Goal: Task Accomplishment & Management: Manage account settings

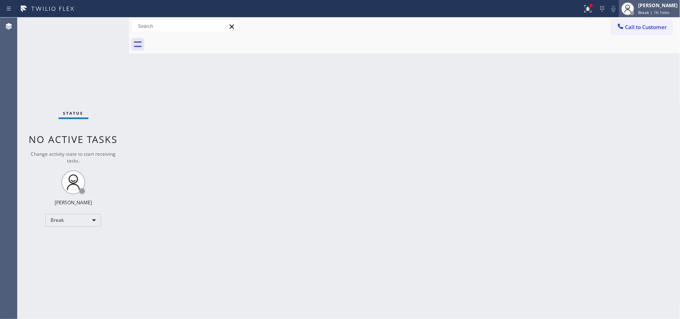
click at [658, 6] on div "[PERSON_NAME]" at bounding box center [657, 5] width 39 height 7
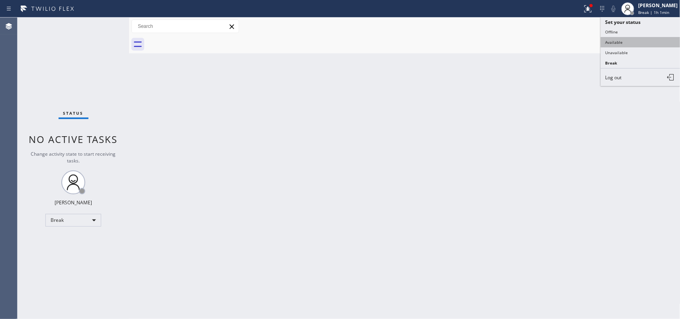
click at [644, 39] on button "Available" at bounding box center [641, 42] width 80 height 10
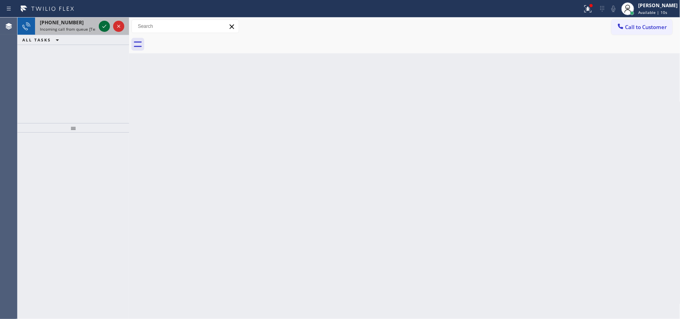
click at [103, 23] on icon at bounding box center [105, 27] width 10 height 10
click at [103, 29] on icon at bounding box center [105, 27] width 10 height 10
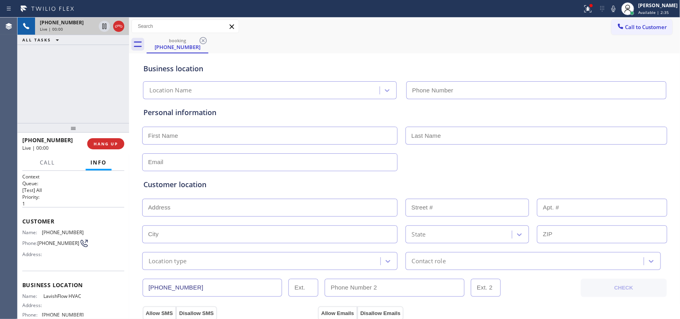
type input "[PHONE_NUMBER]"
click at [118, 143] on button "HANG UP" at bounding box center [105, 143] width 37 height 11
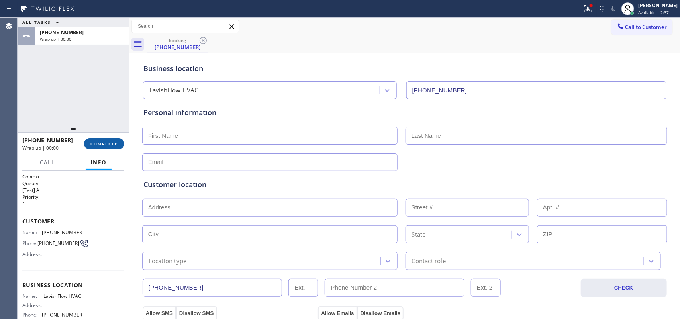
click at [118, 143] on button "COMPLETE" at bounding box center [104, 143] width 40 height 11
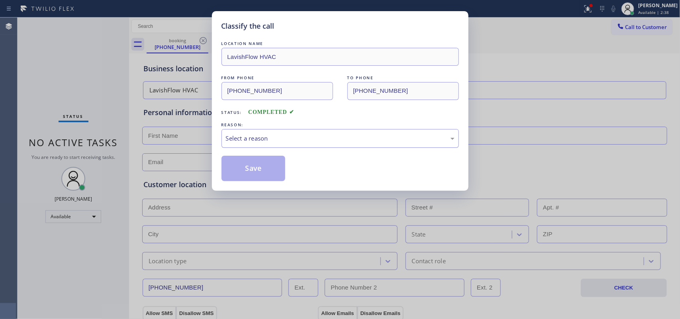
drag, startPoint x: 306, startPoint y: 134, endPoint x: 302, endPoint y: 143, distance: 10.6
click at [306, 134] on div "Select a reason" at bounding box center [341, 138] width 238 height 19
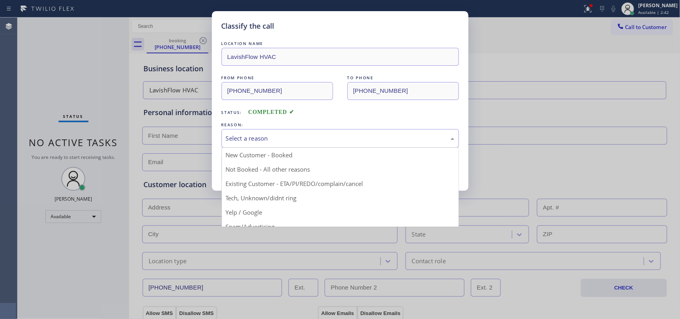
scroll to position [55, 0]
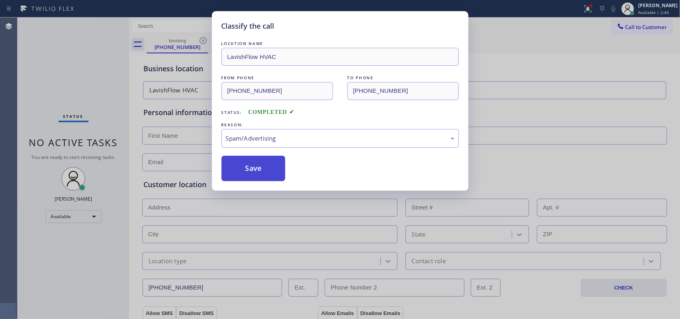
click at [261, 174] on button "Save" at bounding box center [254, 169] width 64 height 26
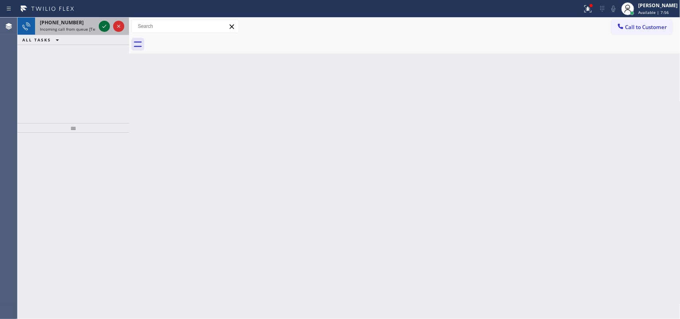
click at [104, 28] on icon at bounding box center [105, 27] width 10 height 10
click at [105, 22] on icon at bounding box center [105, 27] width 10 height 10
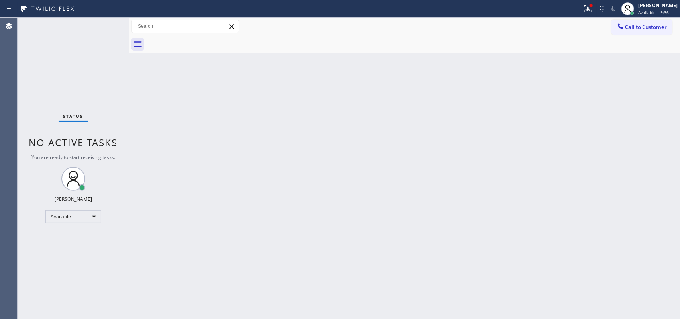
click at [105, 25] on div "Status No active tasks You are ready to start receiving tasks. [PERSON_NAME] Av…" at bounding box center [74, 169] width 112 height 302
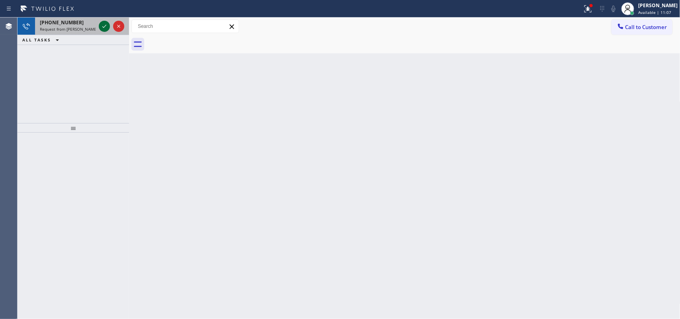
click at [104, 24] on icon at bounding box center [105, 27] width 10 height 10
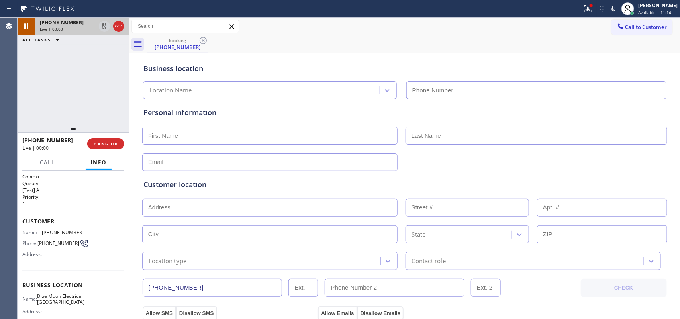
type input "[PHONE_NUMBER]"
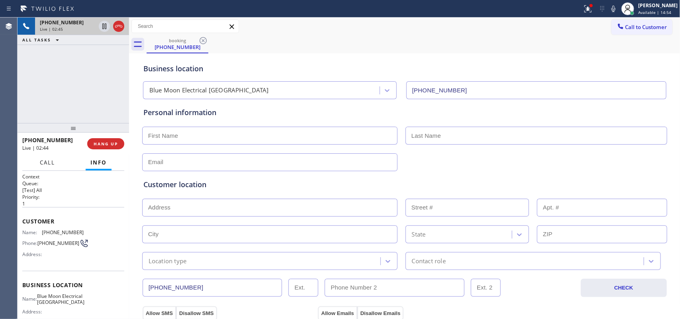
click at [46, 162] on span "Call" at bounding box center [47, 162] width 15 height 7
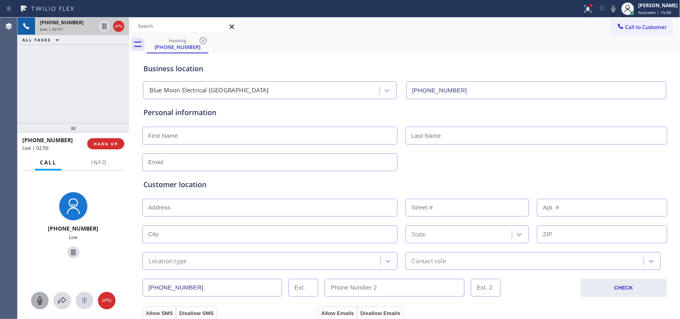
click at [39, 298] on icon at bounding box center [40, 301] width 10 height 10
click at [72, 252] on icon at bounding box center [74, 253] width 10 height 10
click at [261, 134] on input "text" at bounding box center [269, 136] width 255 height 18
click at [43, 300] on icon at bounding box center [40, 301] width 10 height 10
click at [71, 257] on icon at bounding box center [74, 253] width 10 height 10
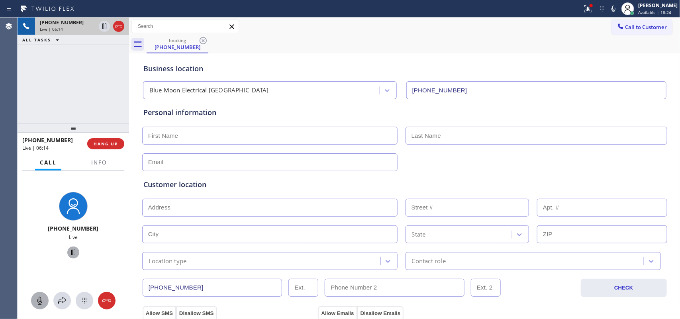
click at [310, 140] on input "text" at bounding box center [269, 136] width 255 height 18
click at [314, 138] on input "text" at bounding box center [269, 136] width 255 height 18
click at [314, 136] on input "text" at bounding box center [269, 136] width 255 height 18
type input "[PERSON_NAME]"
click at [429, 138] on input "text" at bounding box center [537, 136] width 262 height 18
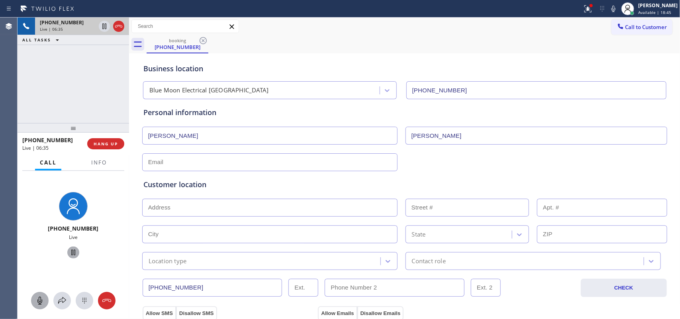
type input "[PERSON_NAME]"
click at [156, 164] on input "text" at bounding box center [269, 162] width 255 height 18
paste input "[EMAIL_ADDRESS][DOMAIN_NAME]"
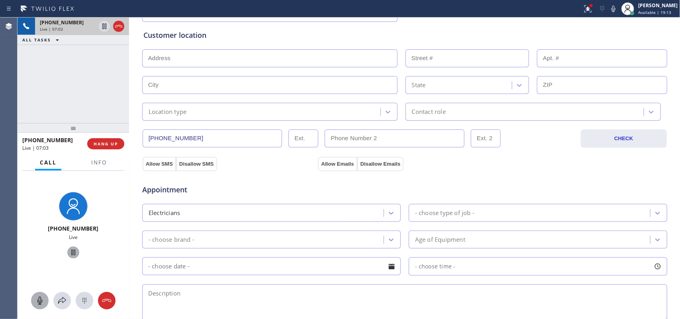
type input "[EMAIL_ADDRESS][DOMAIN_NAME]"
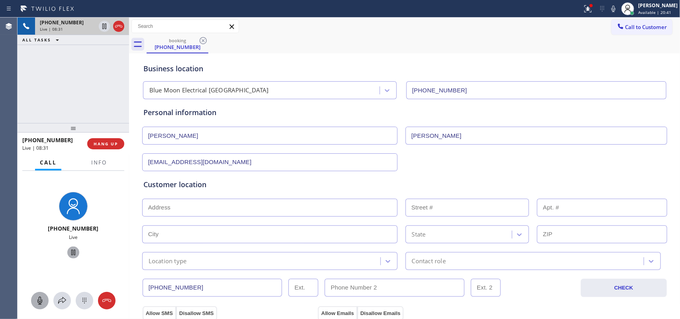
scroll to position [199, 0]
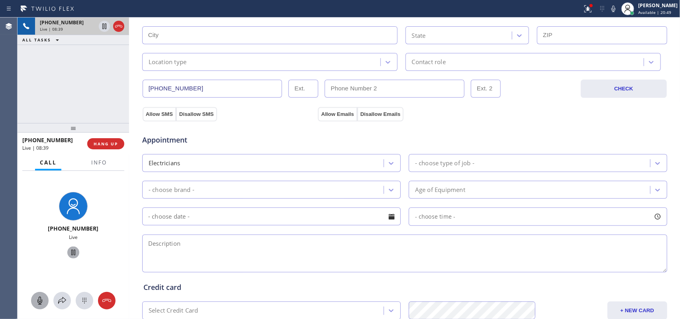
click at [180, 36] on input "text" at bounding box center [269, 35] width 255 height 18
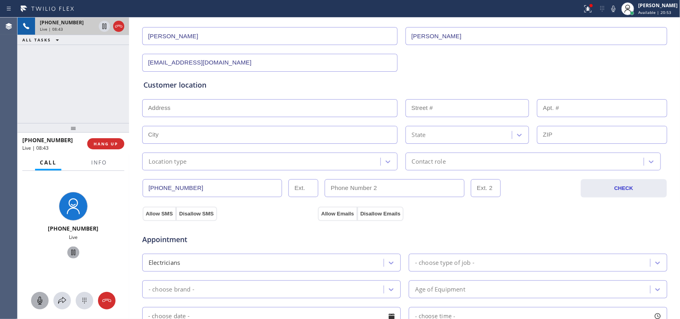
click at [281, 110] on input "text" at bounding box center [269, 108] width 255 height 18
paste input "[STREET_ADDRESS][PERSON_NAME]"
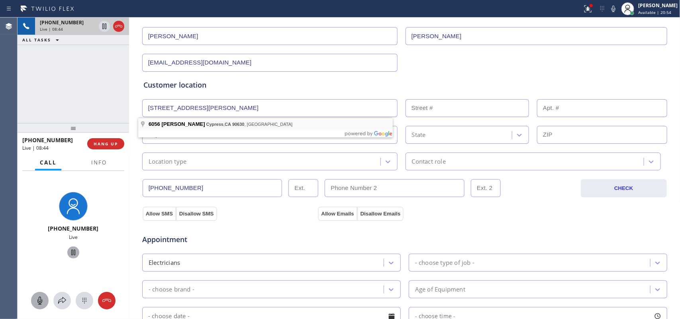
type input "[STREET_ADDRESS][PERSON_NAME]"
type input "6056"
type input "Cypress"
type input "90630"
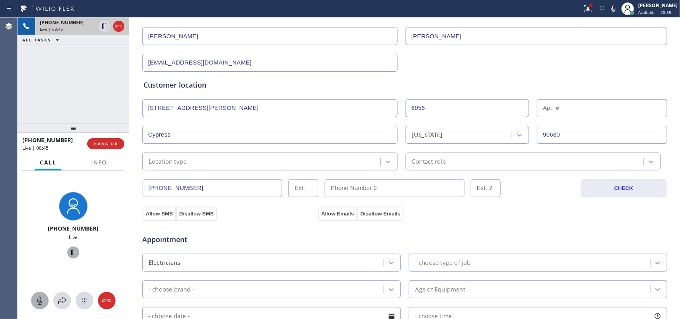
click at [289, 160] on div "Location type" at bounding box center [263, 162] width 236 height 14
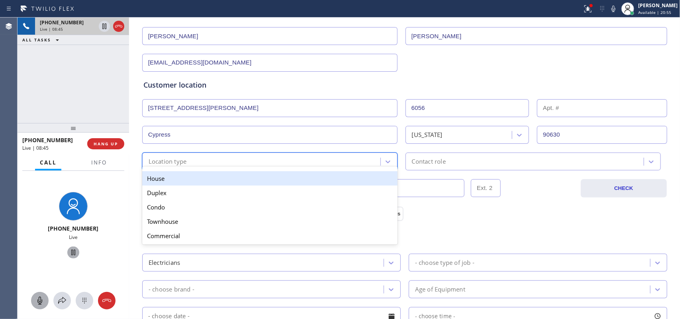
click at [280, 181] on div "House" at bounding box center [269, 178] width 255 height 14
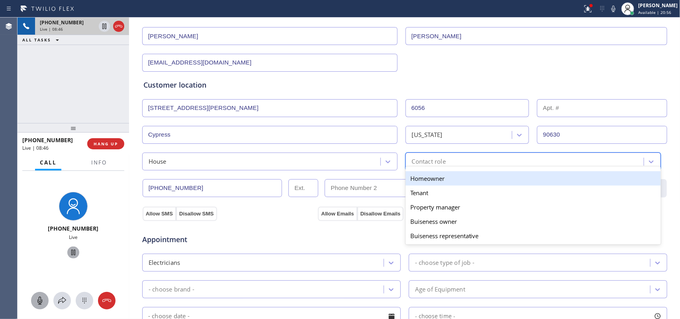
click at [418, 164] on div "Contact role" at bounding box center [429, 161] width 34 height 9
click at [421, 182] on div "Homeowner" at bounding box center [533, 178] width 255 height 14
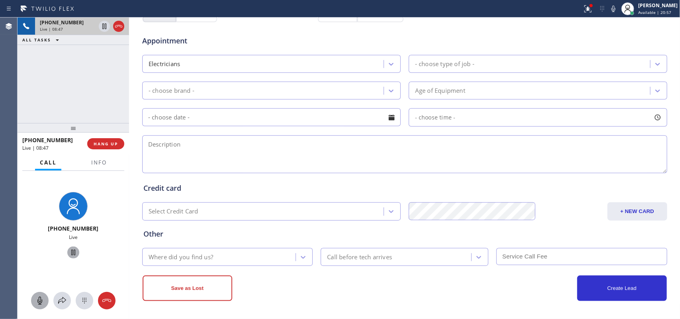
scroll to position [199, 0]
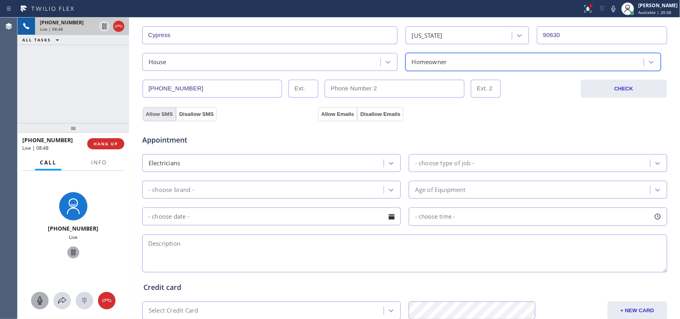
click at [161, 110] on button "Allow SMS" at bounding box center [159, 114] width 33 height 14
click at [332, 116] on button "Allow Emails" at bounding box center [337, 114] width 39 height 14
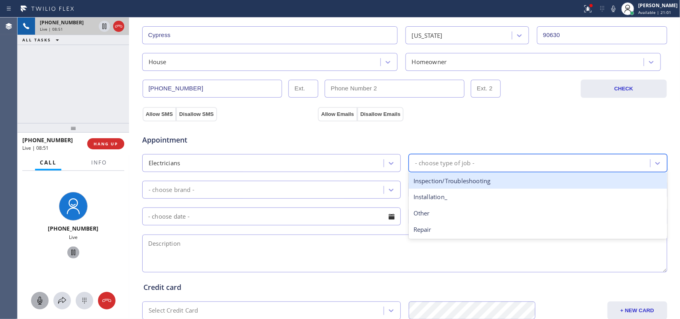
click at [465, 165] on div "- choose type of job -" at bounding box center [444, 163] width 59 height 9
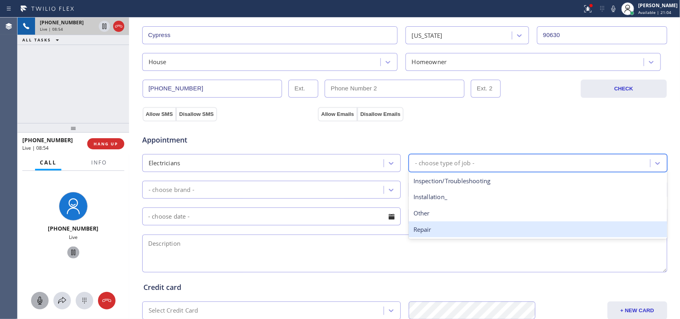
drag, startPoint x: 450, startPoint y: 232, endPoint x: 407, endPoint y: 206, distance: 49.8
click at [449, 232] on div "Repair" at bounding box center [538, 230] width 259 height 16
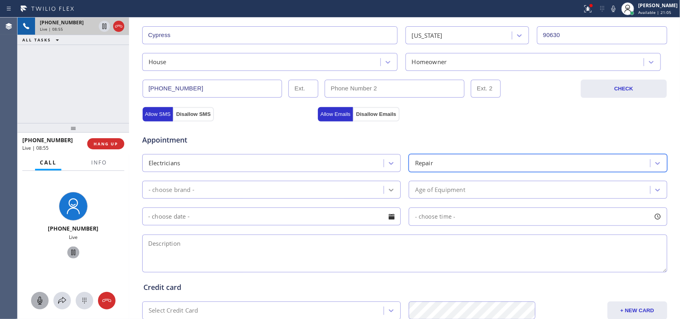
click at [394, 191] on div at bounding box center [391, 190] width 14 height 14
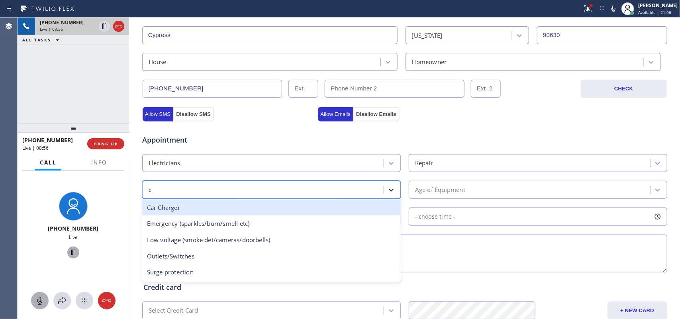
type input "ca"
click at [289, 204] on div "Car Charger" at bounding box center [271, 208] width 259 height 16
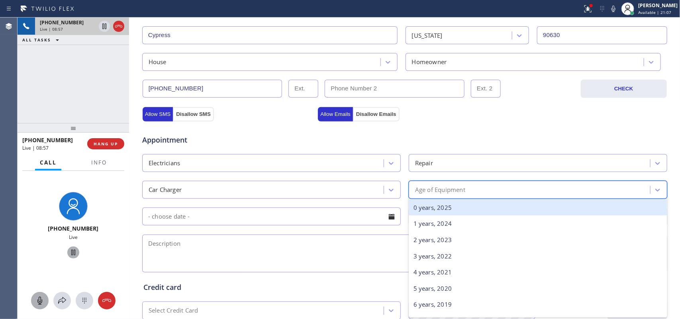
click at [479, 186] on div "Age of Equipment" at bounding box center [530, 190] width 239 height 14
click at [466, 214] on div "0 years, 2025" at bounding box center [538, 208] width 259 height 16
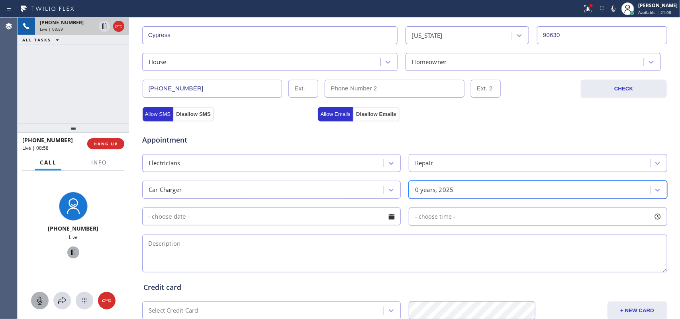
scroll to position [300, 0]
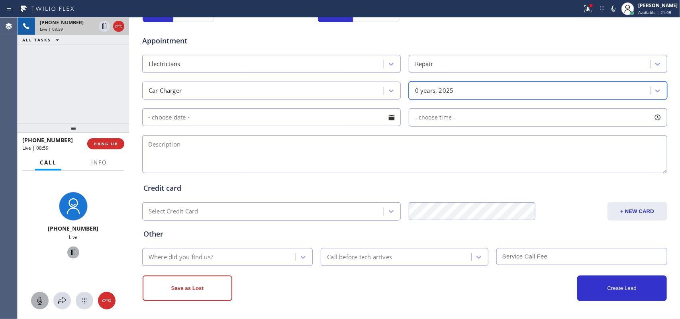
click at [387, 124] on div at bounding box center [392, 118] width 14 height 14
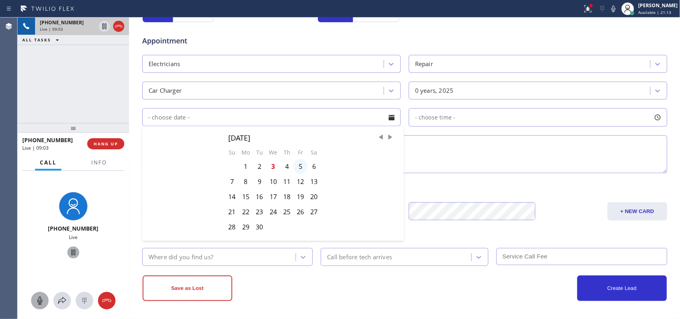
click at [296, 167] on div "5" at bounding box center [301, 166] width 14 height 15
type input "[DATE]"
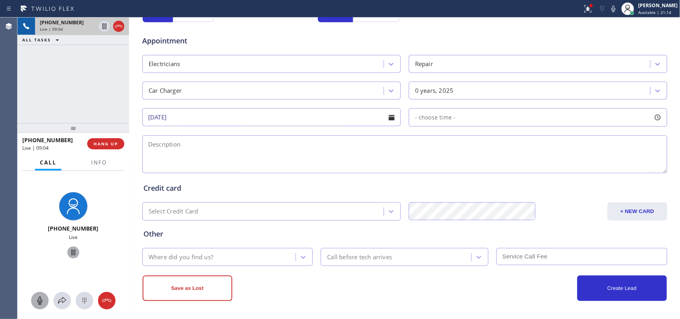
click at [619, 90] on div "0 years, 2025" at bounding box center [530, 91] width 239 height 14
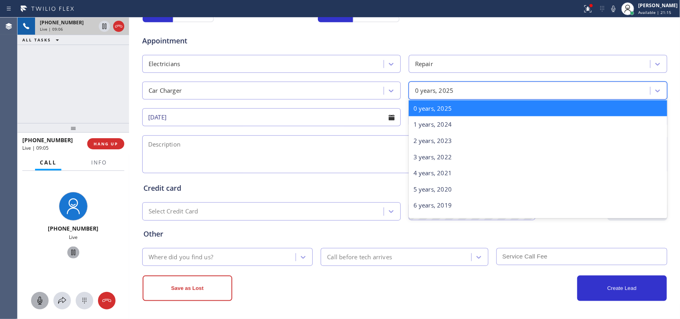
click at [605, 98] on div "0 years, 2025" at bounding box center [538, 91] width 259 height 18
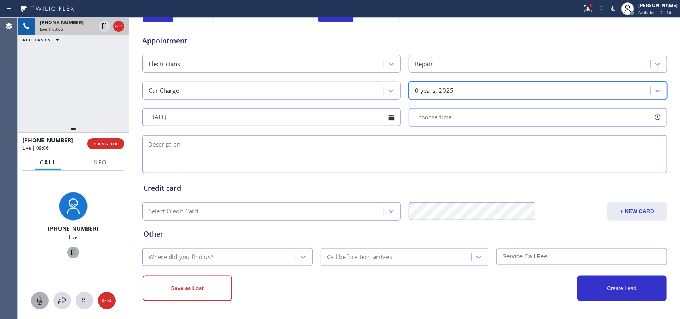
click at [653, 120] on div at bounding box center [658, 118] width 14 height 14
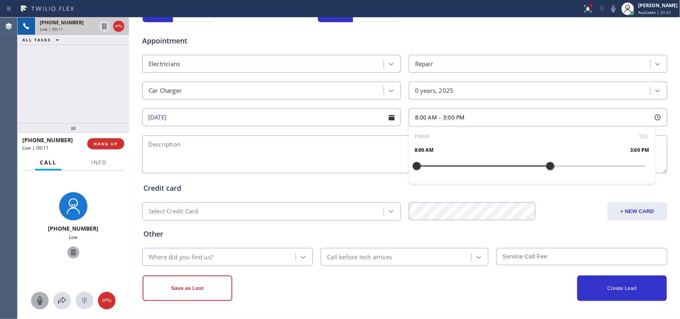
drag, startPoint x: 410, startPoint y: 167, endPoint x: 544, endPoint y: 172, distance: 134.4
click at [546, 172] on div at bounding box center [551, 166] width 10 height 17
drag, startPoint x: 411, startPoint y: 166, endPoint x: 419, endPoint y: 166, distance: 8.0
click at [422, 166] on div at bounding box center [427, 166] width 10 height 17
drag, startPoint x: 423, startPoint y: 168, endPoint x: 432, endPoint y: 168, distance: 8.4
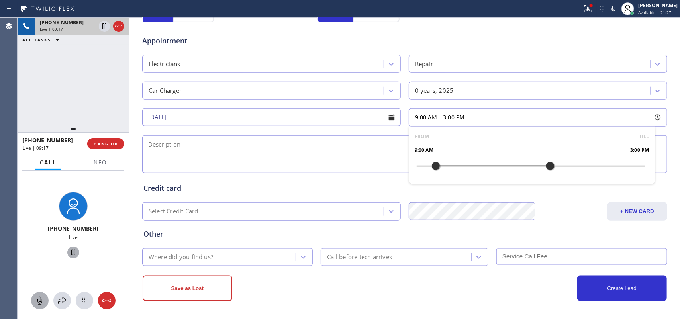
click at [432, 168] on div at bounding box center [436, 166] width 10 height 17
drag, startPoint x: 547, startPoint y: 165, endPoint x: 489, endPoint y: 164, distance: 58.2
click at [489, 164] on div at bounding box center [493, 166] width 10 height 17
drag, startPoint x: 96, startPoint y: 162, endPoint x: 95, endPoint y: 167, distance: 4.5
click at [96, 162] on span "Info" at bounding box center [99, 162] width 16 height 7
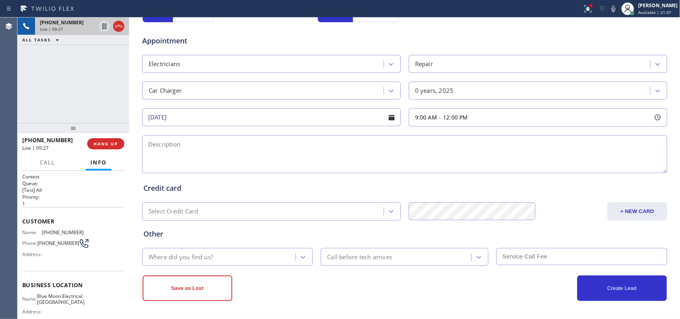
scroll to position [88, 0]
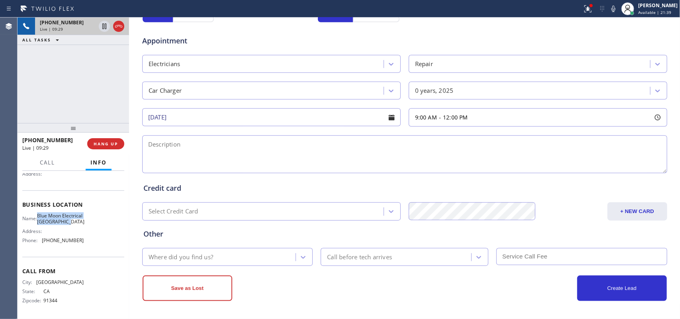
drag, startPoint x: 72, startPoint y: 222, endPoint x: 42, endPoint y: 210, distance: 32.2
click at [42, 213] on span "Blue Moon Electrical [GEOGRAPHIC_DATA]" at bounding box center [60, 219] width 47 height 12
copy span "Blue Moon Electrical [GEOGRAPHIC_DATA]"
click at [161, 165] on textarea at bounding box center [404, 155] width 525 height 38
paste textarea "9-12/ NO scf/house-ho/electrical car charger cable is always warm when we use s…"
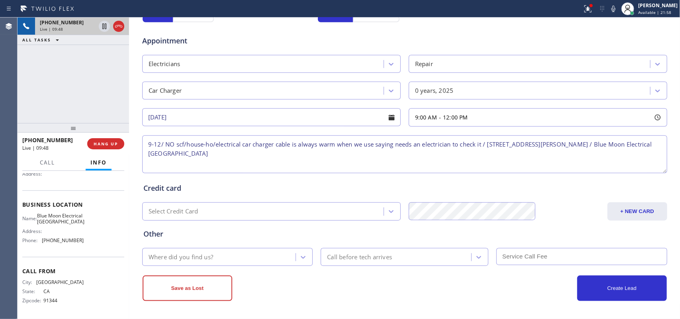
type textarea "9-12/ NO scf/house-ho/electrical car charger cable is always warm when we use s…"
click at [202, 259] on div "Where did you find us?" at bounding box center [181, 257] width 65 height 9
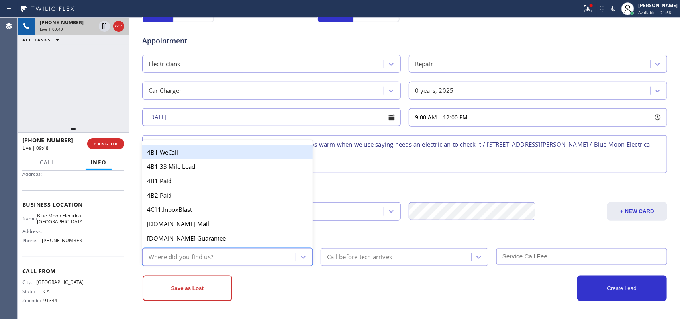
type input "g"
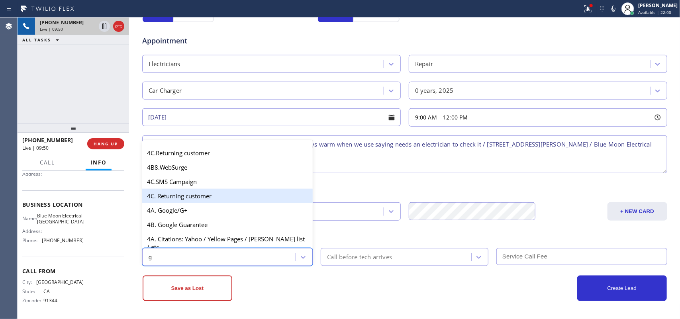
scroll to position [150, 0]
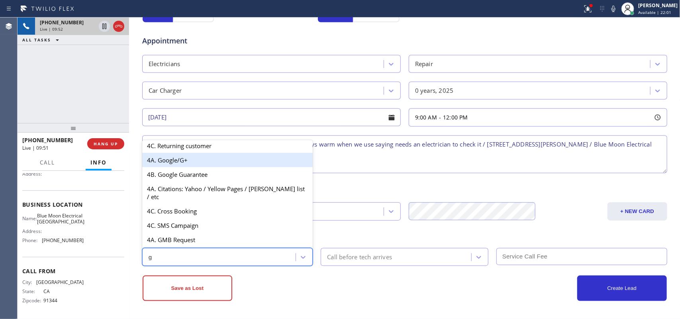
click at [192, 167] on div "4A. Google/G+" at bounding box center [227, 160] width 171 height 14
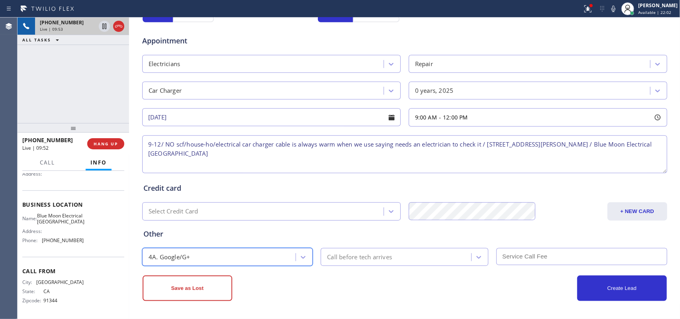
click at [416, 254] on div "Call before tech arrives" at bounding box center [397, 257] width 148 height 14
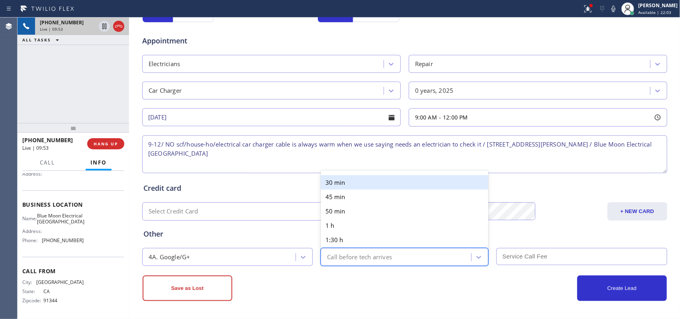
click at [387, 175] on div "30 min" at bounding box center [405, 182] width 168 height 14
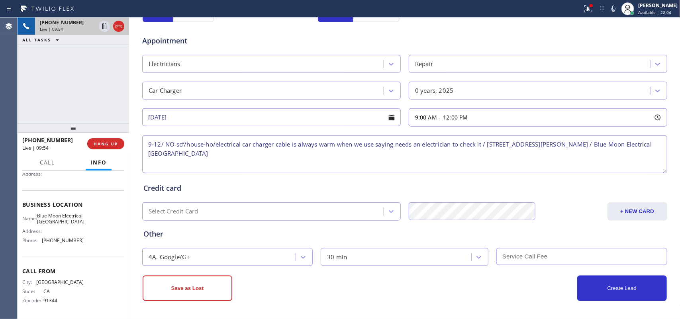
click at [573, 263] on input "text" at bounding box center [582, 256] width 171 height 17
click at [631, 296] on button "Create Lead" at bounding box center [623, 289] width 90 height 26
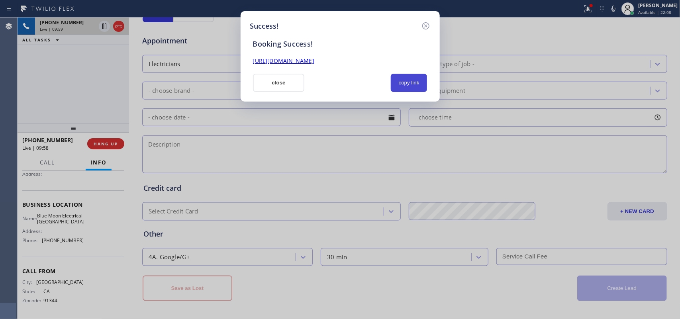
click at [415, 84] on button "copy link" at bounding box center [409, 83] width 37 height 18
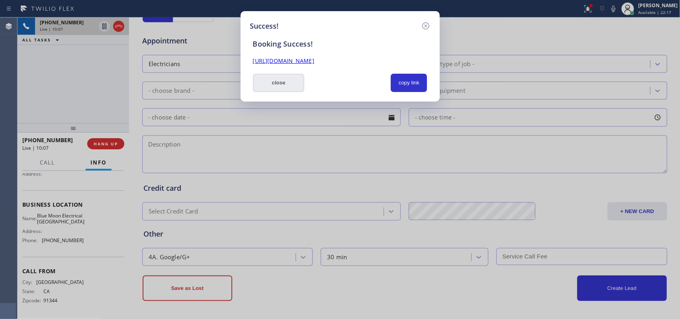
click at [269, 88] on button "close" at bounding box center [279, 83] width 52 height 18
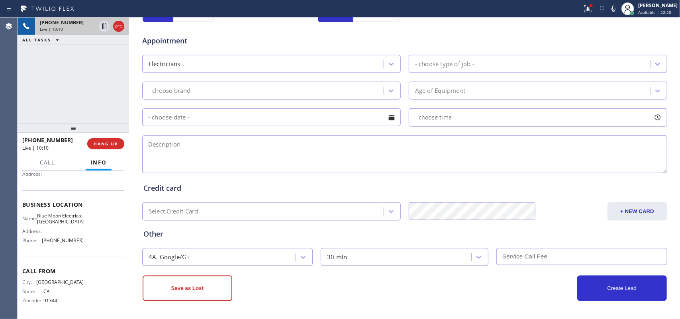
scroll to position [0, 0]
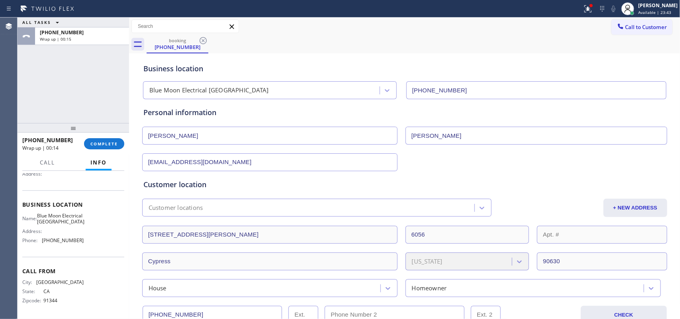
click at [41, 90] on div "ALL TASKS ALL TASKS ACTIVE TASKS TASKS IN WRAP UP [PHONE_NUMBER] Wrap up | 00:15" at bounding box center [74, 71] width 112 height 106
click at [110, 140] on button "COMPLETE" at bounding box center [104, 143] width 40 height 11
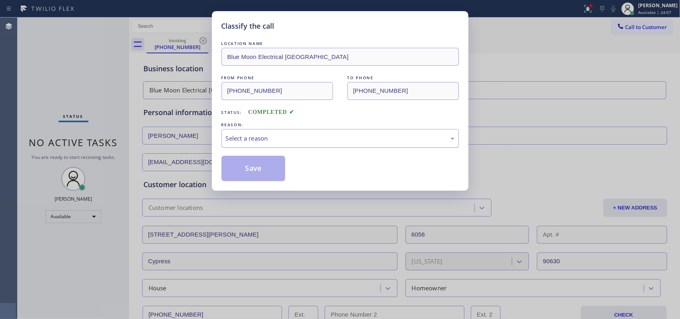
click at [270, 143] on div "Select a reason" at bounding box center [340, 138] width 229 height 9
click at [261, 169] on button "Save" at bounding box center [254, 169] width 64 height 26
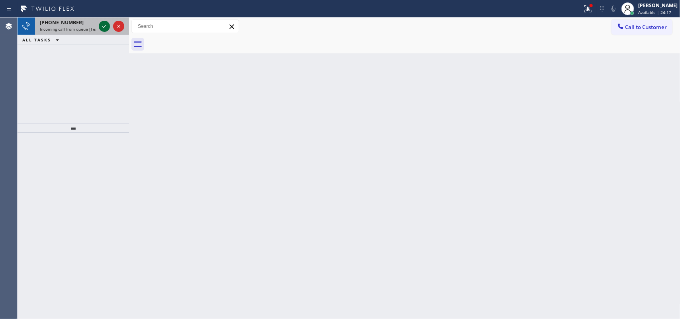
click at [103, 28] on icon at bounding box center [105, 27] width 10 height 10
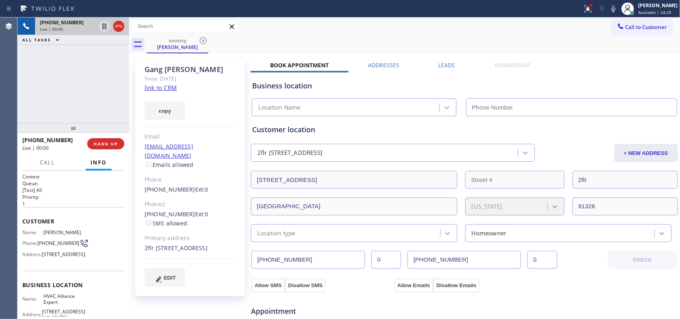
type input "[PHONE_NUMBER]"
click at [171, 90] on link "link to CRM" at bounding box center [161, 88] width 32 height 8
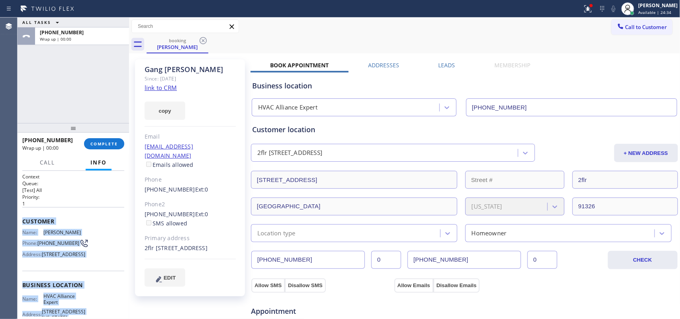
drag, startPoint x: 90, startPoint y: 240, endPoint x: 20, endPoint y: 221, distance: 72.3
click at [20, 221] on div "Context Queue: [Test] All Priority: 1 Customer Name: [PERSON_NAME] Phone: [PHON…" at bounding box center [74, 245] width 112 height 149
copy div "Customer Name: [PERSON_NAME] Phone: [PHONE_NUMBER] Address: [STREET_ADDRESS] Bu…"
click at [104, 143] on span "COMPLETE" at bounding box center [104, 144] width 28 height 6
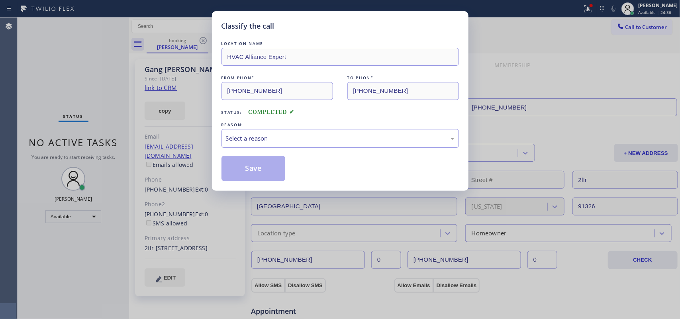
click at [318, 139] on div "Select a reason" at bounding box center [340, 138] width 229 height 9
click at [279, 170] on button "Save" at bounding box center [254, 169] width 64 height 26
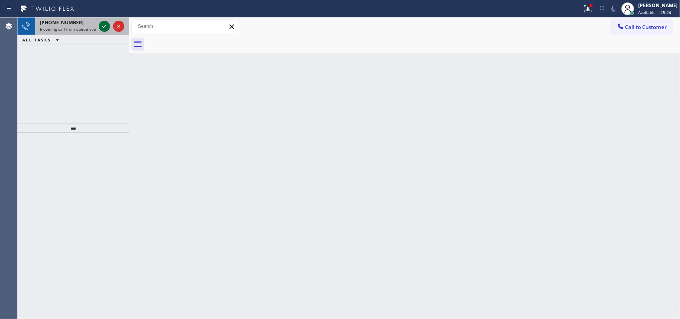
click at [101, 26] on icon at bounding box center [105, 27] width 10 height 10
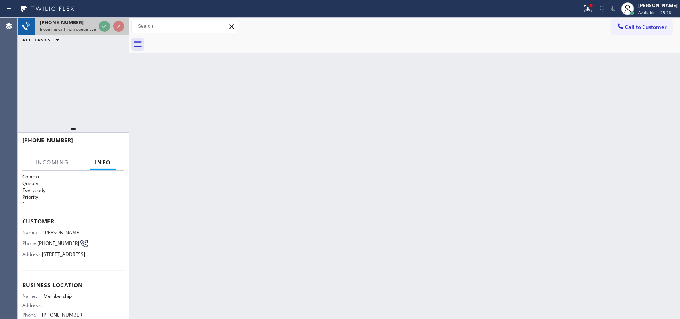
click at [71, 28] on span "Incoming call from queue Everybody" at bounding box center [74, 29] width 69 height 6
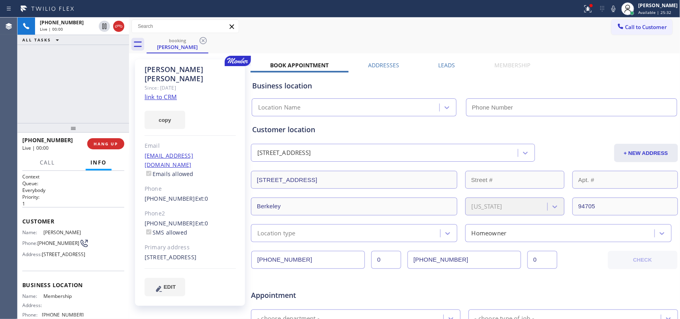
type input "[PHONE_NUMBER]"
click at [169, 93] on link "link to CRM" at bounding box center [161, 97] width 32 height 8
click at [50, 166] on button "Call" at bounding box center [47, 163] width 25 height 16
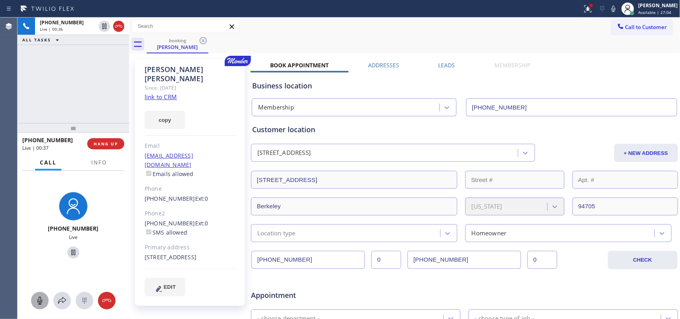
click at [38, 303] on icon at bounding box center [39, 301] width 5 height 8
click at [69, 254] on icon at bounding box center [74, 253] width 10 height 10
drag, startPoint x: 40, startPoint y: 301, endPoint x: 47, endPoint y: 293, distance: 10.5
click at [40, 301] on icon at bounding box center [39, 301] width 5 height 8
click at [71, 255] on icon at bounding box center [74, 253] width 6 height 6
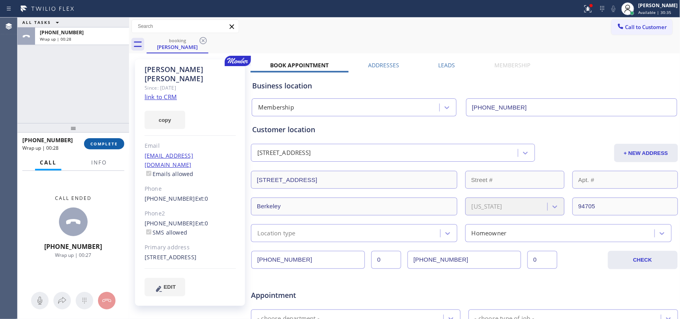
click at [112, 142] on span "COMPLETE" at bounding box center [104, 144] width 28 height 6
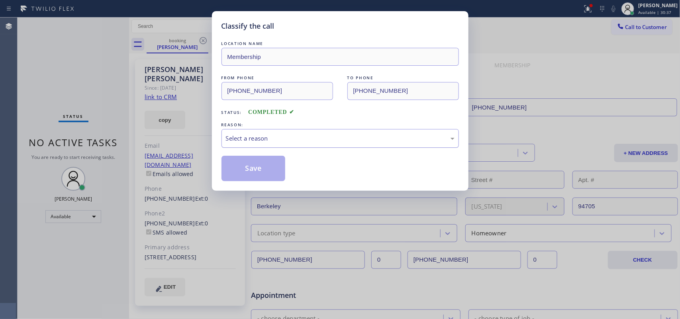
click at [262, 141] on div "Select a reason" at bounding box center [340, 138] width 229 height 9
click at [265, 168] on button "Save" at bounding box center [254, 169] width 64 height 26
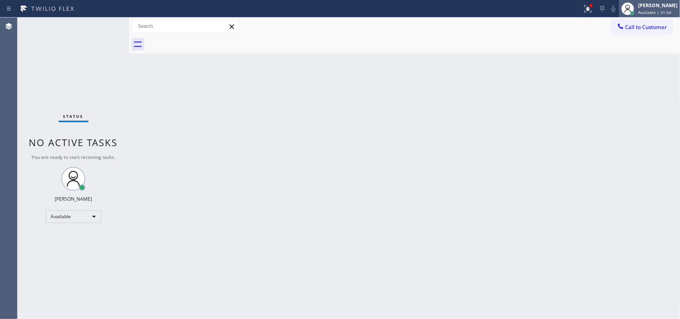
click at [656, 15] on div "[PERSON_NAME] Available | 31:54" at bounding box center [649, 9] width 61 height 18
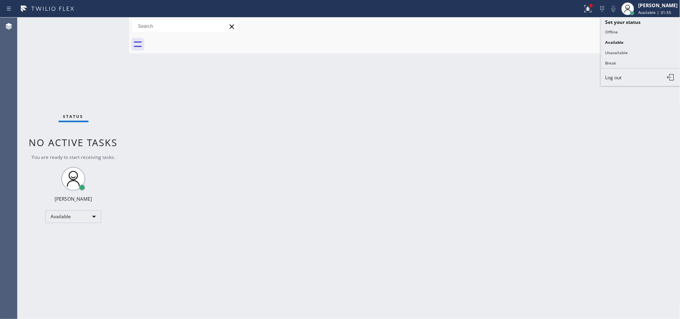
drag, startPoint x: 614, startPoint y: 52, endPoint x: 595, endPoint y: 49, distance: 19.5
click at [614, 53] on button "Unavailable" at bounding box center [641, 52] width 80 height 10
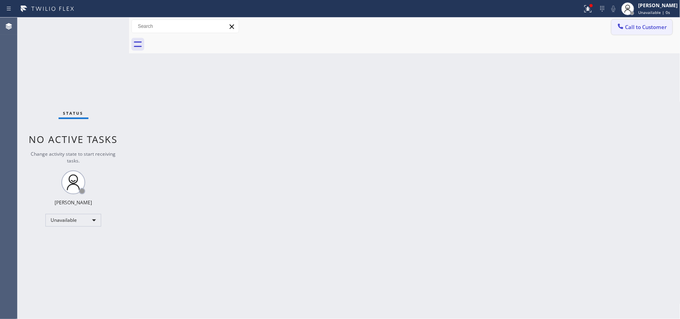
click at [652, 29] on span "Call to Customer" at bounding box center [647, 27] width 42 height 7
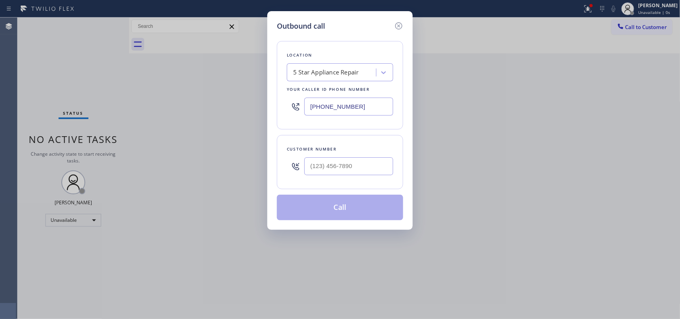
drag, startPoint x: 358, startPoint y: 104, endPoint x: 258, endPoint y: 102, distance: 100.0
click at [258, 102] on div "Outbound call Location 5 Star Appliance Repair Your caller id phone number [PHO…" at bounding box center [340, 159] width 680 height 319
paste input "408) 617-8880"
type input "[PHONE_NUMBER]"
click at [312, 37] on div "Location Top Sub Zero Appliance Repair Your caller id phone number [PHONE_NUMBE…" at bounding box center [340, 125] width 126 height 189
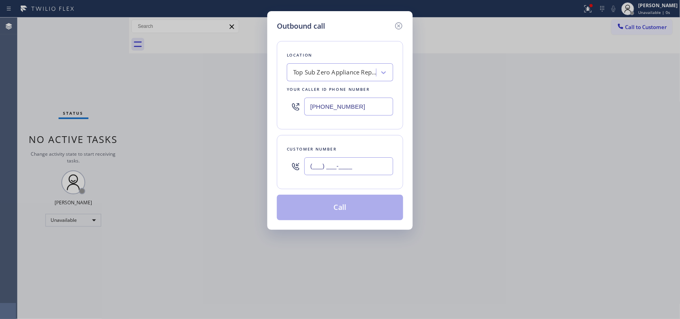
drag, startPoint x: 357, startPoint y: 167, endPoint x: 280, endPoint y: 165, distance: 76.9
click at [280, 165] on div "Customer number (___) ___-____" at bounding box center [340, 162] width 126 height 54
paste input "408) 202-5202"
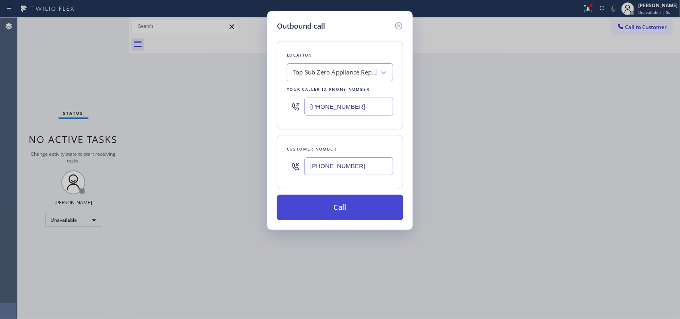
type input "[PHONE_NUMBER]"
click at [338, 212] on button "Call" at bounding box center [340, 208] width 126 height 26
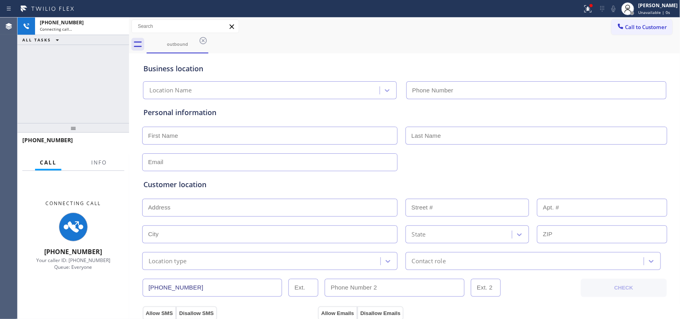
type input "[PHONE_NUMBER]"
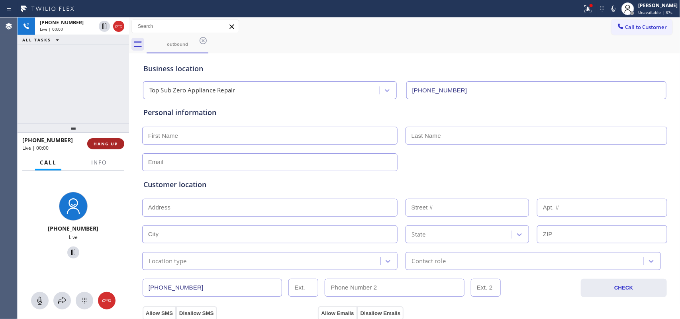
click at [120, 142] on button "HANG UP" at bounding box center [105, 143] width 37 height 11
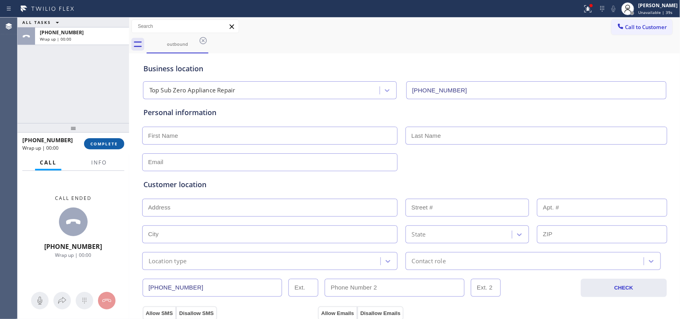
click at [120, 142] on button "COMPLETE" at bounding box center [104, 143] width 40 height 11
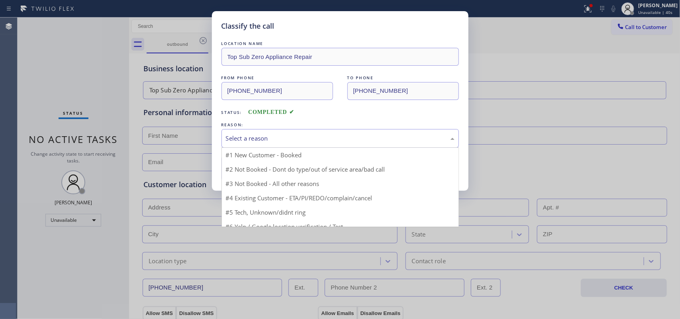
click at [303, 134] on div "Select a reason" at bounding box center [341, 138] width 238 height 19
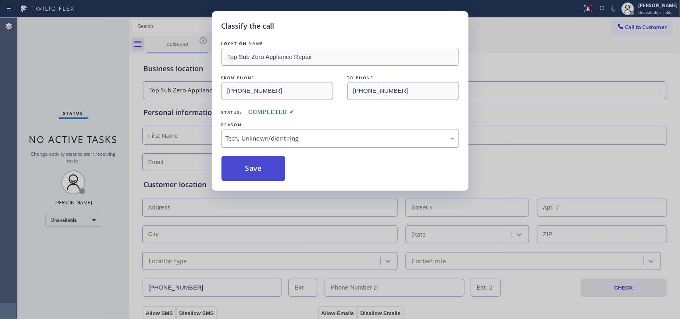
click at [269, 177] on button "Save" at bounding box center [254, 169] width 64 height 26
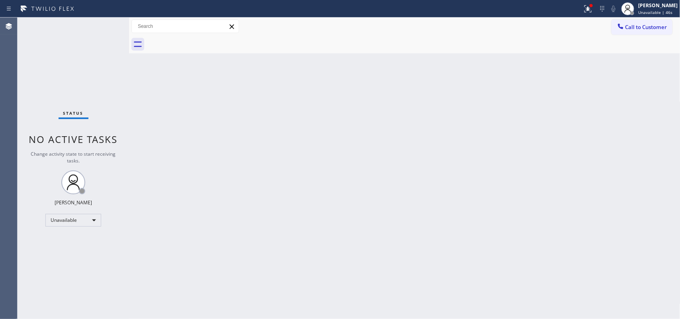
click at [654, 27] on span "Call to Customer" at bounding box center [647, 27] width 42 height 7
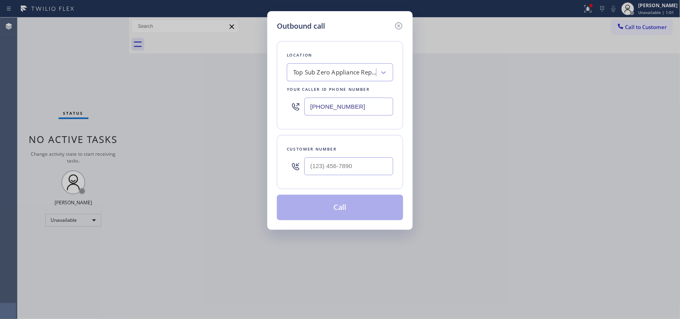
click at [212, 53] on div "Outbound call Location Top Sub Zero Appliance Repair Your caller id phone numbe…" at bounding box center [340, 159] width 680 height 319
drag, startPoint x: 369, startPoint y: 168, endPoint x: 262, endPoint y: 152, distance: 108.5
click at [262, 152] on div "Outbound call Location Top Sub Zero Appliance Repair Your caller id phone numbe…" at bounding box center [340, 159] width 680 height 319
paste input "408) 384-1330"
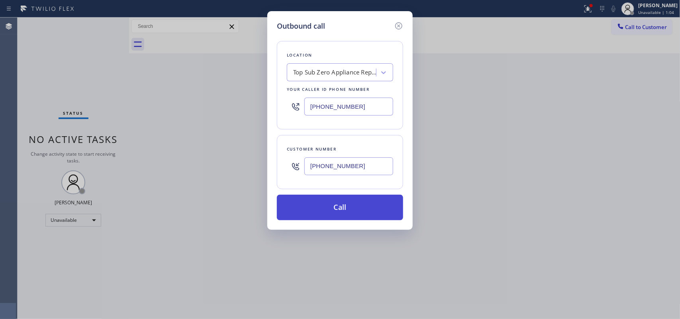
type input "[PHONE_NUMBER]"
click at [340, 215] on button "Call" at bounding box center [340, 208] width 126 height 26
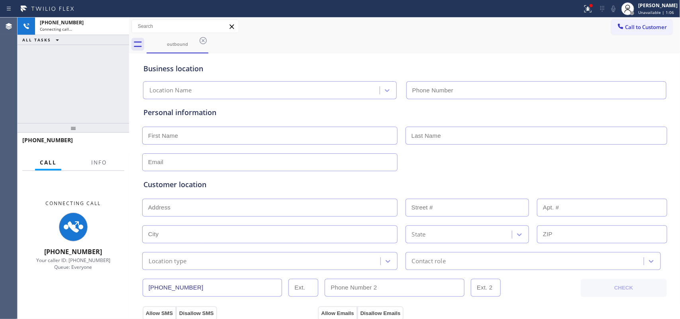
type input "[PHONE_NUMBER]"
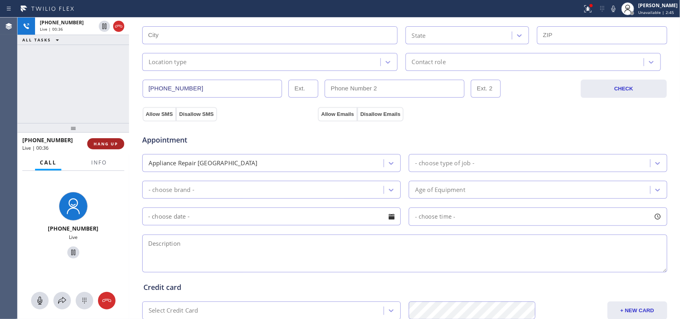
click at [112, 142] on span "HANG UP" at bounding box center [106, 144] width 24 height 6
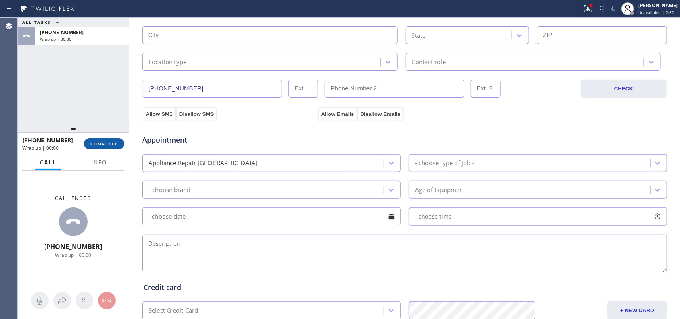
click at [120, 144] on button "COMPLETE" at bounding box center [104, 143] width 40 height 11
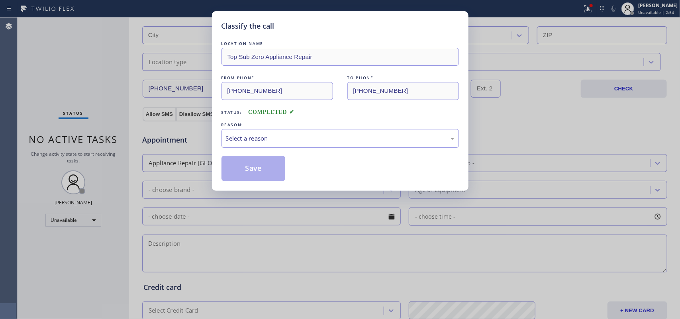
click at [367, 138] on div "Select a reason" at bounding box center [340, 138] width 229 height 9
click at [274, 170] on button "Save" at bounding box center [254, 169] width 64 height 26
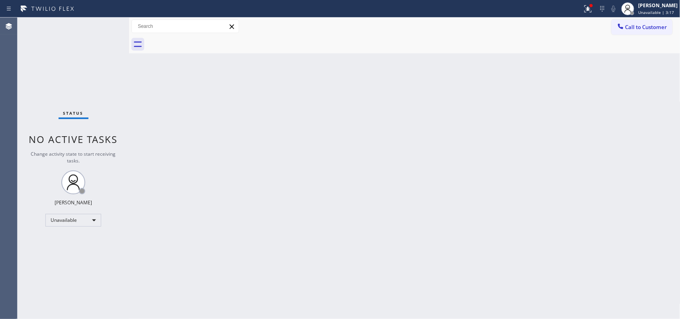
drag, startPoint x: 220, startPoint y: 67, endPoint x: 305, endPoint y: 72, distance: 85.8
click at [222, 67] on div "Back to Dashboard Change Sender ID Customers Technicians Select a contact Outbo…" at bounding box center [405, 169] width 552 height 302
click at [648, 29] on span "Call to Customer" at bounding box center [647, 27] width 42 height 7
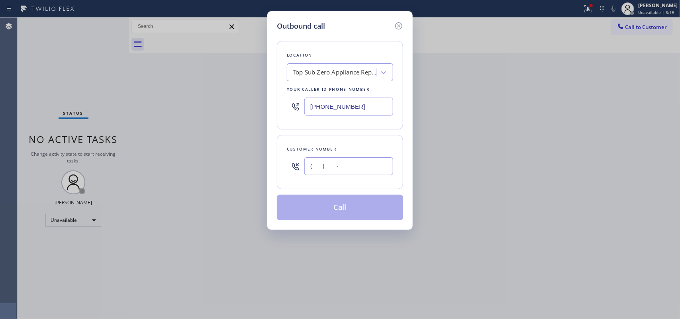
drag, startPoint x: 375, startPoint y: 168, endPoint x: 299, endPoint y: 169, distance: 75.7
click at [299, 169] on div "(___) ___-____" at bounding box center [340, 166] width 106 height 26
paste input "408) 250-0795"
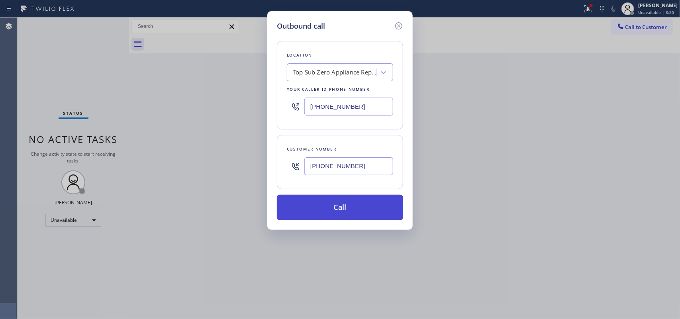
type input "[PHONE_NUMBER]"
click at [343, 208] on button "Call" at bounding box center [340, 208] width 126 height 26
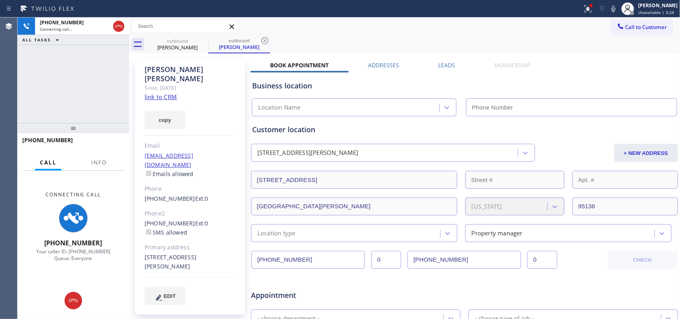
type input "[PHONE_NUMBER]"
drag, startPoint x: 78, startPoint y: 296, endPoint x: 115, endPoint y: 281, distance: 39.9
click at [77, 296] on icon at bounding box center [74, 301] width 10 height 10
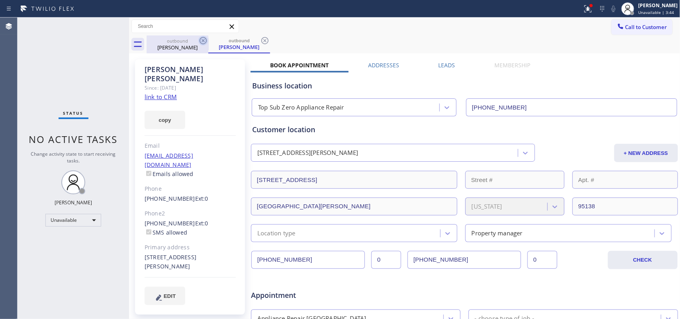
click at [202, 39] on icon at bounding box center [203, 41] width 10 height 10
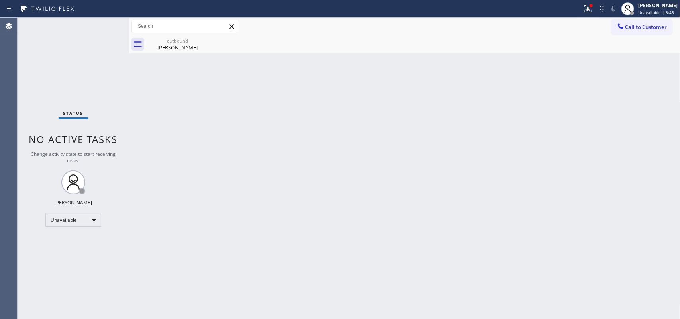
click at [0, 0] on icon at bounding box center [0, 0] width 0 height 0
click at [203, 40] on icon at bounding box center [203, 40] width 7 height 7
drag, startPoint x: 196, startPoint y: 43, endPoint x: 187, endPoint y: 47, distance: 9.1
click at [193, 45] on div "outbound [PERSON_NAME]" at bounding box center [178, 44] width 62 height 18
click at [183, 48] on div at bounding box center [414, 44] width 534 height 18
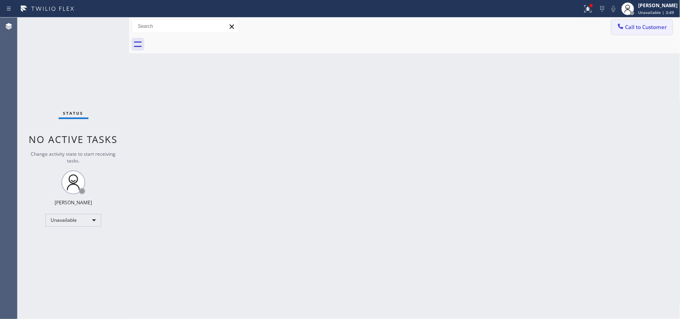
click at [638, 27] on span "Call to Customer" at bounding box center [647, 27] width 42 height 7
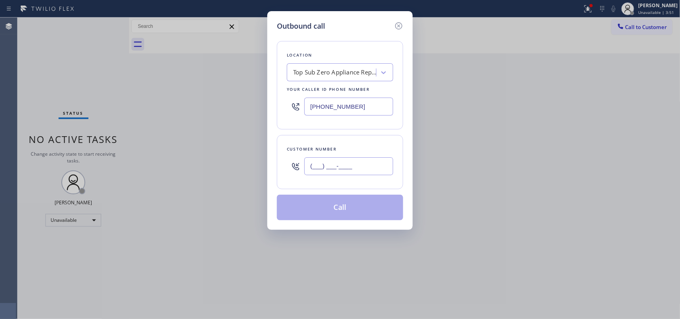
click at [354, 171] on input "(___) ___-____" at bounding box center [349, 166] width 89 height 18
paste input "408) 250-0795"
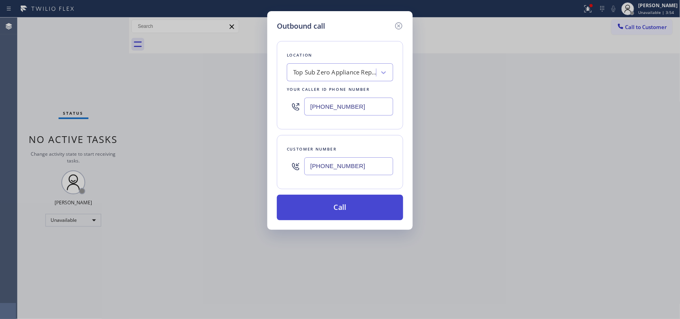
type input "[PHONE_NUMBER]"
click at [367, 214] on button "Call" at bounding box center [340, 208] width 126 height 26
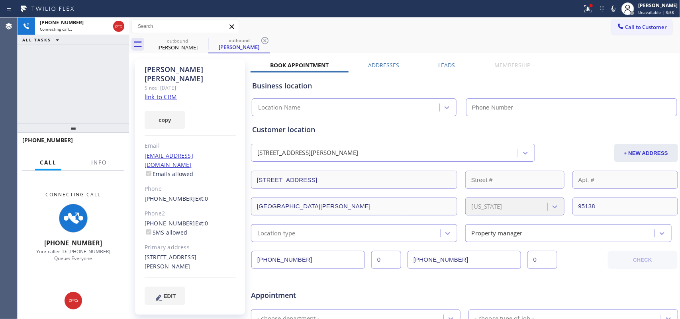
type input "[PHONE_NUMBER]"
click at [154, 83] on div "Since: [DATE]" at bounding box center [190, 87] width 91 height 9
click at [166, 93] on link "link to CRM" at bounding box center [161, 97] width 32 height 8
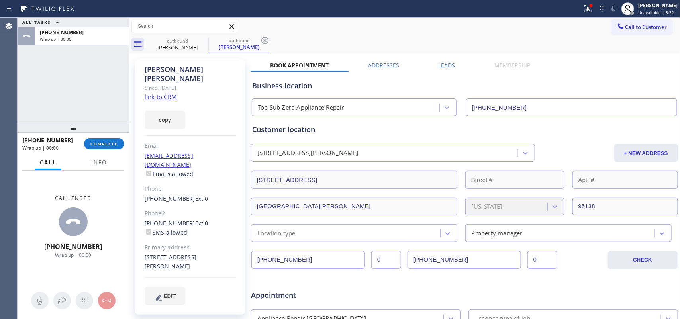
drag, startPoint x: 114, startPoint y: 146, endPoint x: 126, endPoint y: 204, distance: 59.8
click at [126, 204] on div "[PHONE_NUMBER] Wrap up | 00:00 COMPLETE Call Info Call ended [PHONE_NUMBER] Wra…" at bounding box center [74, 226] width 112 height 187
click at [108, 145] on span "COMPLETE" at bounding box center [104, 144] width 28 height 6
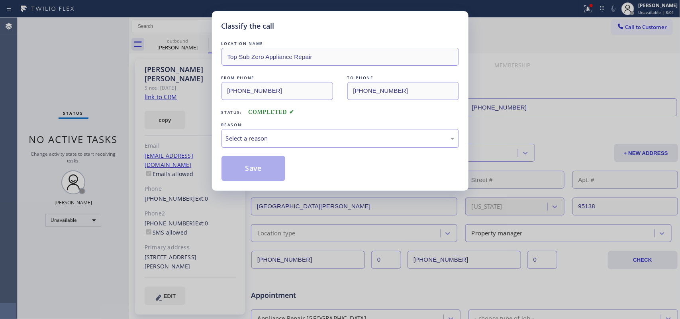
click at [310, 146] on div "Select a reason" at bounding box center [341, 138] width 238 height 19
click at [271, 173] on button "Save" at bounding box center [254, 169] width 64 height 26
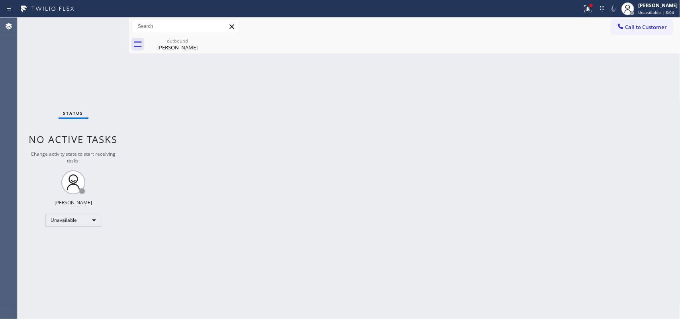
click at [648, 10] on span "Unavailable | 8:04" at bounding box center [656, 13] width 36 height 6
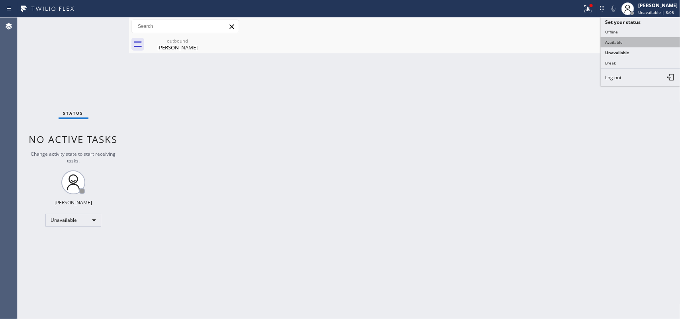
click at [626, 44] on button "Available" at bounding box center [641, 42] width 80 height 10
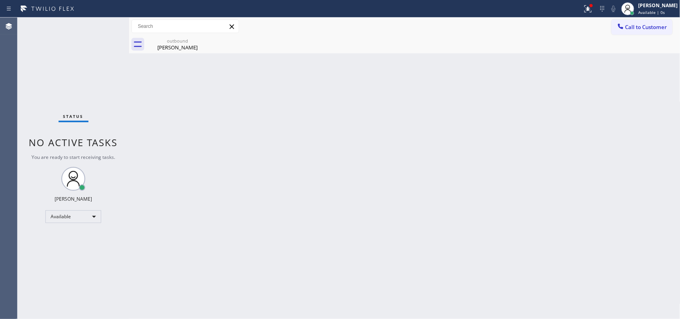
click at [251, 62] on div "Back to Dashboard Change Sender ID Customers Technicians Select a contact Outbo…" at bounding box center [405, 169] width 552 height 302
click at [175, 47] on div "[PERSON_NAME]" at bounding box center [177, 47] width 60 height 7
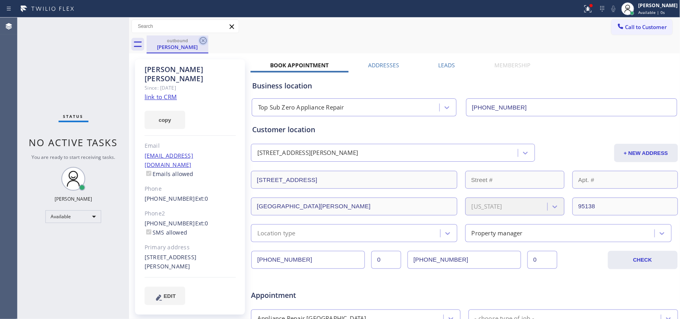
click at [198, 38] on icon at bounding box center [203, 41] width 10 height 10
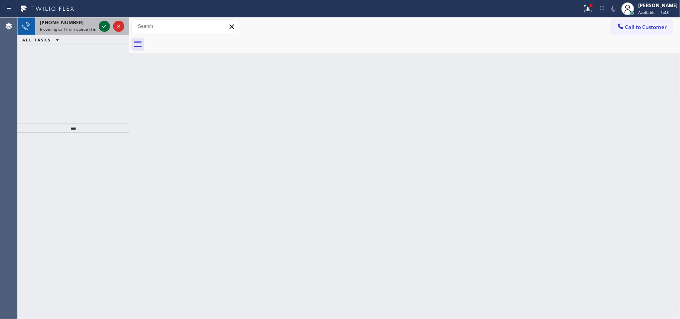
click at [103, 27] on icon at bounding box center [104, 26] width 4 height 3
click at [105, 27] on icon at bounding box center [105, 27] width 10 height 10
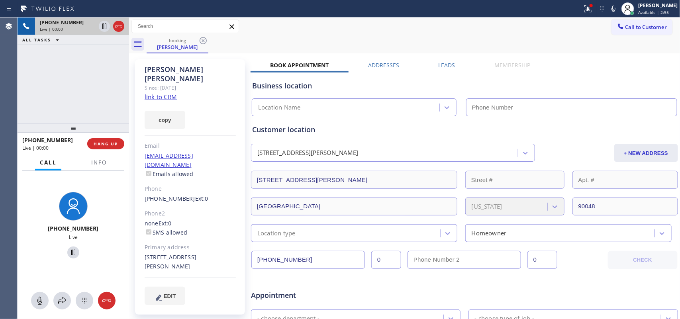
type input "[PHONE_NUMBER]"
click at [167, 93] on link "link to CRM" at bounding box center [161, 97] width 32 height 8
click at [38, 302] on icon at bounding box center [39, 301] width 5 height 8
drag, startPoint x: 69, startPoint y: 254, endPoint x: 134, endPoint y: 96, distance: 171.0
click at [69, 253] on icon at bounding box center [74, 253] width 10 height 10
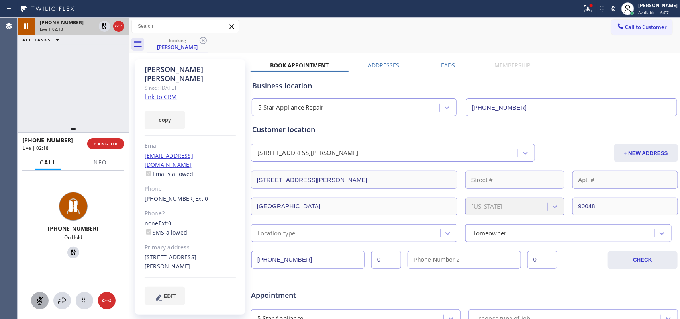
click at [40, 296] on icon at bounding box center [40, 301] width 10 height 10
click at [69, 251] on icon at bounding box center [74, 253] width 10 height 10
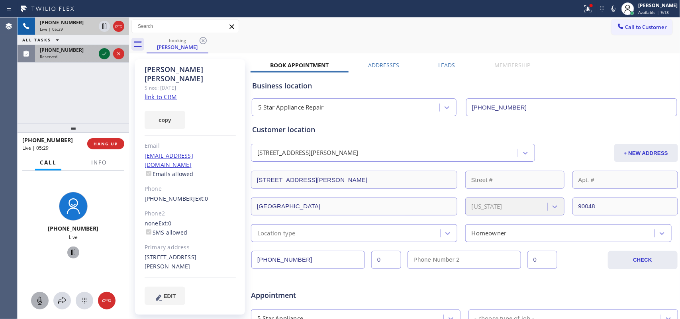
click at [102, 54] on icon at bounding box center [104, 53] width 4 height 3
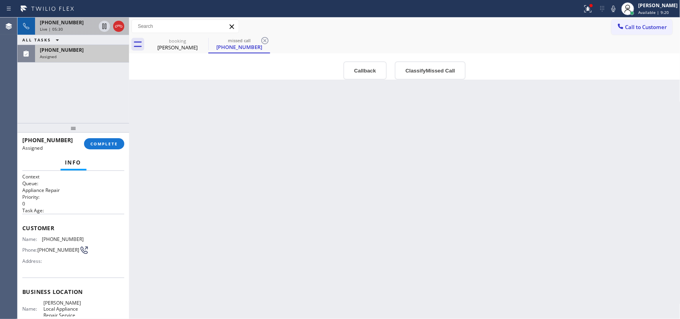
scroll to position [101, 0]
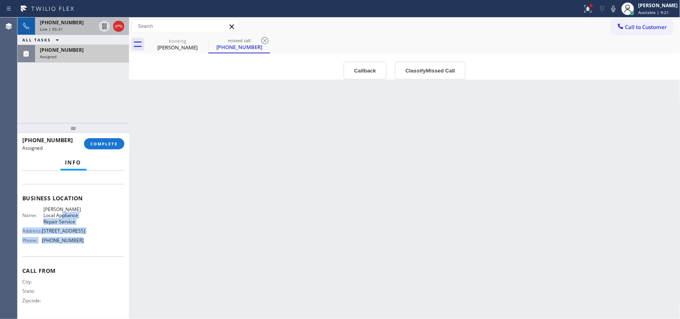
drag, startPoint x: 88, startPoint y: 244, endPoint x: 85, endPoint y: 185, distance: 59.8
click at [85, 190] on div "Business location Name: [PERSON_NAME] Local Appliance Repair Service Address: […" at bounding box center [73, 220] width 102 height 73
drag, startPoint x: 84, startPoint y: 163, endPoint x: 83, endPoint y: 214, distance: 50.2
click at [83, 210] on div "Info Context Queue: Appliance Repair Priority: 0 Task Age: Customer Name: [PHON…" at bounding box center [74, 237] width 112 height 164
click at [88, 234] on div "Name: [PERSON_NAME] Local Appliance Repair Service Address: [STREET_ADDRESS] Ph…" at bounding box center [73, 226] width 102 height 40
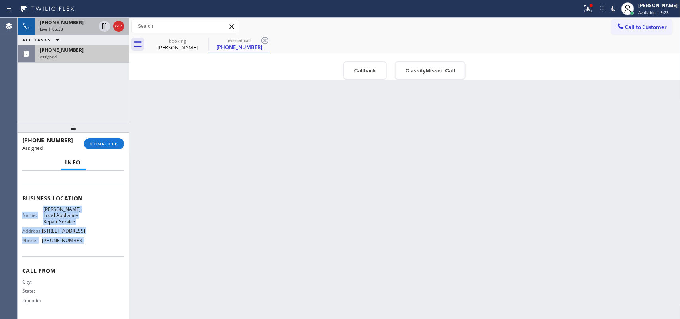
click at [78, 244] on div "Name: [PERSON_NAME] Local Appliance Repair Service Address: [STREET_ADDRESS] Ph…" at bounding box center [52, 226] width 61 height 40
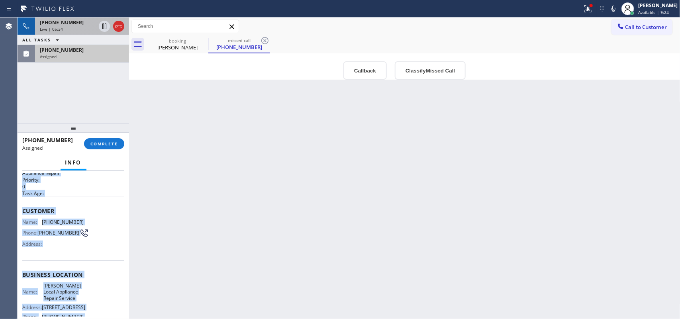
scroll to position [0, 0]
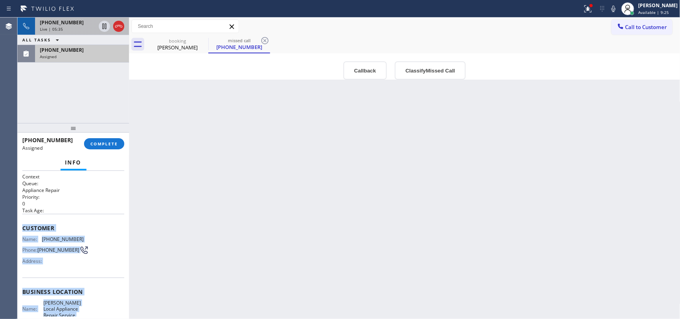
drag, startPoint x: 78, startPoint y: 244, endPoint x: 27, endPoint y: 228, distance: 53.6
click at [27, 228] on div "Context Queue: Appliance Repair Priority: 0 Task Age: Customer Name: [PHONE_NUM…" at bounding box center [73, 292] width 102 height 238
click at [405, 74] on button "Classify Missed Call" at bounding box center [430, 70] width 71 height 18
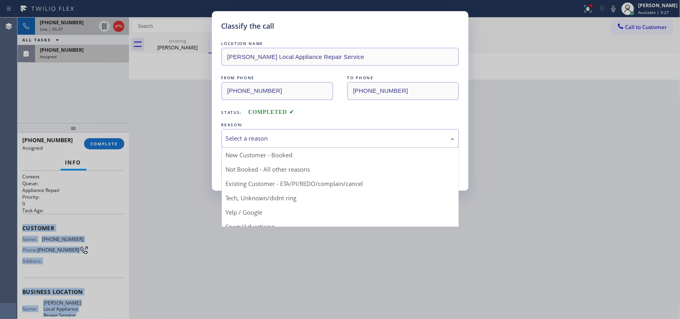
click at [364, 146] on div "Select a reason" at bounding box center [341, 138] width 238 height 19
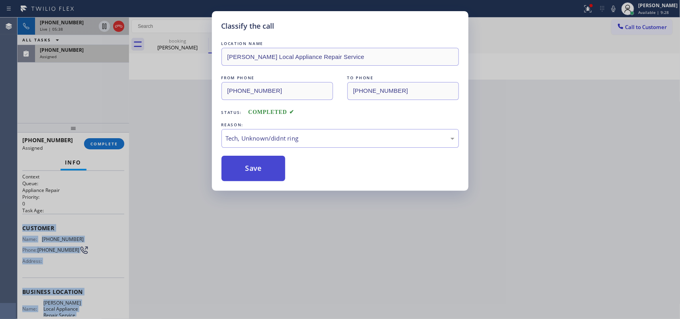
click at [257, 171] on button "Save" at bounding box center [254, 169] width 64 height 26
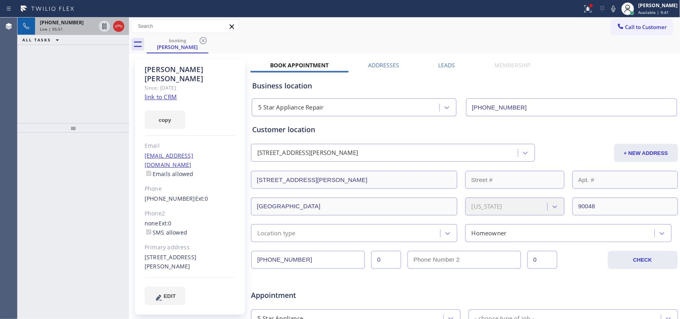
click at [67, 31] on div "Live | 05:51" at bounding box center [68, 29] width 56 height 6
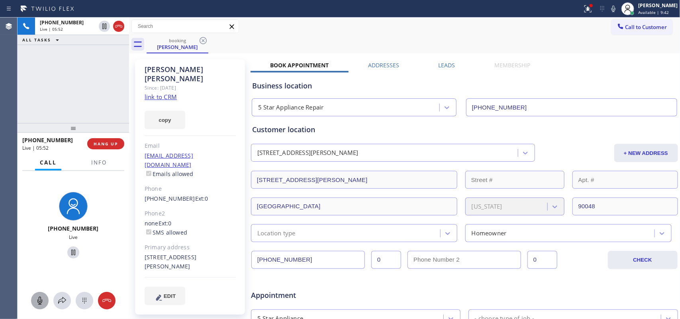
click at [42, 294] on button at bounding box center [40, 301] width 18 height 18
click at [69, 252] on icon at bounding box center [74, 253] width 10 height 10
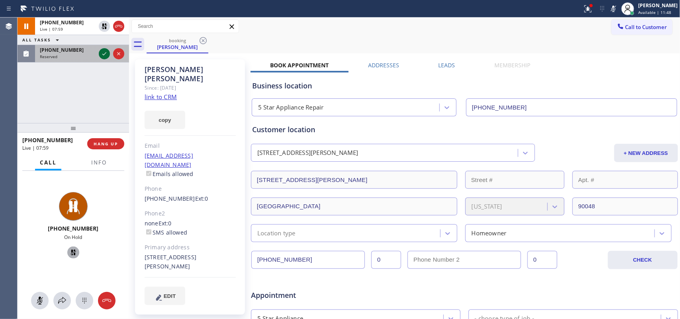
click at [102, 50] on icon at bounding box center [105, 54] width 10 height 10
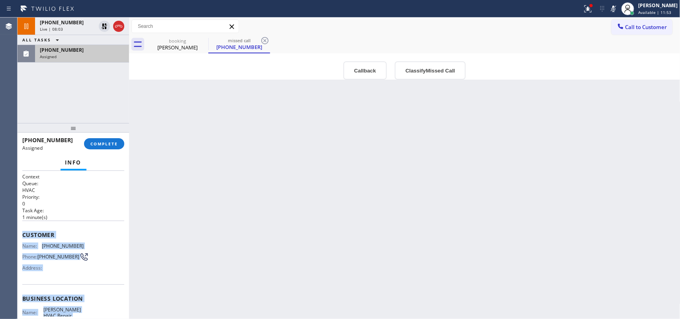
drag, startPoint x: 86, startPoint y: 246, endPoint x: 22, endPoint y: 233, distance: 64.6
click at [22, 233] on div "Context Queue: HVAC Priority: 0 Task Age: [DEMOGRAPHIC_DATA] minute(s) Customer…" at bounding box center [73, 292] width 102 height 238
copy div "Customer Name: [PHONE_NUMBER] Phone: [PHONE_NUMBER] Address: Business location …"
click at [415, 65] on button "Classify Missed Call" at bounding box center [430, 70] width 71 height 18
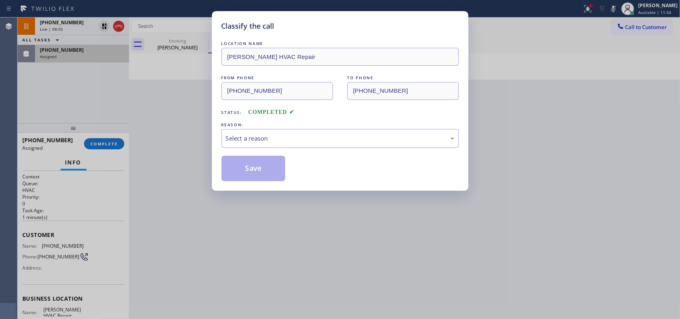
click at [419, 70] on div "LOCATION NAME [PERSON_NAME] HVAC Repair FROM PHONE [PHONE_NUMBER] TO PHONE [PHO…" at bounding box center [341, 110] width 238 height 142
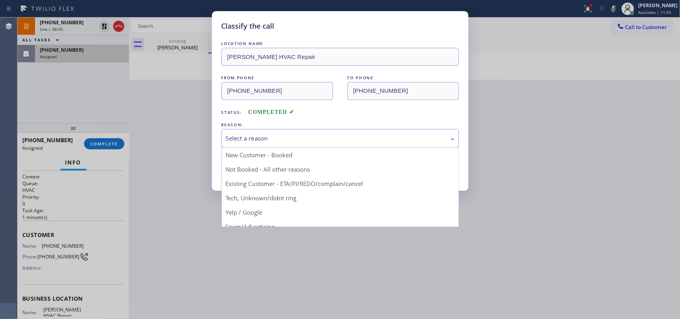
click at [367, 144] on div "Select a reason" at bounding box center [341, 138] width 238 height 19
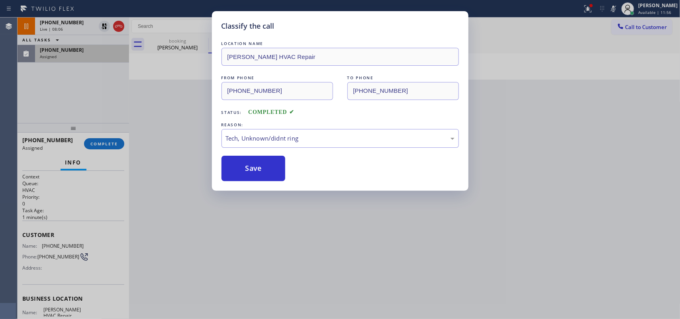
drag, startPoint x: 301, startPoint y: 196, endPoint x: 282, endPoint y: 183, distance: 23.1
click at [271, 172] on button "Save" at bounding box center [254, 169] width 64 height 26
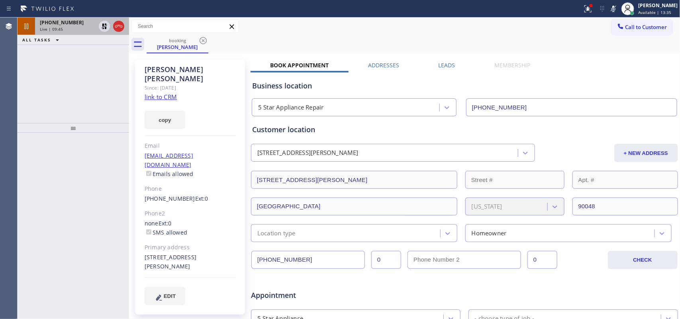
click at [70, 32] on div "[PHONE_NUMBER] Live | 09:45" at bounding box center [66, 27] width 62 height 18
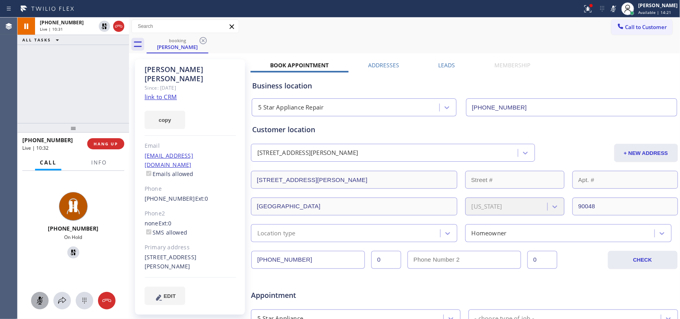
click at [37, 299] on icon at bounding box center [40, 301] width 10 height 10
click at [71, 249] on icon at bounding box center [74, 253] width 10 height 10
drag, startPoint x: 527, startPoint y: 104, endPoint x: 469, endPoint y: 108, distance: 58.3
click at [469, 108] on input "[PHONE_NUMBER]" at bounding box center [571, 107] width 211 height 18
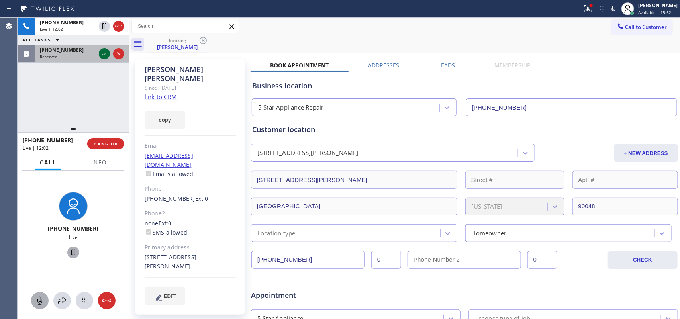
click at [107, 54] on icon at bounding box center [105, 54] width 10 height 10
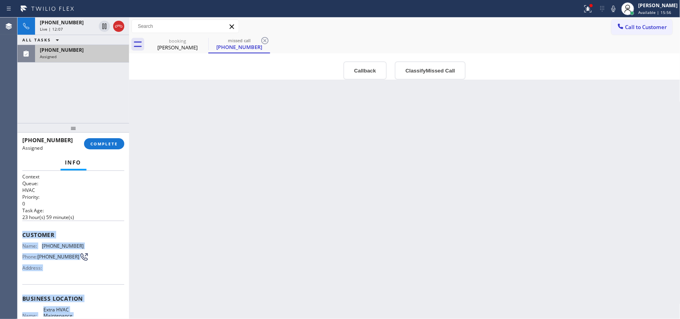
drag, startPoint x: 92, startPoint y: 242, endPoint x: 21, endPoint y: 232, distance: 71.7
click at [21, 232] on div "Context Queue: HVAC Priority: 0 Task Age: [DEMOGRAPHIC_DATA] hour(s) 59 minute(…" at bounding box center [74, 245] width 112 height 149
copy div "Customer Name: [PHONE_NUMBER] Phone: [PHONE_NUMBER] Address: Business location …"
click at [408, 70] on button "Classify Missed Call" at bounding box center [430, 70] width 71 height 18
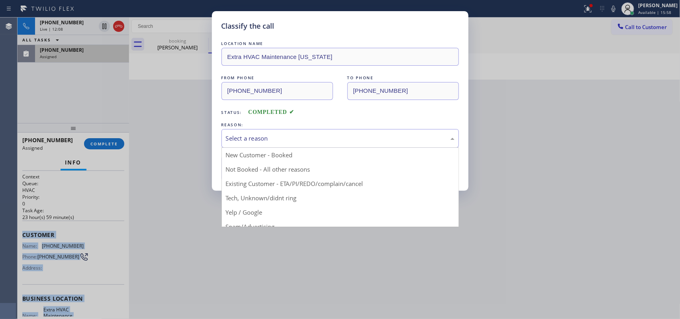
click at [379, 141] on div "Select a reason" at bounding box center [340, 138] width 229 height 9
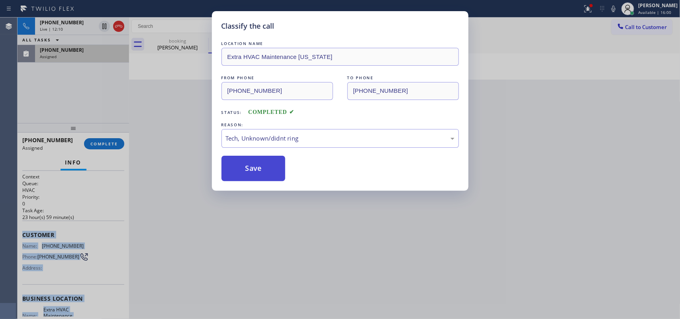
click at [265, 174] on button "Save" at bounding box center [254, 169] width 64 height 26
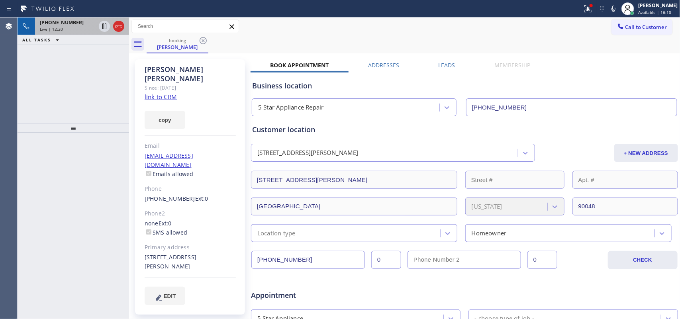
click at [76, 28] on div "Live | 12:20" at bounding box center [68, 29] width 56 height 6
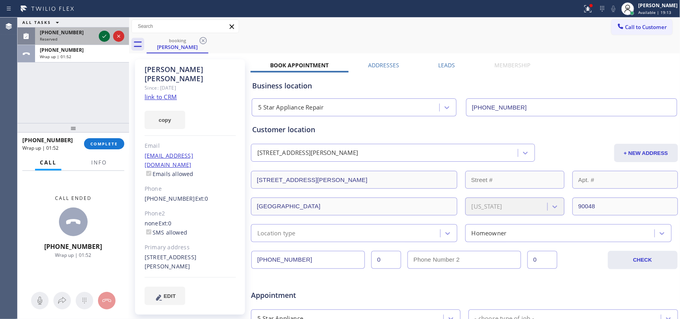
click at [106, 33] on icon at bounding box center [105, 36] width 10 height 10
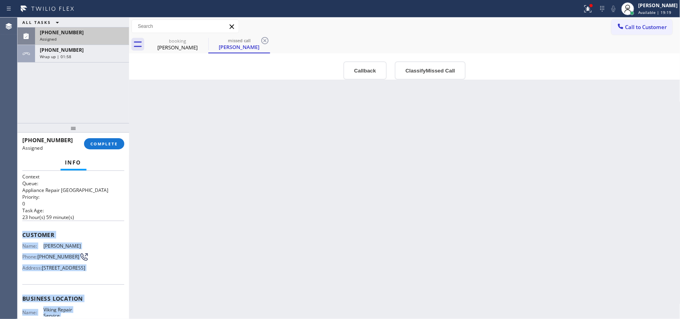
drag, startPoint x: 92, startPoint y: 243, endPoint x: 22, endPoint y: 233, distance: 70.5
click at [22, 233] on div "Context Queue: Appliance Repair High End Priority: 0 Task Age: [DEMOGRAPHIC_DAT…" at bounding box center [73, 292] width 102 height 238
copy div "Customer Name: [PERSON_NAME] Phone: [PHONE_NUMBER] Address: [STREET_ADDRESS] Bu…"
click at [94, 34] on div "[PHONE_NUMBER]" at bounding box center [82, 32] width 84 height 7
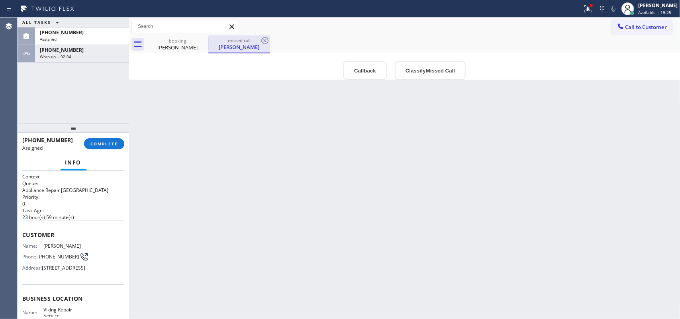
click at [230, 46] on div "[PERSON_NAME]" at bounding box center [239, 46] width 60 height 7
click at [234, 41] on div "missed call" at bounding box center [239, 40] width 60 height 6
click at [104, 141] on span "COMPLETE" at bounding box center [104, 144] width 28 height 6
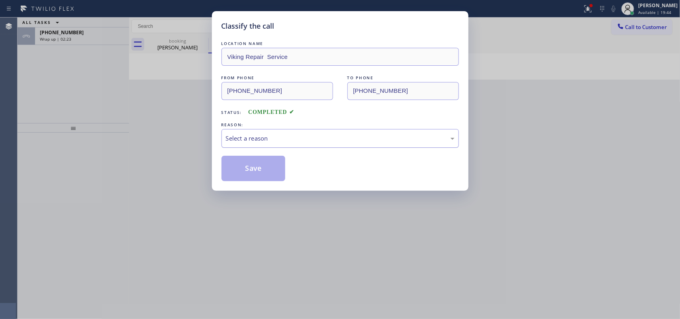
click at [292, 138] on div "Select a reason" at bounding box center [340, 138] width 229 height 9
click at [254, 177] on button "Save" at bounding box center [254, 169] width 64 height 26
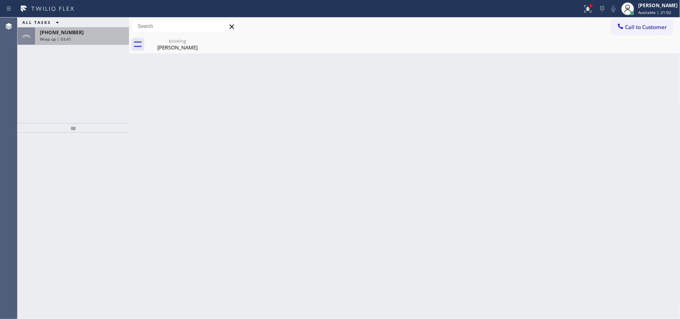
click at [108, 36] on div "Wrap up | 03:41" at bounding box center [82, 39] width 84 height 6
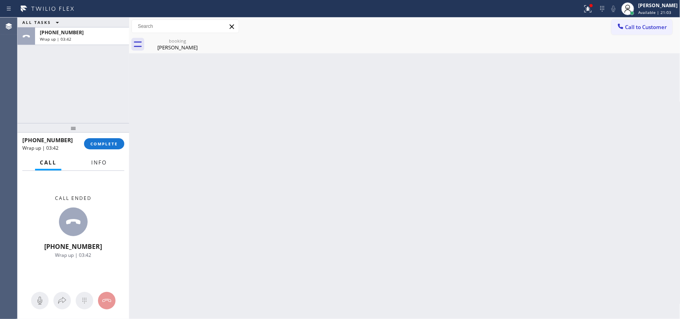
click at [111, 156] on button "Info" at bounding box center [98, 163] width 25 height 16
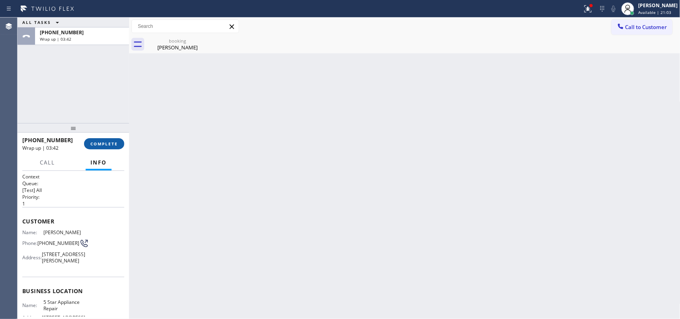
click at [115, 147] on button "COMPLETE" at bounding box center [104, 143] width 40 height 11
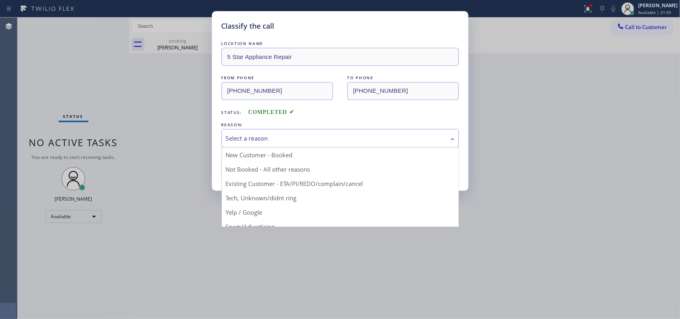
click at [262, 139] on div "Select a reason" at bounding box center [340, 138] width 229 height 9
drag, startPoint x: 266, startPoint y: 186, endPoint x: 267, endPoint y: 182, distance: 4.2
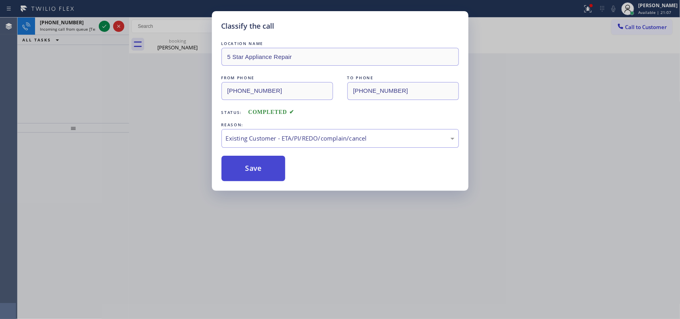
click at [266, 171] on button "Save" at bounding box center [254, 169] width 64 height 26
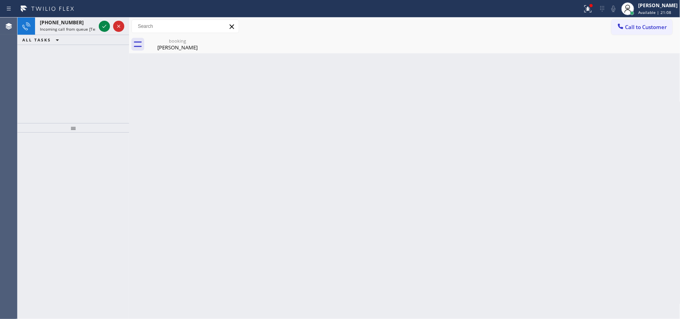
click at [102, 25] on icon at bounding box center [105, 27] width 10 height 10
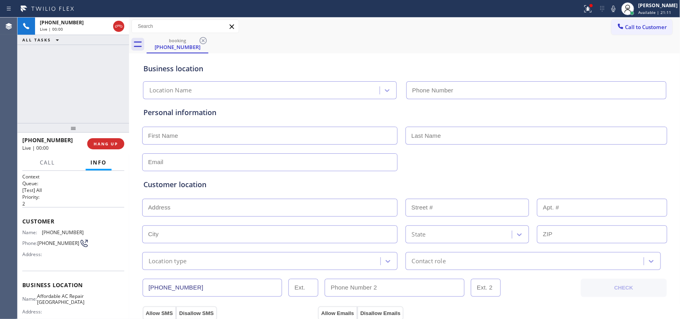
type input "[PHONE_NUMBER]"
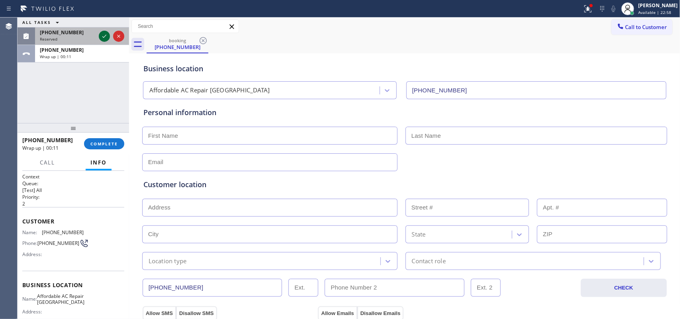
click at [100, 34] on icon at bounding box center [105, 36] width 10 height 10
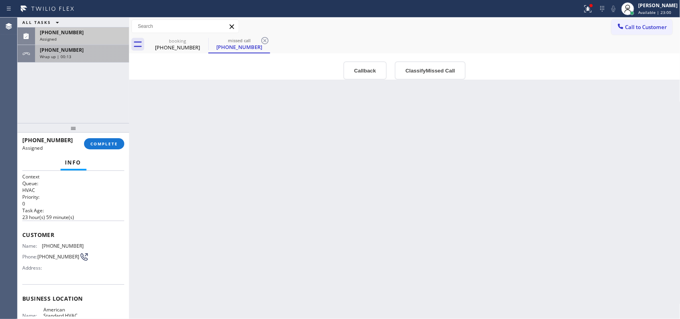
click at [92, 55] on div "Wrap up | 00:13" at bounding box center [82, 57] width 84 height 6
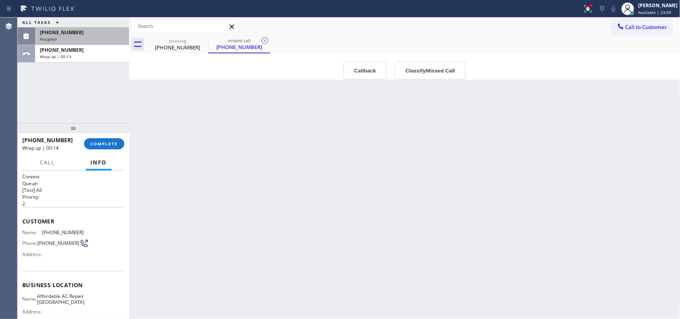
click at [94, 36] on div "Assigned" at bounding box center [82, 39] width 84 height 6
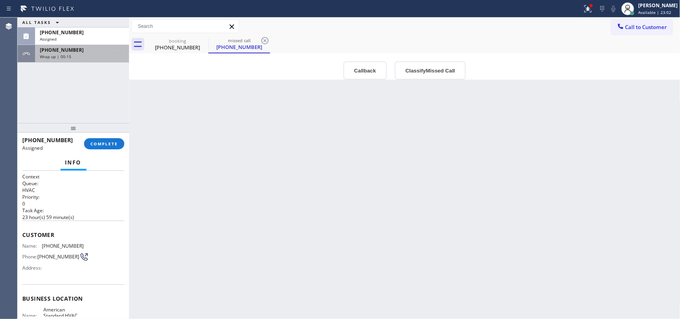
click at [96, 55] on div "Wrap up | 00:15" at bounding box center [82, 57] width 84 height 6
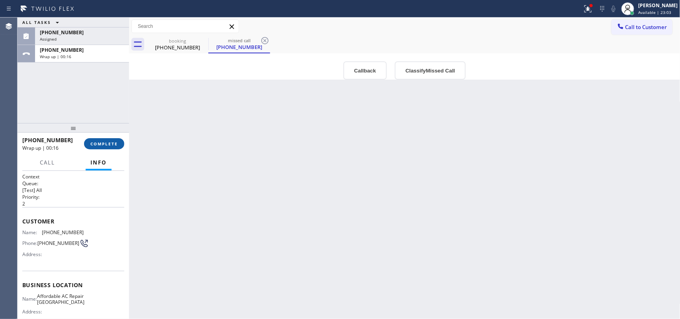
click at [120, 142] on button "COMPLETE" at bounding box center [104, 143] width 40 height 11
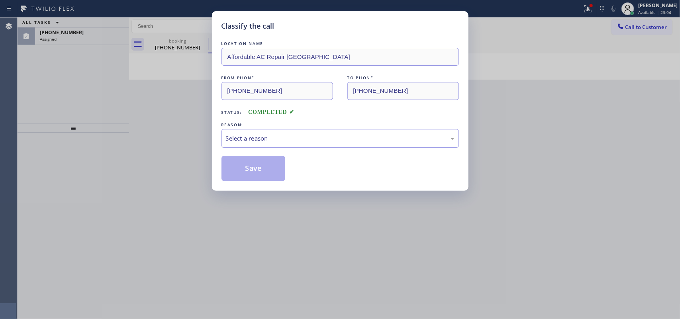
click at [325, 134] on div "Select a reason" at bounding box center [340, 138] width 229 height 9
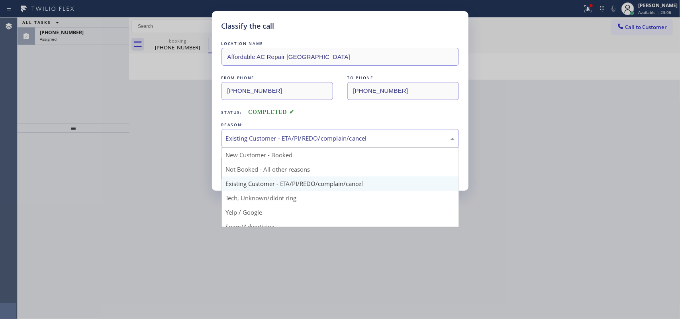
click at [291, 138] on div "Existing Customer - ETA/PI/REDO/complain/cancel" at bounding box center [340, 138] width 229 height 9
drag, startPoint x: 269, startPoint y: 196, endPoint x: 265, endPoint y: 186, distance: 11.0
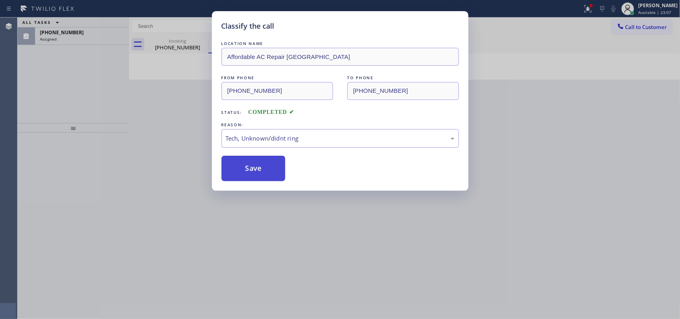
click at [258, 168] on button "Save" at bounding box center [254, 169] width 64 height 26
click at [98, 35] on div "Classify the call LOCATION NAME Affordable AC Repair [GEOGRAPHIC_DATA] FROM PHO…" at bounding box center [340, 159] width 680 height 319
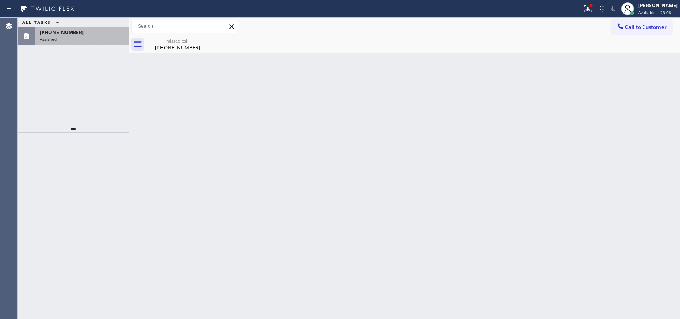
click at [89, 32] on div "[PHONE_NUMBER]" at bounding box center [82, 32] width 84 height 7
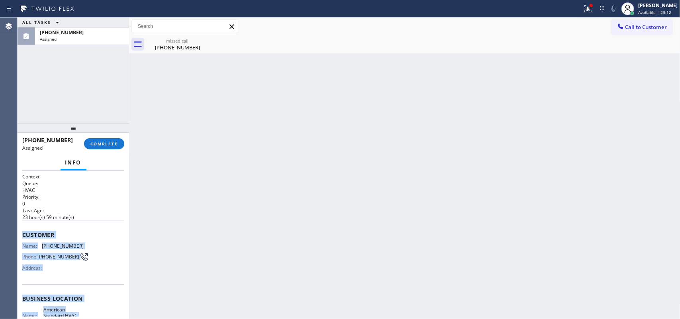
drag, startPoint x: 84, startPoint y: 246, endPoint x: 23, endPoint y: 234, distance: 62.0
click at [23, 234] on div "Context Queue: HVAC Priority: 0 Task Age: [DEMOGRAPHIC_DATA] hour(s) 59 minute(…" at bounding box center [73, 295] width 102 height 244
copy div "Customer Name: [PHONE_NUMBER] Phone: [PHONE_NUMBER] Address: Business location …"
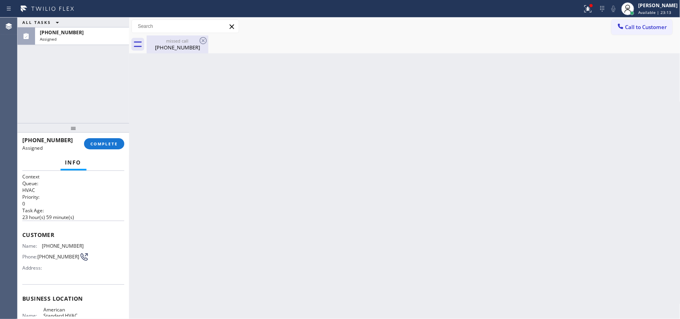
click at [178, 48] on div "[PHONE_NUMBER]" at bounding box center [177, 47] width 60 height 7
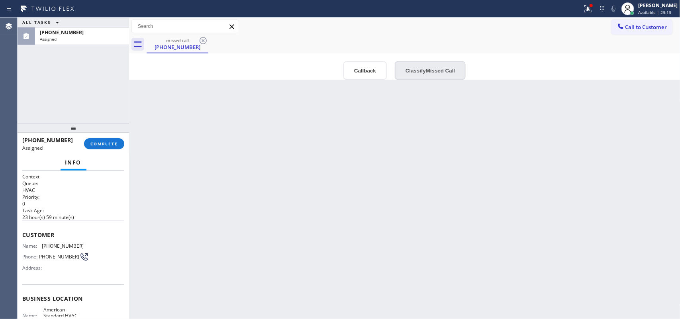
click at [411, 76] on button "Classify Missed Call" at bounding box center [430, 70] width 71 height 18
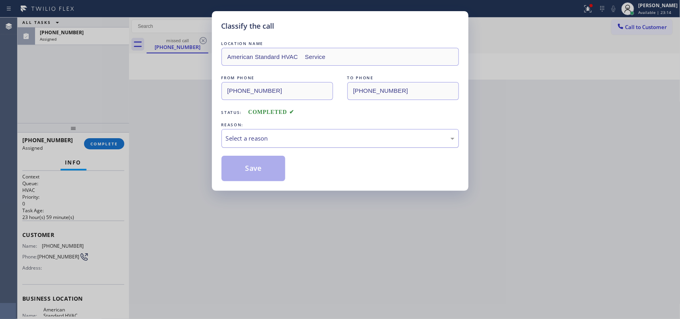
click at [374, 138] on div "Select a reason" at bounding box center [340, 138] width 229 height 9
click at [265, 171] on button "Save" at bounding box center [254, 169] width 64 height 26
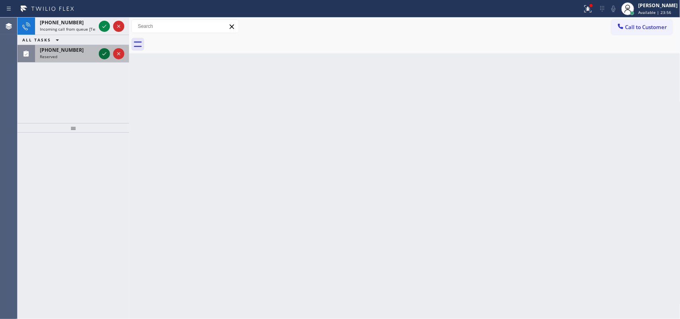
click at [102, 53] on icon at bounding box center [105, 54] width 10 height 10
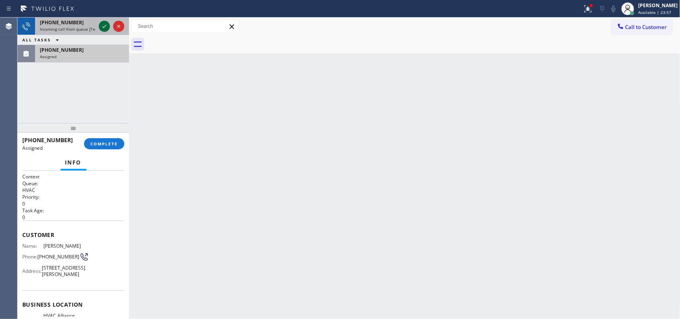
click at [103, 24] on icon at bounding box center [105, 27] width 10 height 10
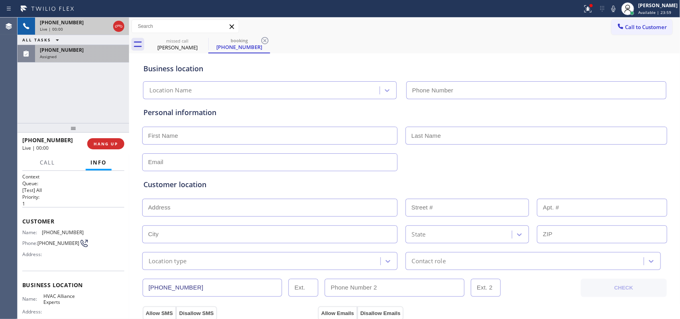
type input "[PHONE_NUMBER]"
click at [76, 24] on div "[PHONE_NUMBER]" at bounding box center [68, 22] width 56 height 7
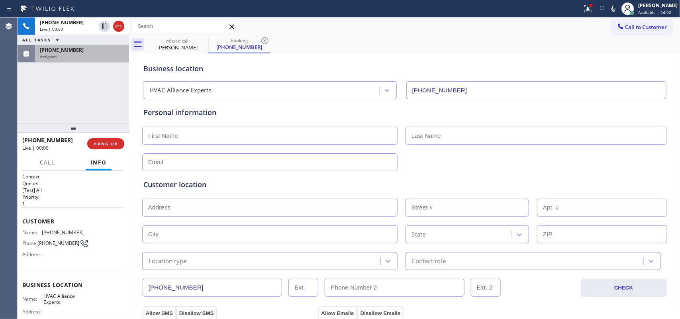
click at [75, 58] on div "Assigned" at bounding box center [82, 57] width 84 height 6
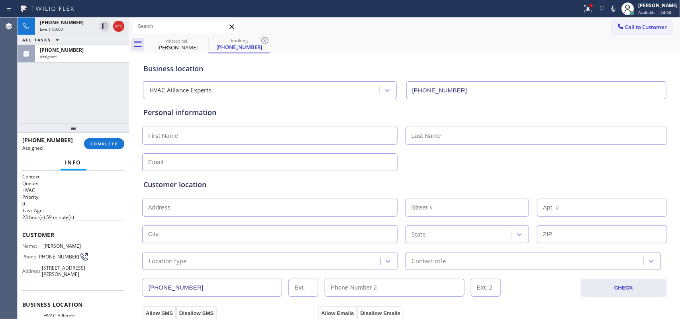
scroll to position [120, 0]
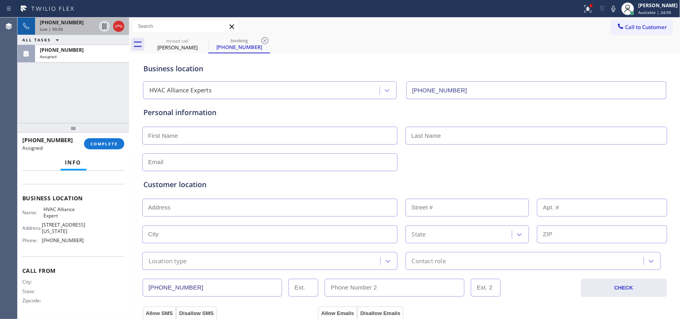
click at [62, 23] on span "[PHONE_NUMBER]" at bounding box center [62, 22] width 44 height 7
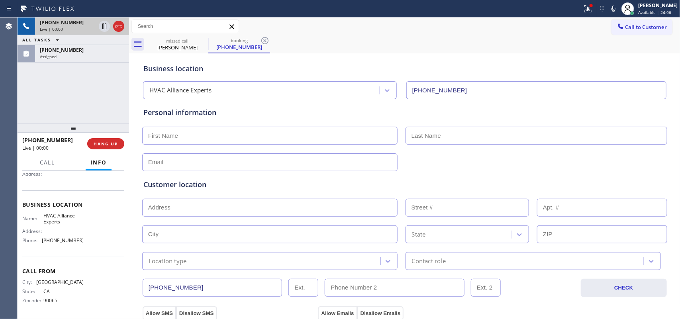
scroll to position [82, 0]
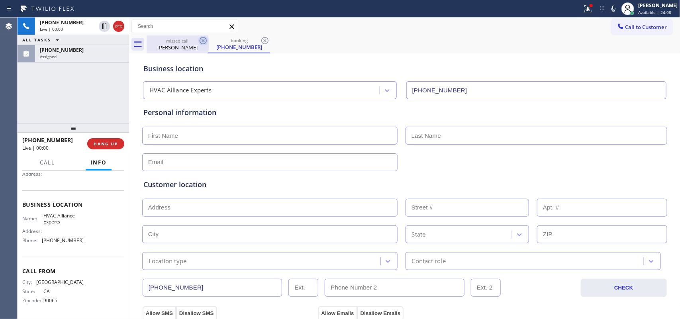
click at [200, 38] on icon at bounding box center [203, 41] width 10 height 10
click at [185, 41] on div "missed call" at bounding box center [177, 41] width 60 height 6
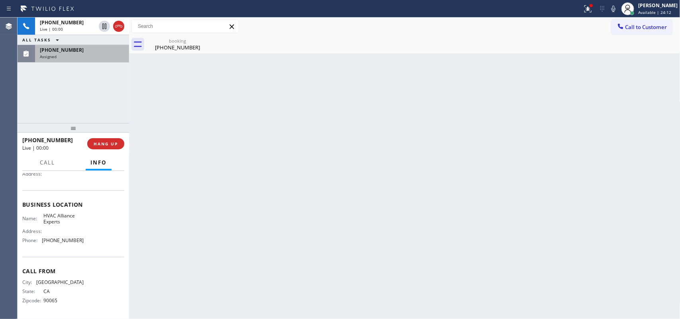
click at [65, 52] on span "[PHONE_NUMBER]" at bounding box center [62, 50] width 44 height 7
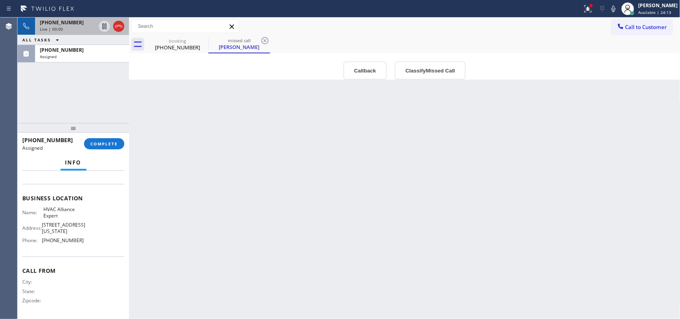
click at [74, 20] on div "[PHONE_NUMBER]" at bounding box center [68, 22] width 56 height 7
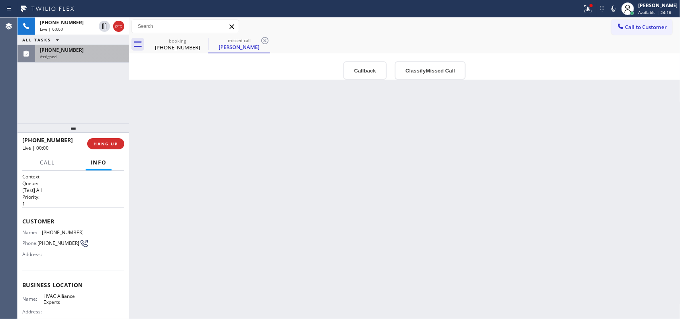
click at [81, 56] on div "Assigned" at bounding box center [82, 57] width 84 height 6
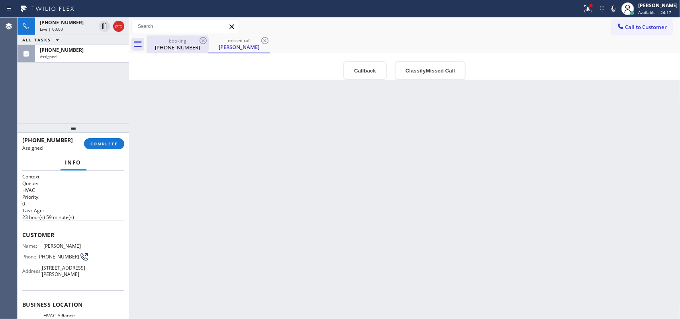
click at [175, 44] on div "[PHONE_NUMBER]" at bounding box center [177, 47] width 60 height 7
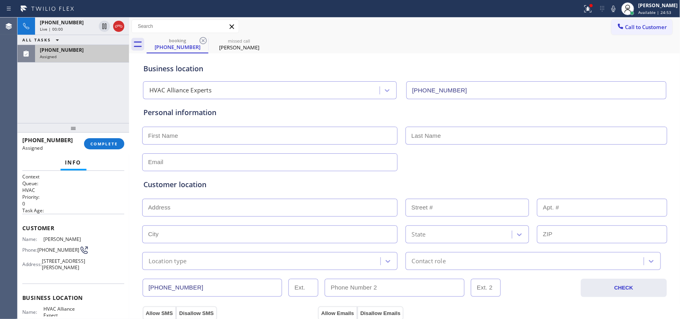
click at [108, 56] on div "Assigned" at bounding box center [82, 57] width 84 height 6
click at [94, 260] on div "Name: [PERSON_NAME] Phone: [PHONE_NUMBER] Address: [STREET_ADDRESS][PERSON_NAME]" at bounding box center [73, 254] width 102 height 37
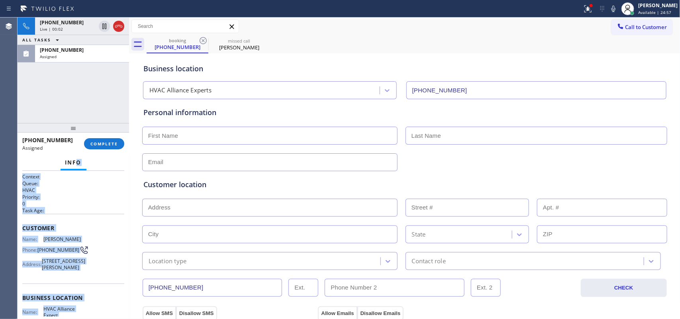
drag, startPoint x: 84, startPoint y: 246, endPoint x: 74, endPoint y: 179, distance: 67.3
click at [75, 172] on div "Context Queue: HVAC Priority: 0 Task Age: Customer Name: [PERSON_NAME] Phone: […" at bounding box center [74, 245] width 112 height 149
click at [68, 214] on div "Customer Name: [PERSON_NAME] Phone: [PHONE_NUMBER] Address: [STREET_ADDRESS][PE…" at bounding box center [73, 249] width 102 height 70
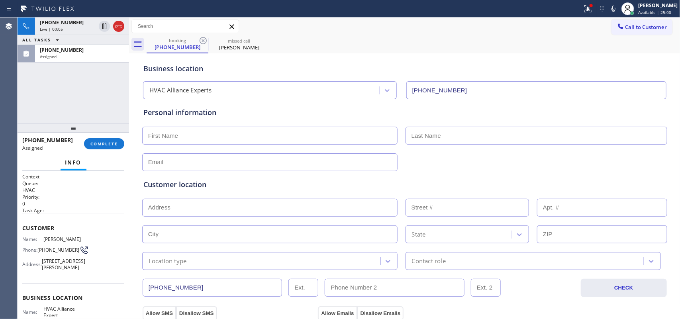
scroll to position [113, 0]
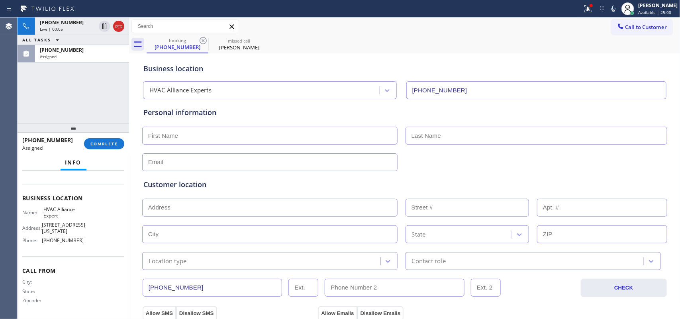
click at [86, 240] on div "Name: HVAC Alliance Expert Address: [STREET_ADDRESS][US_STATE] Phone: [PHONE_NU…" at bounding box center [73, 226] width 102 height 40
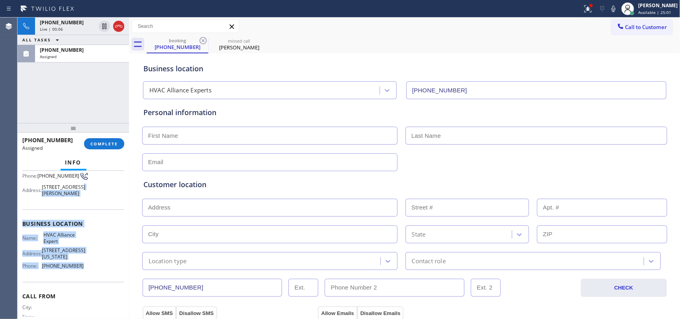
drag, startPoint x: 85, startPoint y: 242, endPoint x: 83, endPoint y: 170, distance: 71.8
click at [83, 170] on div "Info Context Queue: HVAC Priority: 0 Task Age: Customer Name: [PERSON_NAME] Pho…" at bounding box center [74, 237] width 112 height 164
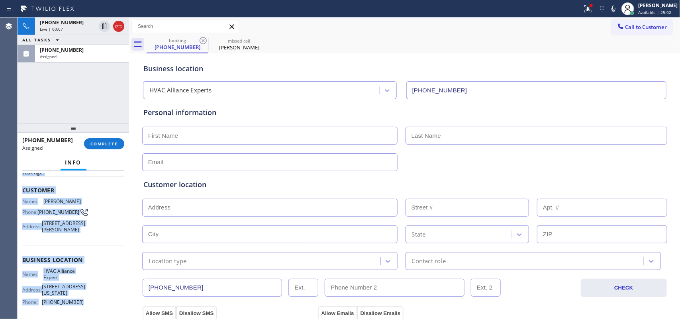
click at [84, 210] on div "Name: [PERSON_NAME] Phone: [PHONE_NUMBER] Address: [STREET_ADDRESS][PERSON_NAME]" at bounding box center [73, 216] width 102 height 37
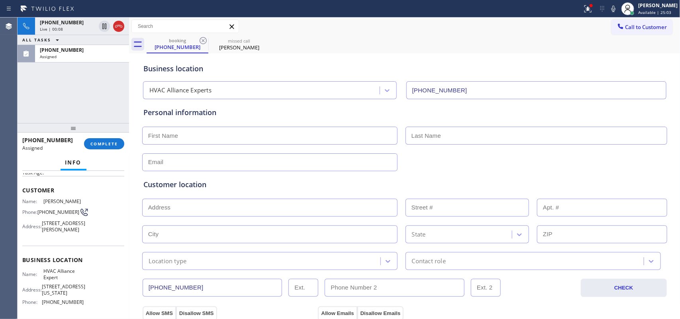
scroll to position [113, 0]
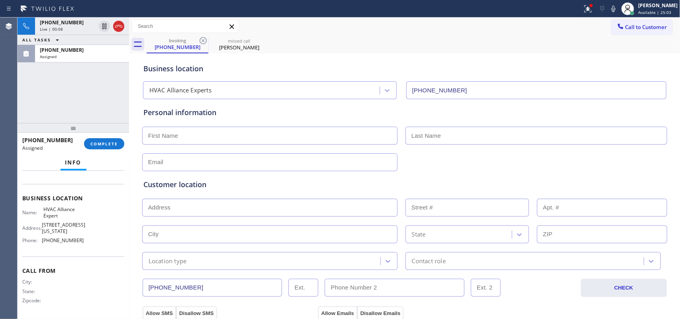
click at [84, 240] on div "Name: HVAC Alliance Expert Address: [STREET_ADDRESS][US_STATE] Phone: [PHONE_NU…" at bounding box center [73, 226] width 102 height 40
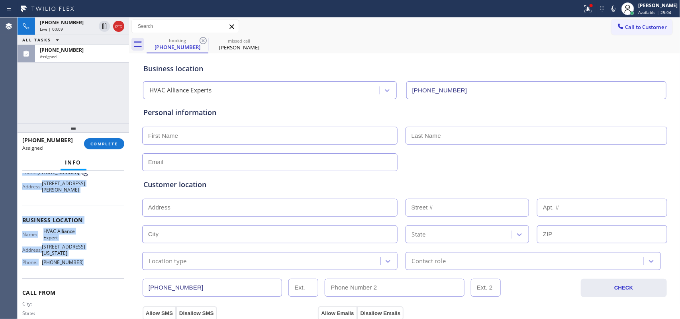
scroll to position [0, 0]
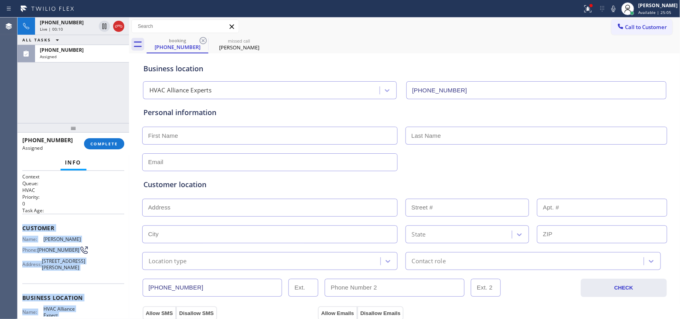
drag, startPoint x: 83, startPoint y: 243, endPoint x: 22, endPoint y: 228, distance: 62.5
click at [22, 228] on div "Context Queue: HVAC Priority: 0 Task Age: Customer Name: [PERSON_NAME] Phone: […" at bounding box center [73, 295] width 102 height 244
copy div "Customer Name: [PERSON_NAME] Phone: [PHONE_NUMBER] Address: [STREET_ADDRESS][PE…"
click at [107, 139] on button "COMPLETE" at bounding box center [104, 143] width 40 height 11
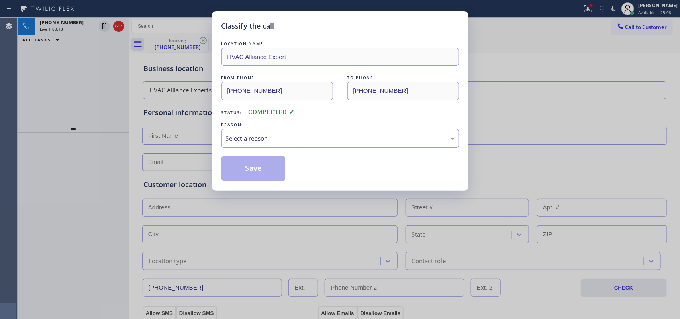
click at [260, 139] on div "Select a reason" at bounding box center [340, 138] width 229 height 9
drag, startPoint x: 259, startPoint y: 200, endPoint x: 257, endPoint y: 179, distance: 20.4
click at [255, 178] on button "Save" at bounding box center [254, 169] width 64 height 26
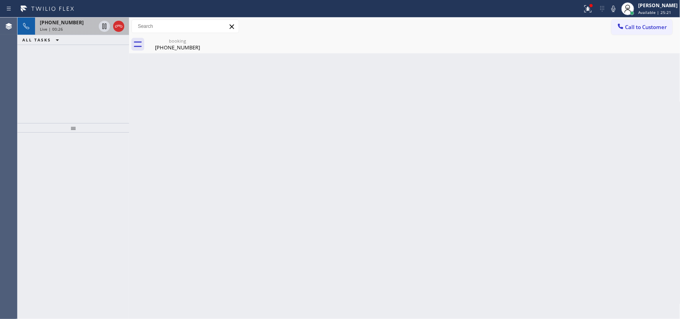
click at [74, 27] on div "Live | 00:26" at bounding box center [68, 29] width 56 height 6
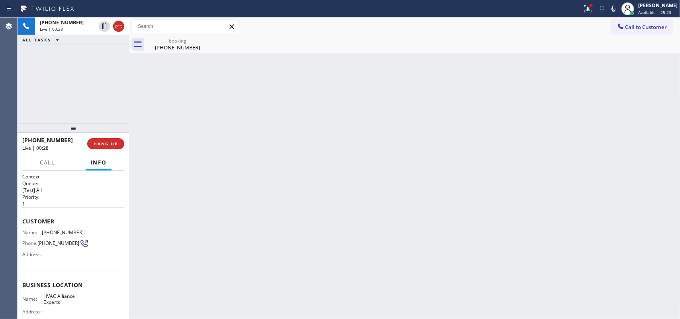
drag, startPoint x: 180, startPoint y: 45, endPoint x: 168, endPoint y: 61, distance: 20.0
click at [180, 44] on div "[PHONE_NUMBER]" at bounding box center [177, 47] width 60 height 7
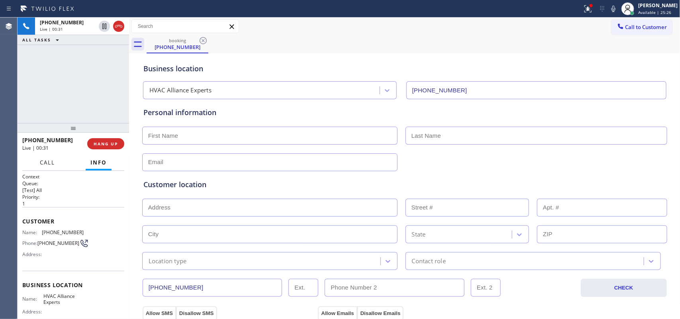
click at [50, 161] on span "Call" at bounding box center [47, 162] width 15 height 7
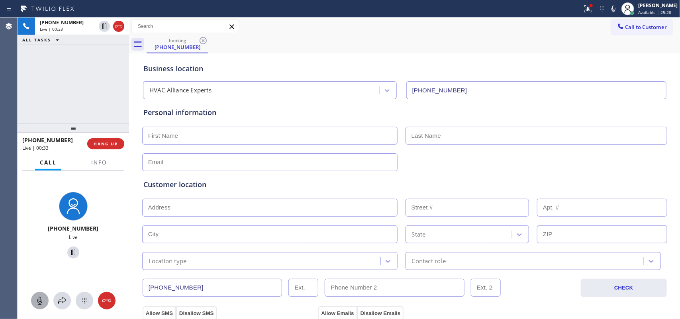
click at [42, 299] on icon at bounding box center [40, 301] width 10 height 10
click at [41, 301] on icon at bounding box center [39, 301] width 5 height 8
click at [104, 52] on icon at bounding box center [105, 54] width 10 height 10
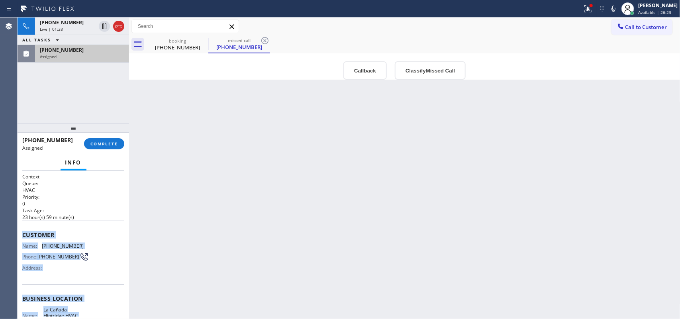
drag, startPoint x: 77, startPoint y: 246, endPoint x: 19, endPoint y: 237, distance: 58.5
click at [19, 237] on div "Context Queue: HVAC Priority: 0 Task Age: [DEMOGRAPHIC_DATA] hour(s) 59 minute(…" at bounding box center [74, 245] width 112 height 149
copy div "Customer Name: [PHONE_NUMBER] Phone: [PHONE_NUMBER] Address: Business location …"
click at [73, 23] on div "[PHONE_NUMBER]" at bounding box center [68, 22] width 56 height 7
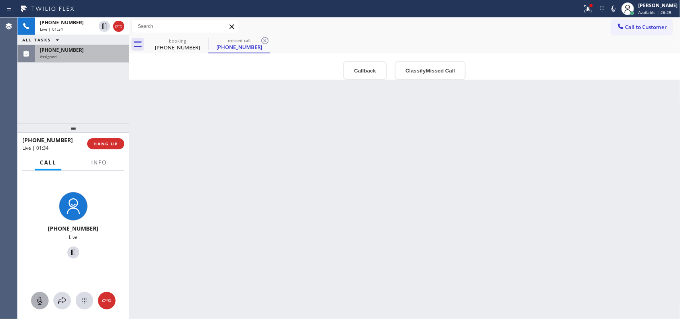
drag, startPoint x: 39, startPoint y: 300, endPoint x: 78, endPoint y: 255, distance: 59.1
click at [39, 299] on icon at bounding box center [40, 301] width 10 height 10
click at [69, 253] on icon at bounding box center [74, 253] width 10 height 10
click at [92, 59] on div "[PHONE_NUMBER] Assigned" at bounding box center [80, 54] width 91 height 18
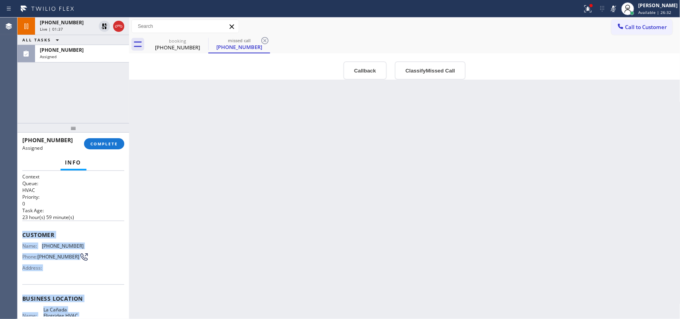
scroll to position [101, 0]
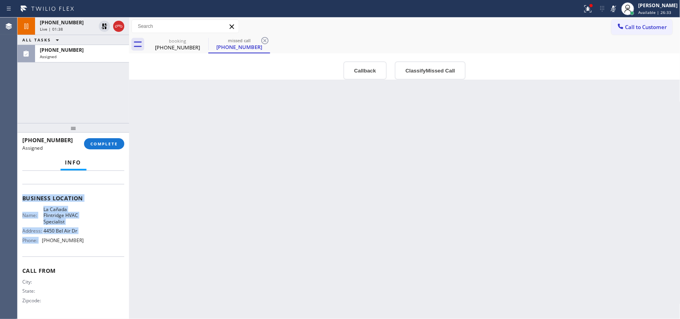
click at [104, 232] on div "Name: [GEOGRAPHIC_DATA] HVAC Specialist Address: [STREET_ADDRESS] Phone: [PHONE…" at bounding box center [73, 226] width 102 height 40
click at [84, 244] on div "Name: [GEOGRAPHIC_DATA] HVAC Specialist Address: [STREET_ADDRESS] Phone: [PHONE…" at bounding box center [73, 226] width 102 height 40
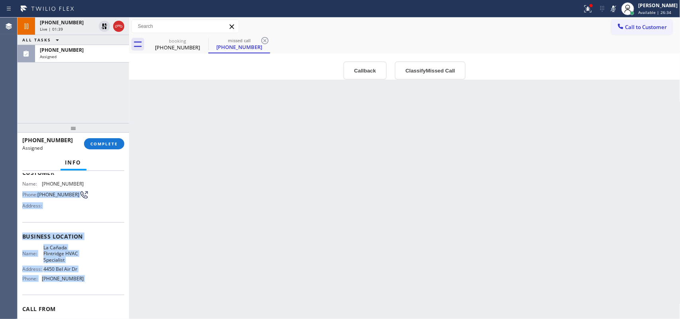
scroll to position [0, 0]
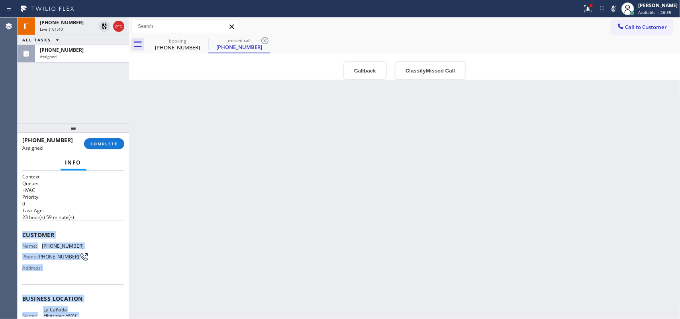
drag, startPoint x: 84, startPoint y: 228, endPoint x: 27, endPoint y: 234, distance: 57.8
click at [27, 234] on div "Context Queue: HVAC Priority: 0 Task Age: [DEMOGRAPHIC_DATA] hour(s) 59 minute(…" at bounding box center [73, 295] width 102 height 244
copy div "Customer Name: [PHONE_NUMBER] Phone: [PHONE_NUMBER] Address: Business location …"
click at [441, 71] on button "Classify Missed Call" at bounding box center [430, 70] width 71 height 18
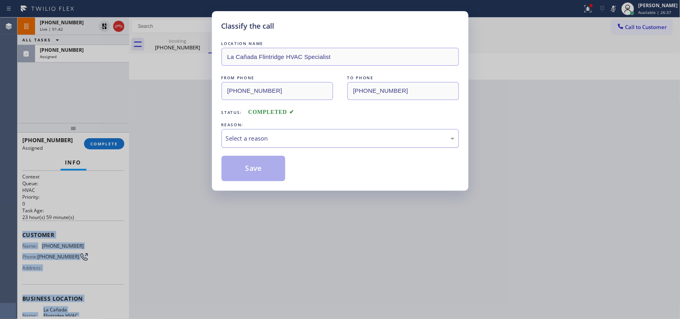
drag, startPoint x: 385, startPoint y: 142, endPoint x: 377, endPoint y: 147, distance: 9.8
click at [385, 143] on div "Select a reason" at bounding box center [340, 138] width 229 height 9
click at [254, 171] on button "Save" at bounding box center [254, 169] width 64 height 26
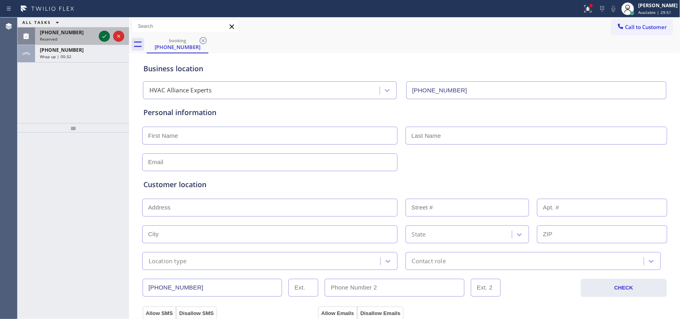
click at [104, 34] on icon at bounding box center [105, 36] width 10 height 10
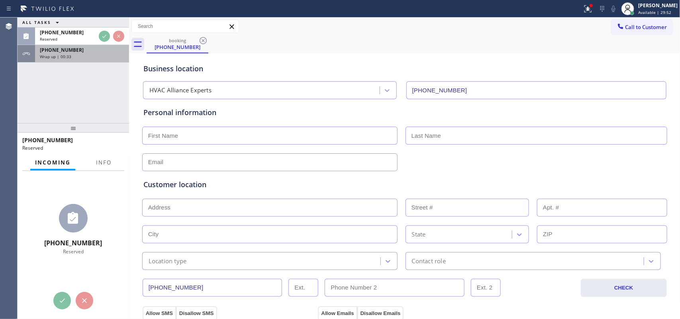
click at [90, 53] on div "[PHONE_NUMBER]" at bounding box center [82, 50] width 84 height 7
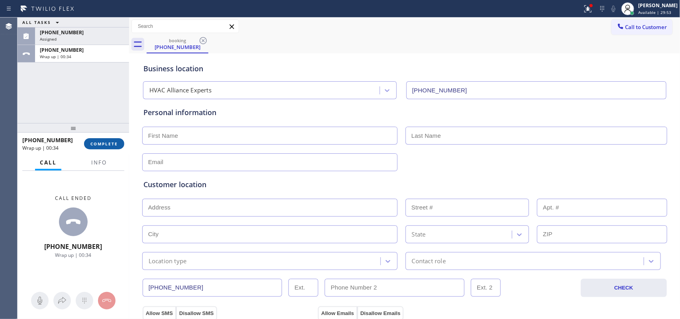
click at [104, 143] on span "COMPLETE" at bounding box center [104, 144] width 28 height 6
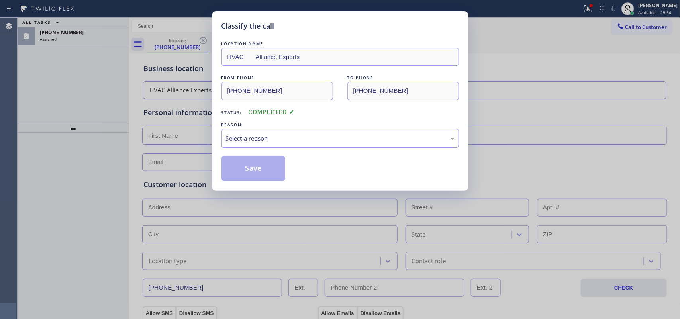
click at [260, 138] on div "Select a reason" at bounding box center [340, 138] width 229 height 9
click at [284, 140] on div "Tech, Unknown/didnt ring" at bounding box center [340, 138] width 229 height 9
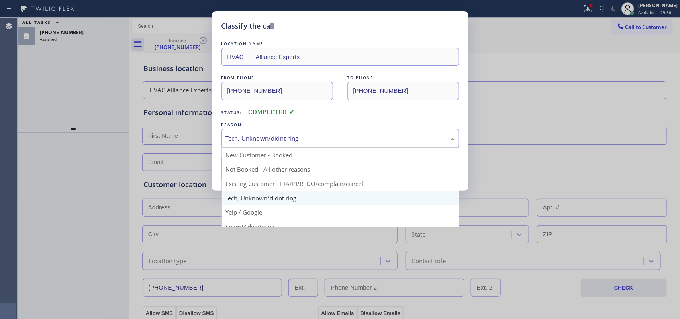
scroll to position [55, 0]
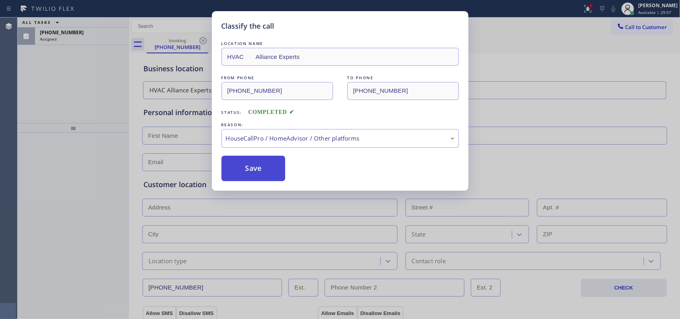
click at [253, 174] on button "Save" at bounding box center [254, 169] width 64 height 26
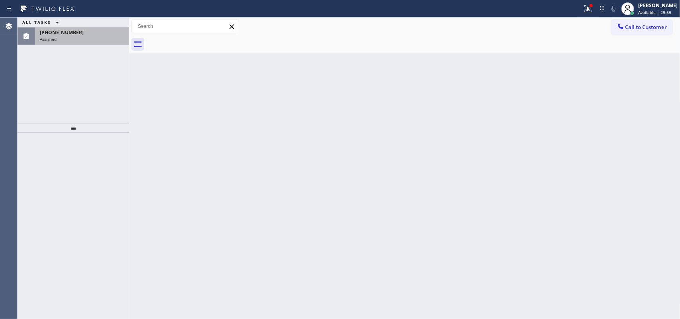
click at [72, 34] on span "[PHONE_NUMBER]" at bounding box center [62, 32] width 44 height 7
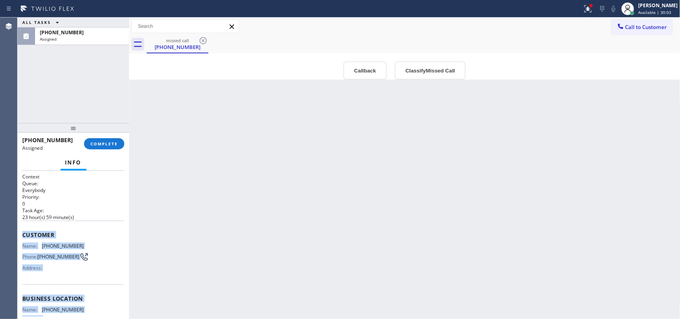
drag, startPoint x: 74, startPoint y: 248, endPoint x: 23, endPoint y: 233, distance: 52.8
click at [23, 233] on div "Context Queue: Everybody Priority: 0 Task Age: [DEMOGRAPHIC_DATA] hour(s) 59 mi…" at bounding box center [73, 289] width 102 height 232
copy div "Customer Name: [PHONE_NUMBER] Phone: [PHONE_NUMBER] Address: Business location …"
click at [116, 142] on span "COMPLETE" at bounding box center [104, 144] width 28 height 6
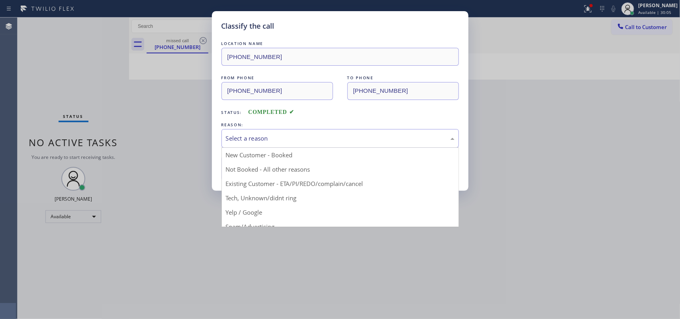
click at [350, 142] on div "Select a reason" at bounding box center [340, 138] width 229 height 9
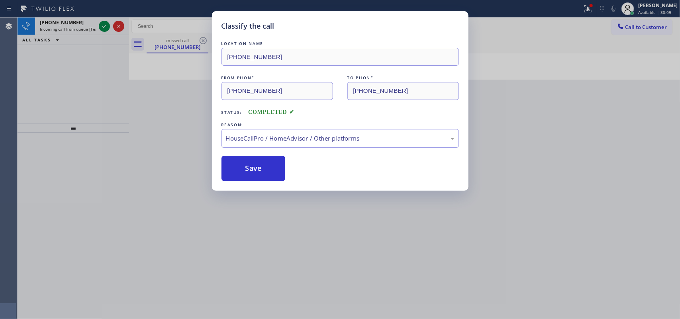
drag, startPoint x: 260, startPoint y: 170, endPoint x: 317, endPoint y: 132, distance: 68.6
click at [317, 132] on div "LOCATION NAME [PHONE_NUMBER] FROM PHONE [PHONE_NUMBER] TO PHONE [PHONE_NUMBER] …" at bounding box center [341, 110] width 238 height 142
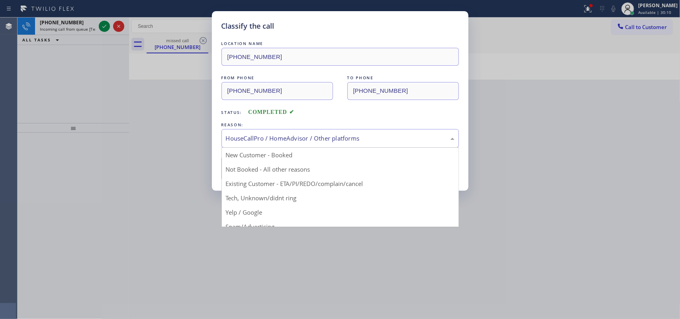
click at [317, 137] on div "HouseCallPro / HomeAdvisor / Other platforms" at bounding box center [340, 138] width 229 height 9
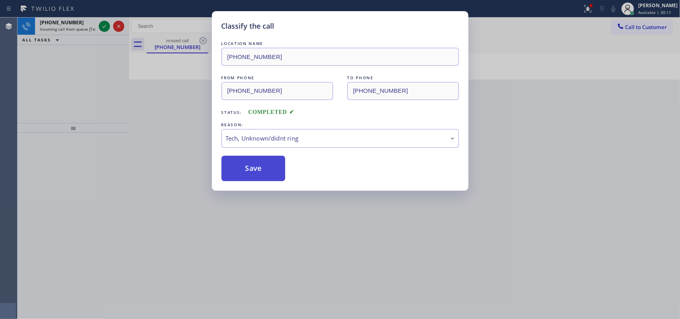
drag, startPoint x: 270, startPoint y: 198, endPoint x: 268, endPoint y: 176, distance: 21.6
drag, startPoint x: 267, startPoint y: 173, endPoint x: 177, endPoint y: 98, distance: 117.4
click at [266, 172] on button "Save" at bounding box center [254, 169] width 64 height 26
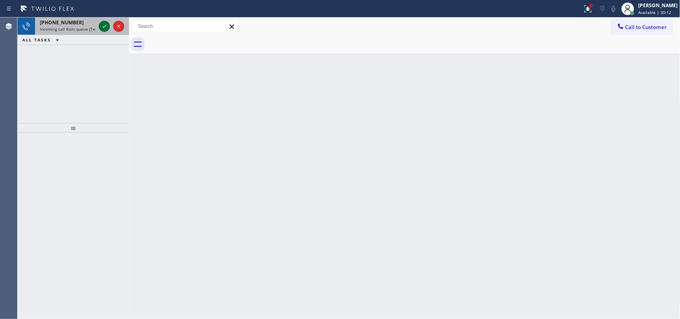
click at [104, 24] on icon at bounding box center [105, 27] width 10 height 10
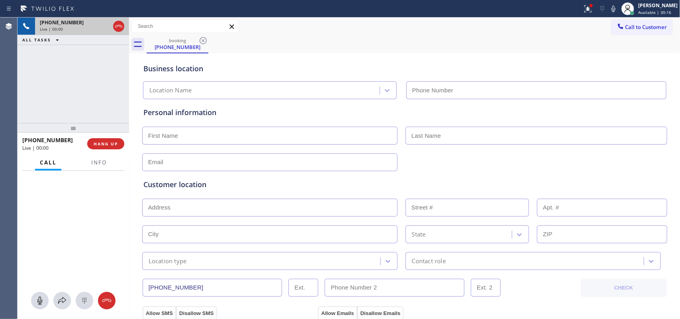
type input "[PHONE_NUMBER]"
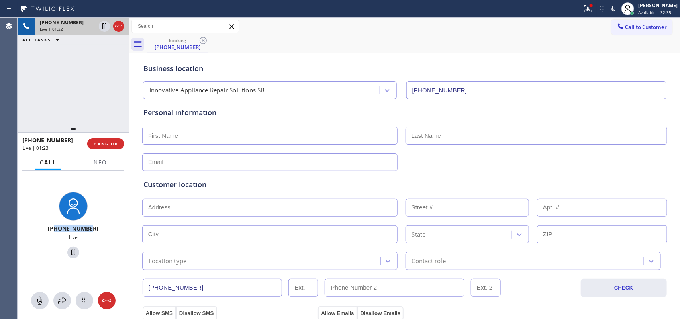
drag, startPoint x: 86, startPoint y: 229, endPoint x: 58, endPoint y: 228, distance: 28.7
click at [58, 228] on div "[PHONE_NUMBER]" at bounding box center [73, 229] width 61 height 8
drag, startPoint x: 38, startPoint y: 297, endPoint x: 72, endPoint y: 241, distance: 65.6
click at [42, 293] on button at bounding box center [40, 301] width 18 height 18
click at [72, 248] on button at bounding box center [73, 253] width 12 height 12
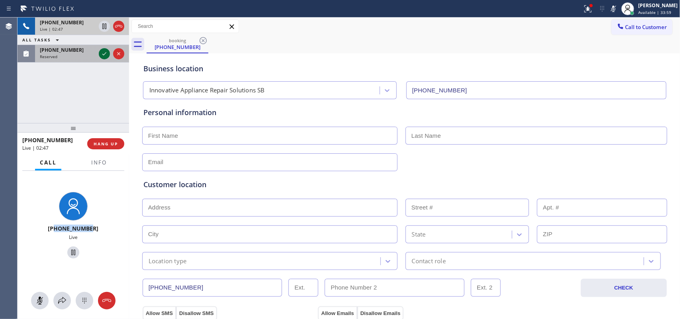
click at [106, 57] on icon at bounding box center [105, 54] width 10 height 10
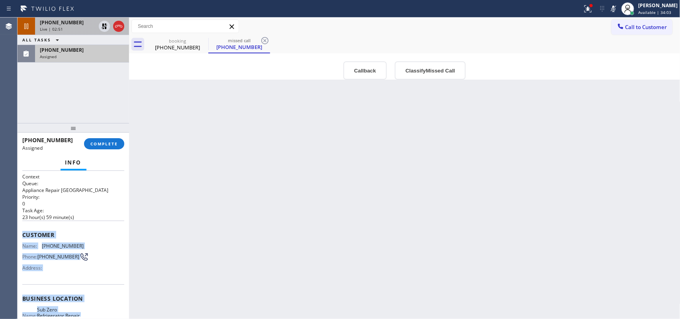
drag, startPoint x: 85, startPoint y: 245, endPoint x: 19, endPoint y: 234, distance: 67.2
click at [19, 234] on div "Context Queue: Appliance Repair High End Priority: 0 Task Age: [DEMOGRAPHIC_DAT…" at bounding box center [74, 245] width 112 height 149
click at [434, 66] on button "Classify Missed Call" at bounding box center [430, 70] width 71 height 18
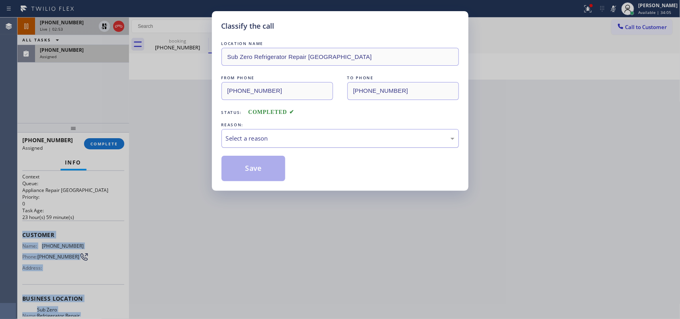
click at [359, 141] on div "Select a reason" at bounding box center [340, 138] width 229 height 9
click at [259, 166] on button "Save" at bounding box center [254, 169] width 64 height 26
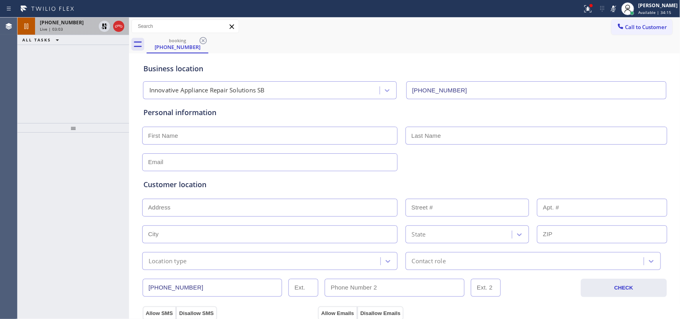
click at [68, 29] on div "Live | 03:03" at bounding box center [68, 29] width 56 height 6
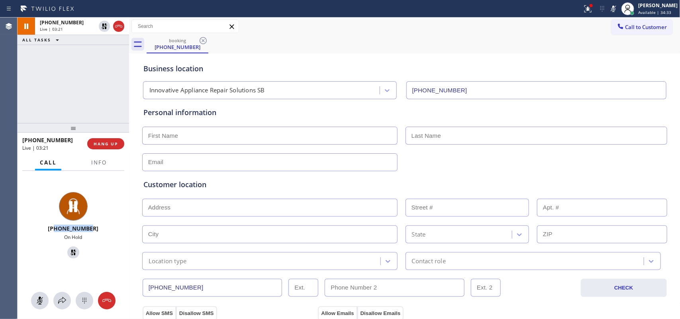
drag, startPoint x: 96, startPoint y: 230, endPoint x: 58, endPoint y: 228, distance: 38.3
click at [58, 228] on div "[PHONE_NUMBER]" at bounding box center [73, 229] width 105 height 8
click at [41, 299] on rect at bounding box center [40, 300] width 6 height 6
click at [69, 253] on icon at bounding box center [74, 253] width 10 height 10
click at [306, 68] on div "Business location" at bounding box center [404, 68] width 523 height 11
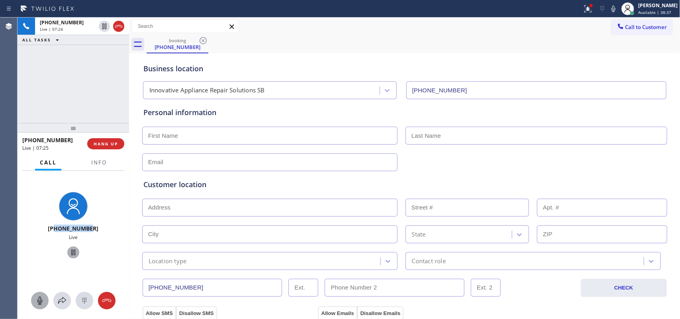
drag, startPoint x: 94, startPoint y: 230, endPoint x: 57, endPoint y: 228, distance: 37.1
click at [57, 228] on div "[PHONE_NUMBER]" at bounding box center [73, 229] width 105 height 8
drag, startPoint x: 104, startPoint y: 54, endPoint x: 94, endPoint y: 35, distance: 21.4
click at [104, 52] on icon at bounding box center [105, 54] width 10 height 10
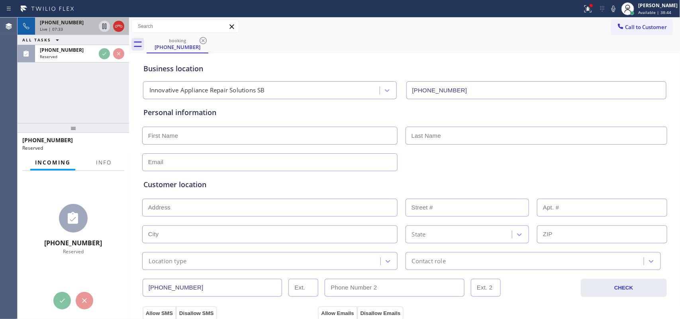
click at [82, 21] on div "[PHONE_NUMBER]" at bounding box center [68, 22] width 56 height 7
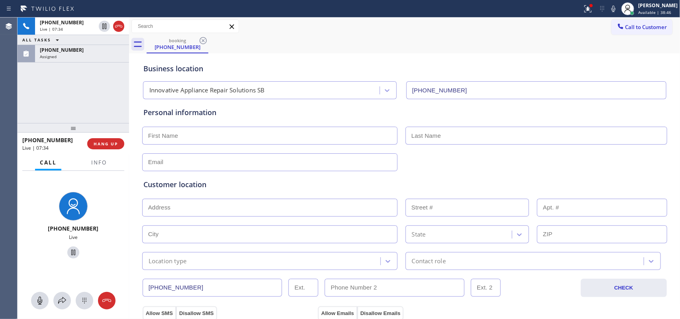
drag, startPoint x: 36, startPoint y: 297, endPoint x: 68, endPoint y: 265, distance: 44.8
click at [41, 293] on button at bounding box center [40, 301] width 18 height 18
drag, startPoint x: 72, startPoint y: 253, endPoint x: 81, endPoint y: 206, distance: 48.2
click at [72, 251] on icon at bounding box center [74, 253] width 10 height 10
click at [76, 47] on div "[PHONE_NUMBER]" at bounding box center [82, 50] width 84 height 7
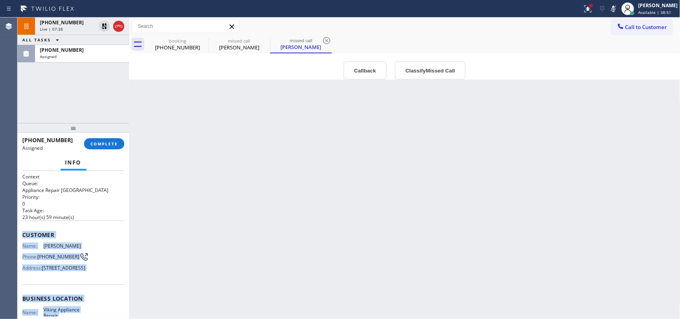
drag, startPoint x: 94, startPoint y: 263, endPoint x: 19, endPoint y: 231, distance: 81.8
click at [19, 231] on div "Context Queue: Appliance Repair High End Priority: 0 Task Age: [DEMOGRAPHIC_DAT…" at bounding box center [74, 245] width 112 height 149
click at [428, 70] on button "Classify Missed Call" at bounding box center [430, 70] width 71 height 18
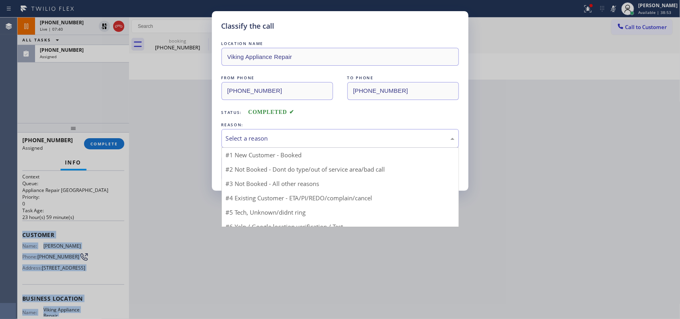
click at [392, 138] on div "Select a reason" at bounding box center [340, 138] width 229 height 9
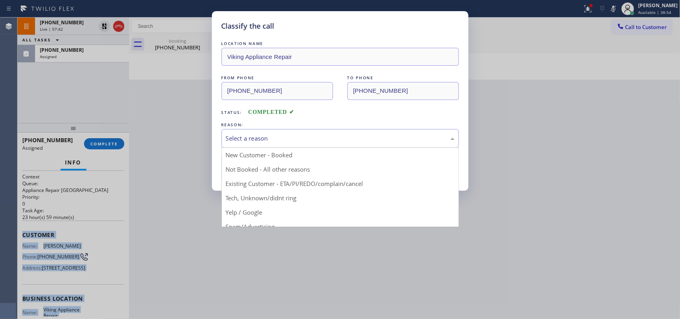
drag, startPoint x: 292, startPoint y: 200, endPoint x: 276, endPoint y: 186, distance: 21.2
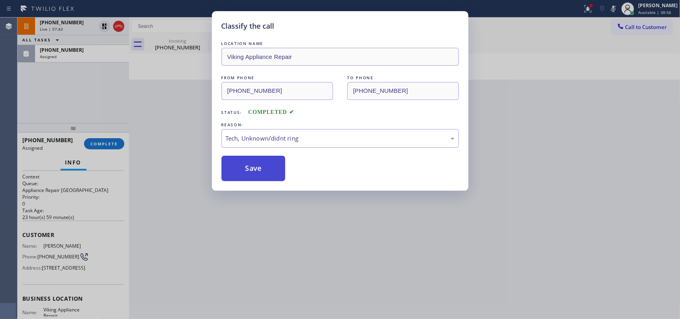
click at [266, 173] on button "Save" at bounding box center [254, 169] width 64 height 26
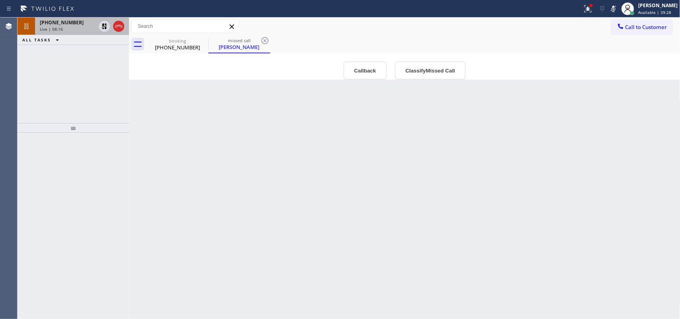
click at [62, 24] on span "[PHONE_NUMBER]" at bounding box center [62, 22] width 44 height 7
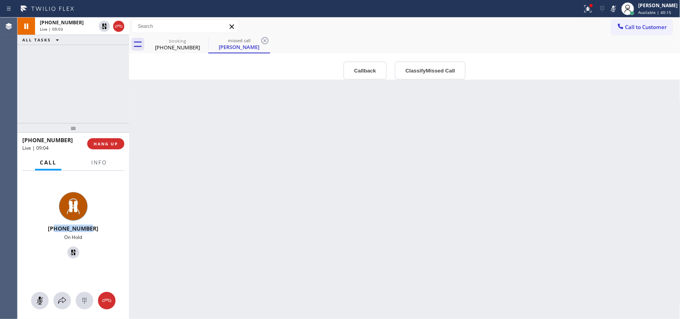
drag, startPoint x: 91, startPoint y: 230, endPoint x: 58, endPoint y: 231, distance: 32.7
click at [58, 231] on div "[PHONE_NUMBER]" at bounding box center [73, 229] width 105 height 8
click at [104, 53] on icon at bounding box center [105, 54] width 10 height 10
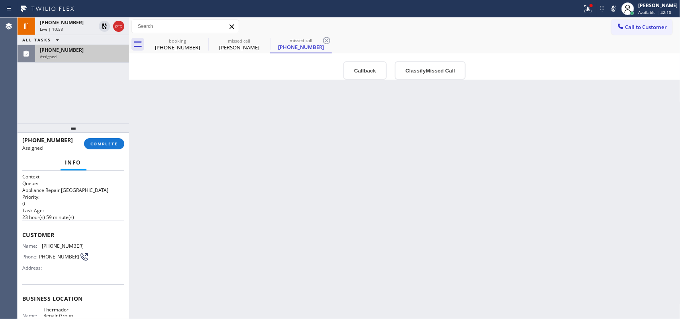
scroll to position [108, 0]
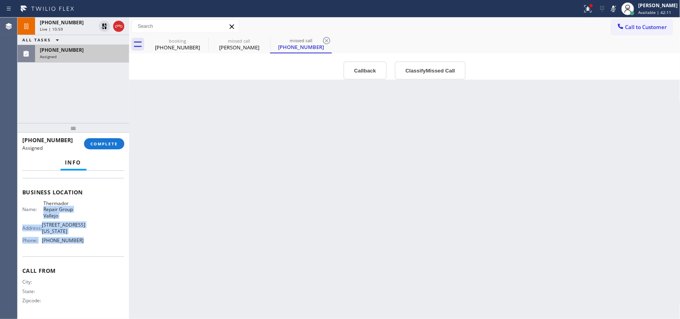
drag, startPoint x: 88, startPoint y: 244, endPoint x: 76, endPoint y: 184, distance: 61.4
click at [77, 190] on div "Business location Name: Thermador Repair Group Vallejo Address: [STREET_ADDRESS…" at bounding box center [73, 217] width 102 height 79
drag, startPoint x: 73, startPoint y: 164, endPoint x: 77, endPoint y: 220, distance: 55.9
click at [73, 165] on button "Info" at bounding box center [74, 163] width 26 height 16
click at [82, 231] on div "Name: Thermador Repair Group Vallejo Address: [STREET_ADDRESS][US_STATE] Phone:…" at bounding box center [73, 223] width 102 height 47
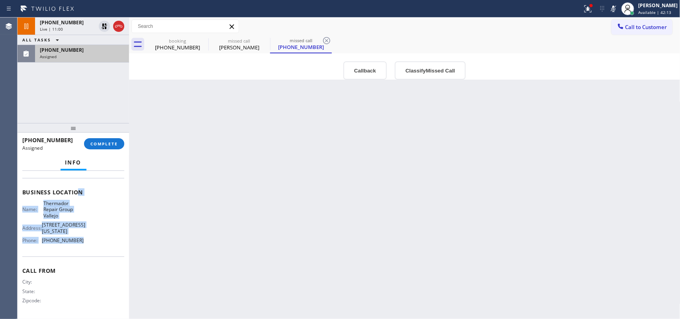
click at [81, 242] on div "Name: Thermador Repair Group Vallejo Address: [STREET_ADDRESS][US_STATE] Phone:…" at bounding box center [73, 223] width 102 height 47
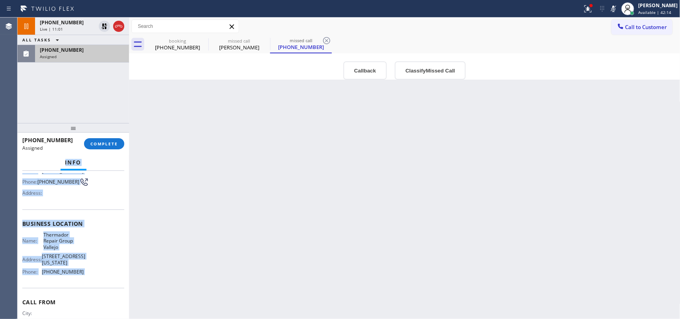
scroll to position [0, 0]
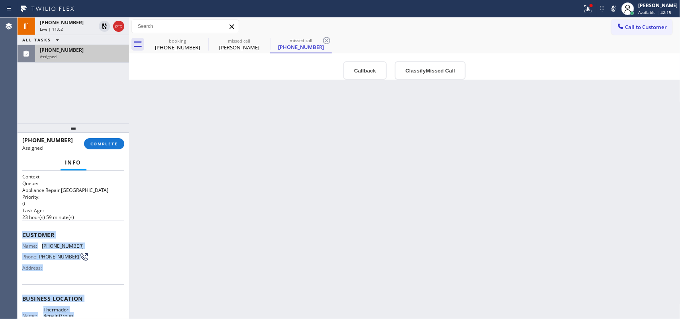
drag, startPoint x: 81, startPoint y: 242, endPoint x: 21, endPoint y: 228, distance: 61.6
click at [21, 228] on div "Context Queue: Appliance Repair High End Priority: 0 Task Age: [DEMOGRAPHIC_DAT…" at bounding box center [74, 245] width 112 height 149
click at [413, 71] on button "Classify Missed Call" at bounding box center [430, 70] width 71 height 18
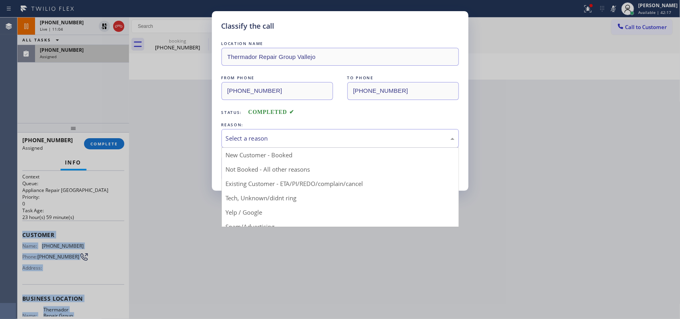
click at [374, 142] on div "Select a reason" at bounding box center [340, 138] width 229 height 9
drag, startPoint x: 300, startPoint y: 200, endPoint x: 265, endPoint y: 177, distance: 42.1
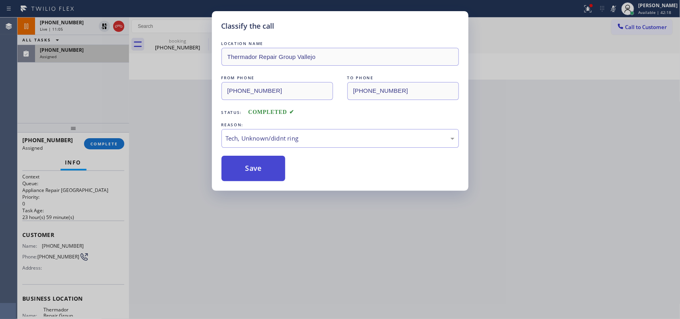
click at [259, 173] on button "Save" at bounding box center [254, 169] width 64 height 26
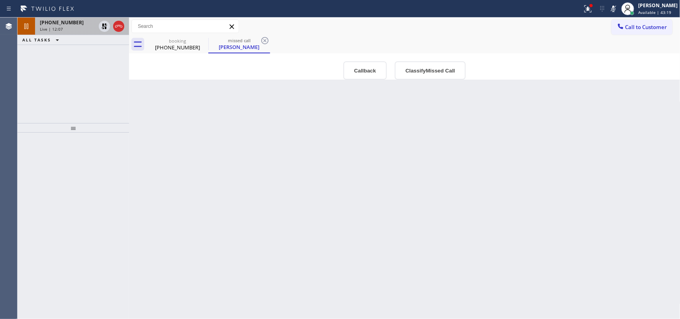
click at [84, 26] on div "Live | 12:07" at bounding box center [68, 29] width 56 height 6
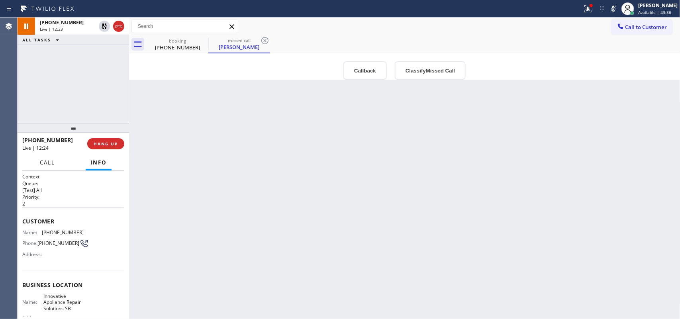
click at [48, 163] on span "Call" at bounding box center [47, 162] width 15 height 7
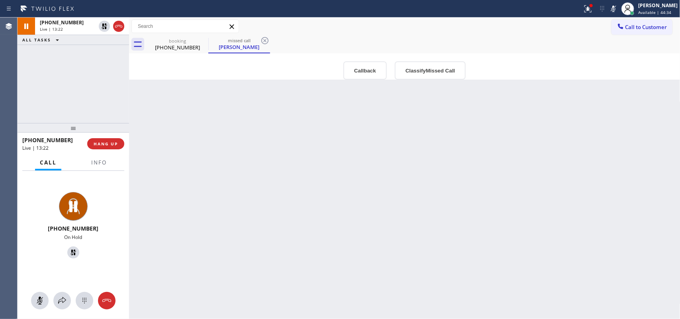
drag, startPoint x: 38, startPoint y: 300, endPoint x: 52, endPoint y: 279, distance: 25.0
click at [38, 299] on icon at bounding box center [40, 301] width 10 height 10
click at [73, 254] on icon at bounding box center [74, 253] width 10 height 10
click at [92, 163] on span "Info" at bounding box center [99, 162] width 16 height 7
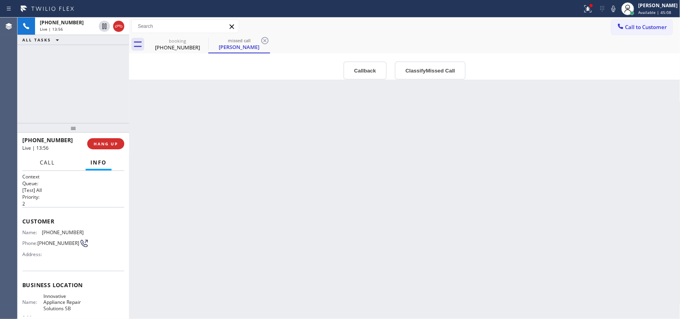
click at [51, 159] on span "Call" at bounding box center [47, 162] width 15 height 7
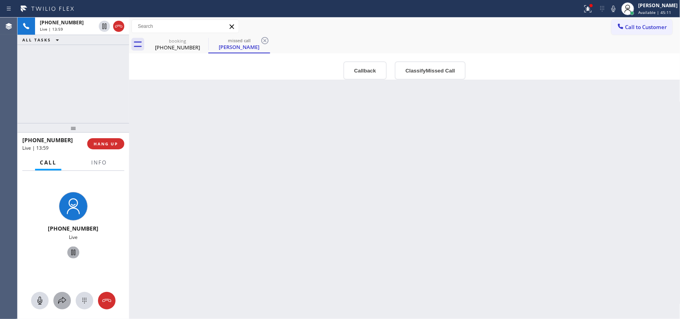
click at [67, 295] on button at bounding box center [62, 301] width 18 height 18
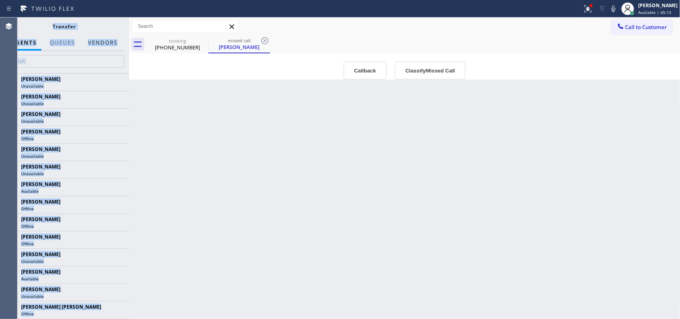
click at [106, 43] on button "Vendors" at bounding box center [102, 43] width 39 height 16
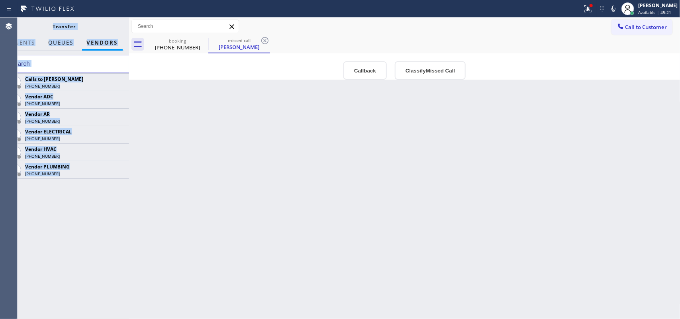
click at [68, 45] on span "QUEUES" at bounding box center [61, 42] width 25 height 7
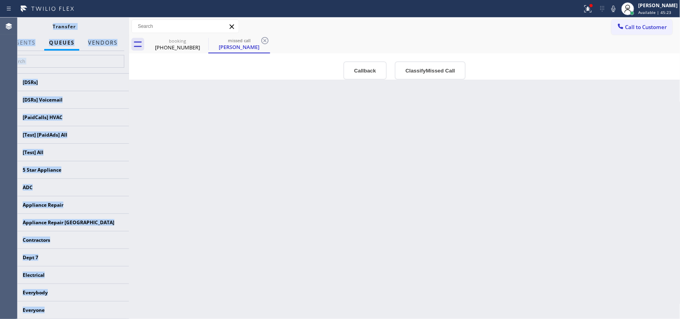
click at [110, 41] on button "Vendors" at bounding box center [102, 43] width 39 height 16
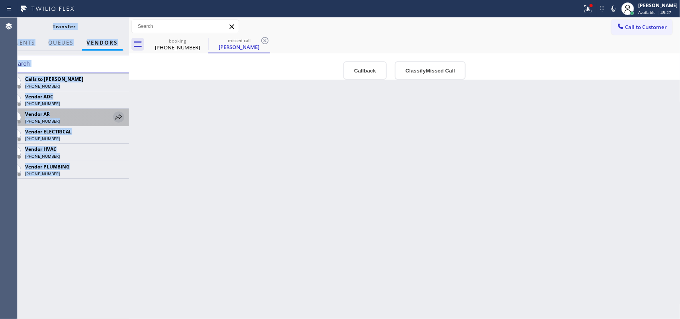
click at [120, 116] on icon at bounding box center [119, 117] width 10 height 10
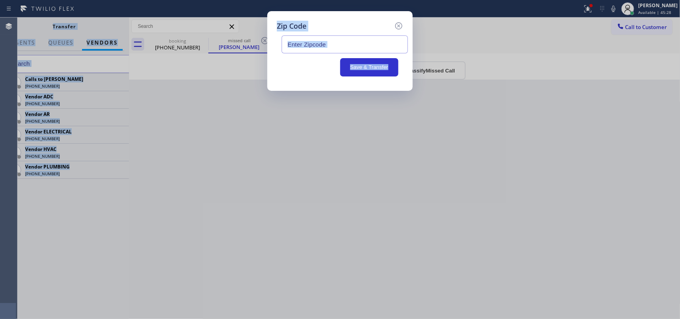
click at [338, 50] on input "text" at bounding box center [345, 44] width 126 height 18
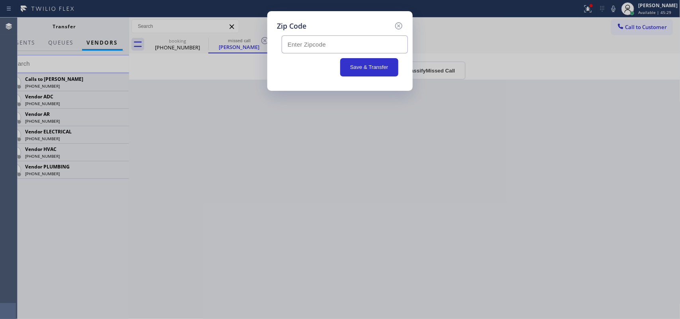
paste input "93110"
type input "93110"
click at [374, 68] on button "Save & Transfer" at bounding box center [369, 67] width 59 height 18
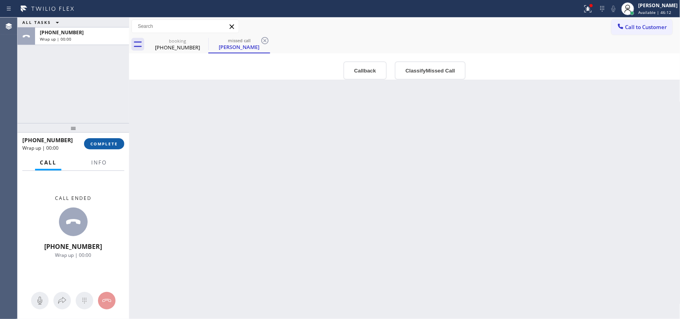
click at [100, 144] on span "COMPLETE" at bounding box center [104, 144] width 28 height 6
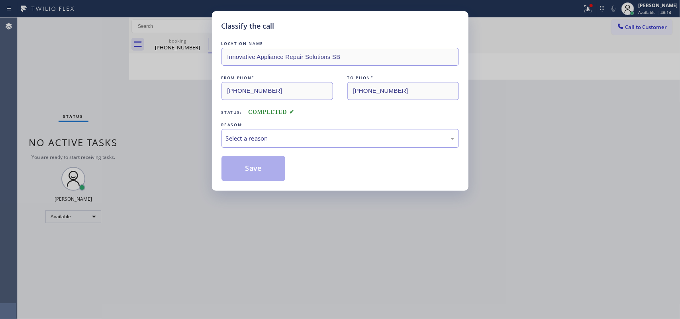
click at [282, 140] on div "Select a reason" at bounding box center [340, 138] width 229 height 9
click at [264, 174] on button "Save" at bounding box center [254, 169] width 64 height 26
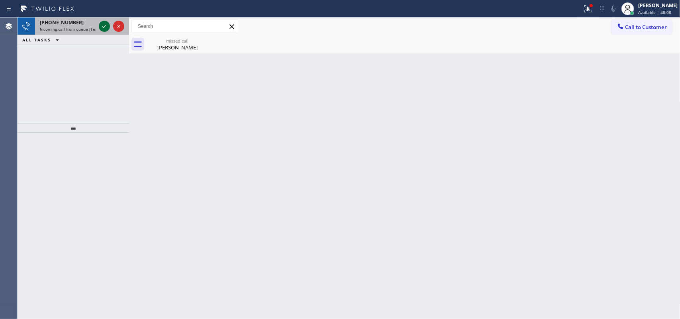
click at [102, 26] on icon at bounding box center [104, 26] width 4 height 3
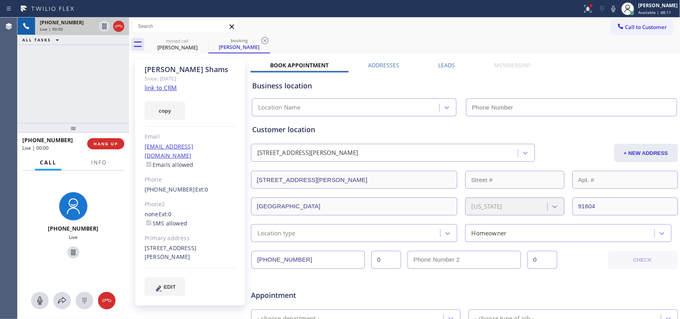
type input "[PHONE_NUMBER]"
click at [159, 86] on link "link to CRM" at bounding box center [161, 88] width 32 height 8
click at [41, 300] on icon at bounding box center [40, 301] width 10 height 10
drag, startPoint x: 68, startPoint y: 250, endPoint x: 102, endPoint y: 47, distance: 206.1
click at [69, 248] on icon at bounding box center [74, 253] width 10 height 10
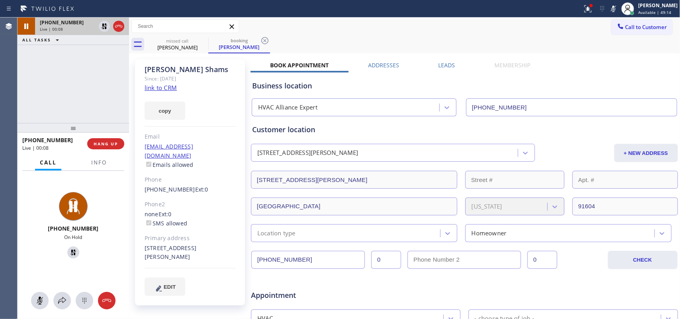
drag, startPoint x: 43, startPoint y: 299, endPoint x: 74, endPoint y: 261, distance: 48.9
click at [43, 298] on icon at bounding box center [40, 301] width 10 height 10
click at [69, 252] on icon at bounding box center [74, 253] width 10 height 10
click at [44, 300] on icon at bounding box center [40, 301] width 10 height 10
click at [69, 250] on icon at bounding box center [74, 253] width 10 height 10
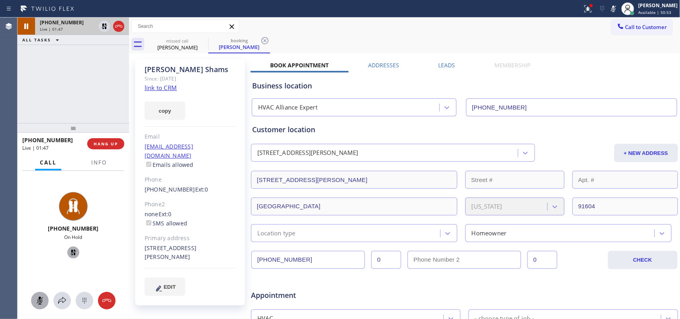
drag, startPoint x: 40, startPoint y: 298, endPoint x: 69, endPoint y: 258, distance: 49.1
click at [40, 299] on icon at bounding box center [39, 301] width 5 height 8
click at [71, 251] on icon at bounding box center [74, 253] width 6 height 6
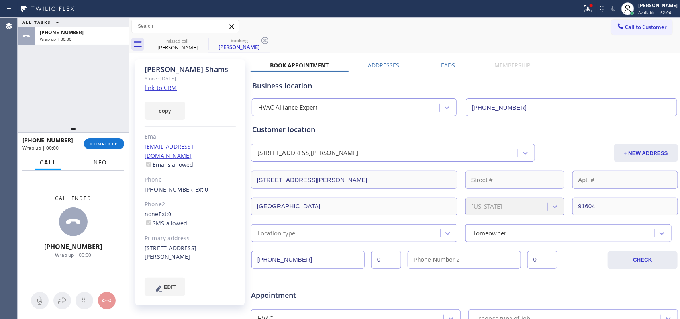
click at [101, 160] on span "Info" at bounding box center [99, 162] width 16 height 7
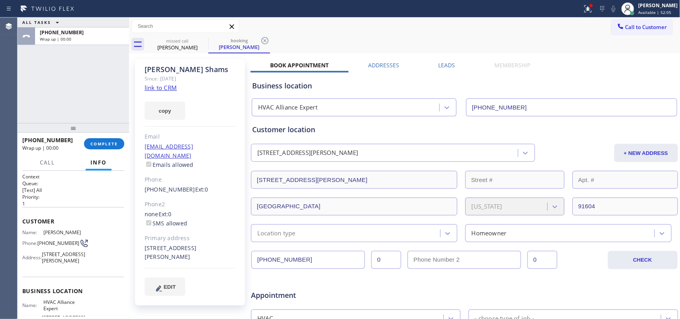
scroll to position [106, 0]
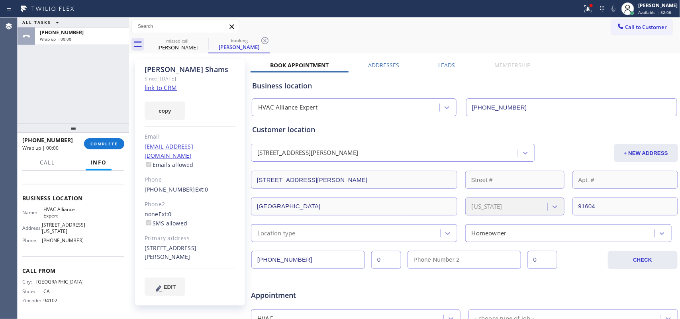
drag, startPoint x: 85, startPoint y: 248, endPoint x: 73, endPoint y: 189, distance: 59.9
click at [75, 209] on div "Business location Name: HVAC Alliance Expert Address: [STREET_ADDRESS][US_STATE…" at bounding box center [73, 220] width 102 height 73
drag, startPoint x: 73, startPoint y: 189, endPoint x: 73, endPoint y: 185, distance: 4.8
click at [73, 185] on div "Business location Name: HVAC Alliance Expert Address: [STREET_ADDRESS][US_STATE…" at bounding box center [73, 220] width 102 height 73
click at [90, 246] on div "Name: HVAC Alliance Expert Address: [STREET_ADDRESS][US_STATE] Phone: [PHONE_NU…" at bounding box center [73, 226] width 102 height 40
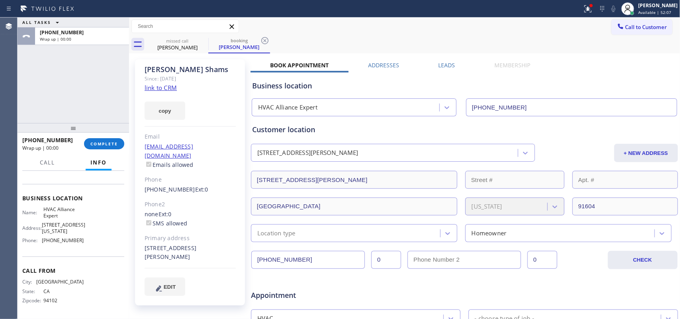
click at [90, 249] on div "Business location Name: HVAC Alliance Expert Address: [STREET_ADDRESS][US_STATE…" at bounding box center [73, 220] width 102 height 73
click at [90, 248] on div "Business location Name: HVAC Alliance Expert Address: [STREET_ADDRESS][US_STATE…" at bounding box center [73, 220] width 102 height 73
click at [88, 242] on div "Name: HVAC Alliance Expert Address: [STREET_ADDRESS][US_STATE] Phone: [PHONE_NU…" at bounding box center [73, 226] width 102 height 40
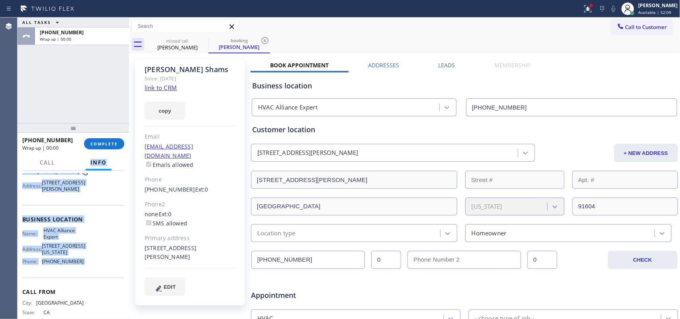
scroll to position [0, 0]
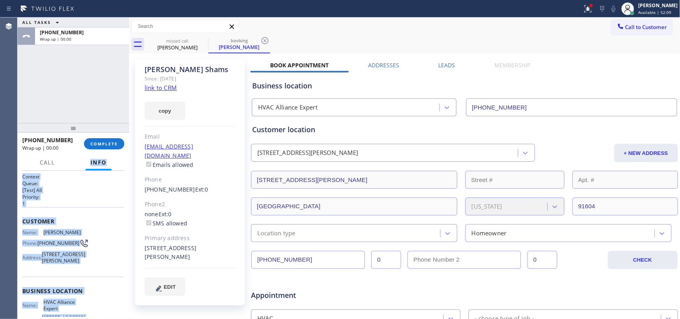
drag, startPoint x: 88, startPoint y: 242, endPoint x: 76, endPoint y: 170, distance: 73.7
click at [76, 170] on div "Call Info Call ended [PHONE_NUMBER] Wrap up | 00:00 Context Queue: [Test] All P…" at bounding box center [74, 237] width 112 height 164
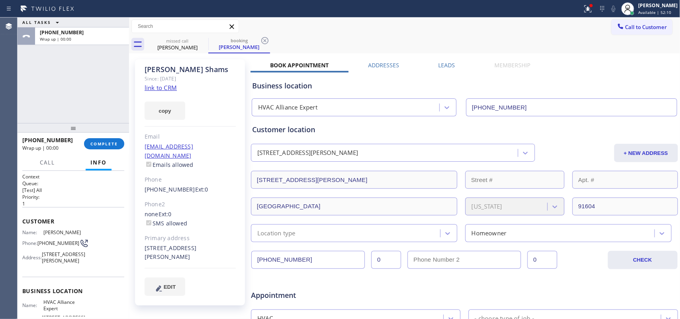
drag, startPoint x: 75, startPoint y: 171, endPoint x: 54, endPoint y: 218, distance: 51.6
drag, startPoint x: 36, startPoint y: 207, endPoint x: 47, endPoint y: 208, distance: 10.8
click at [69, 230] on div "Customer Name: [PERSON_NAME] Phone: [PHONE_NUMBER] Address: [STREET_ADDRESS][PE…" at bounding box center [73, 242] width 102 height 70
drag, startPoint x: 45, startPoint y: 202, endPoint x: 31, endPoint y: 194, distance: 16.2
click at [45, 201] on p "1" at bounding box center [73, 203] width 102 height 7
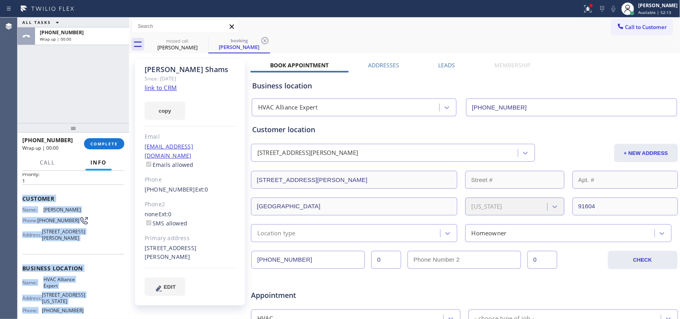
scroll to position [62, 0]
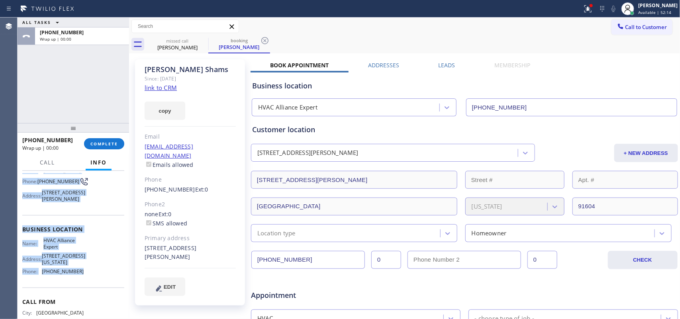
drag, startPoint x: 22, startPoint y: 210, endPoint x: 98, endPoint y: 283, distance: 105.1
click at [98, 283] on div "Context Queue: [Test] All Priority: 1 Customer Name: [PERSON_NAME] Phone: [PHON…" at bounding box center [73, 230] width 102 height 237
click at [115, 144] on span "COMPLETE" at bounding box center [104, 144] width 28 height 6
click at [662, 7] on div "[PERSON_NAME]" at bounding box center [657, 5] width 39 height 7
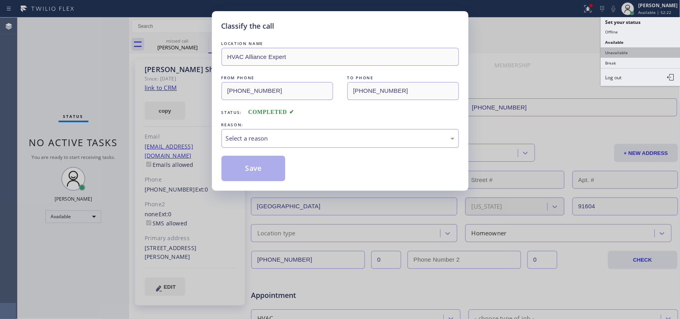
click at [645, 50] on button "Unavailable" at bounding box center [641, 52] width 80 height 10
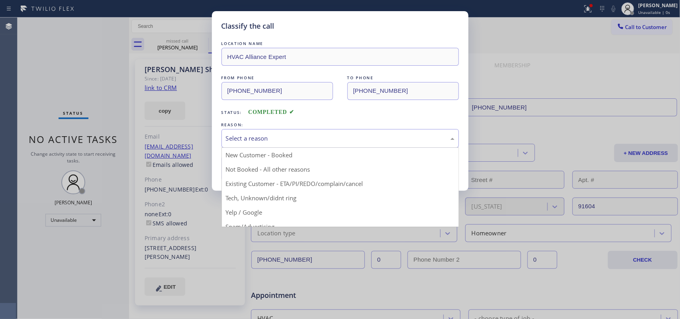
click at [393, 132] on div "Select a reason" at bounding box center [341, 138] width 238 height 19
drag, startPoint x: 295, startPoint y: 183, endPoint x: 287, endPoint y: 178, distance: 10.1
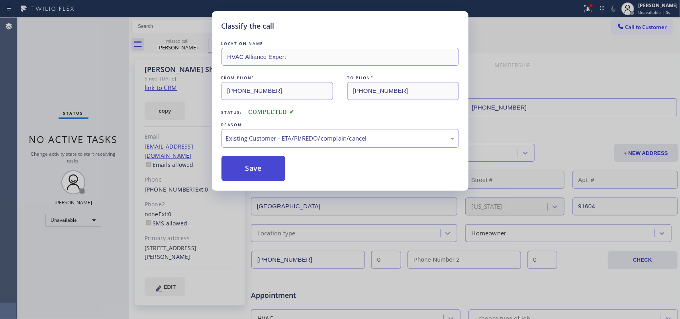
click at [274, 171] on button "Save" at bounding box center [254, 169] width 64 height 26
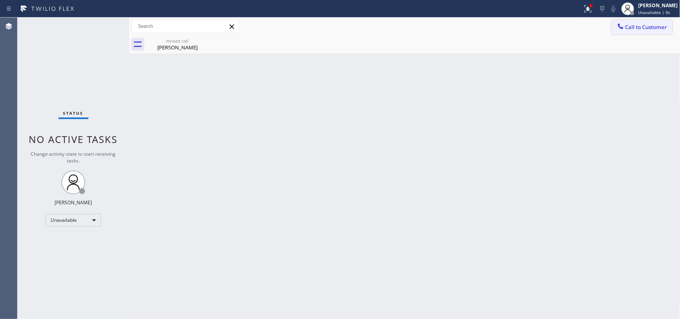
click at [634, 23] on button "Call to Customer" at bounding box center [642, 27] width 61 height 15
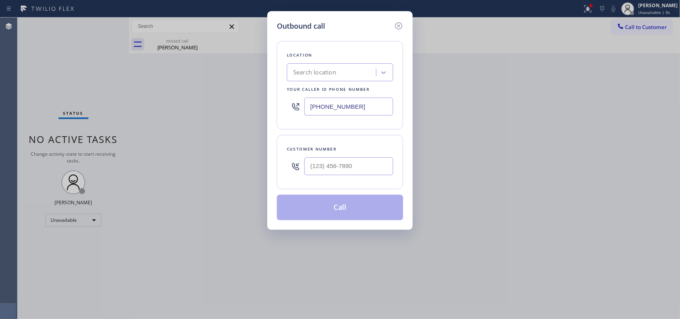
drag, startPoint x: 280, startPoint y: 102, endPoint x: 270, endPoint y: 102, distance: 10.4
click at [270, 102] on div "Outbound call Location Search location Your caller id phone number [PHONE_NUMBE…" at bounding box center [339, 120] width 145 height 219
paste input "855) 999-4417"
type input "[PHONE_NUMBER]"
drag, startPoint x: 204, startPoint y: 45, endPoint x: 208, endPoint y: 44, distance: 4.0
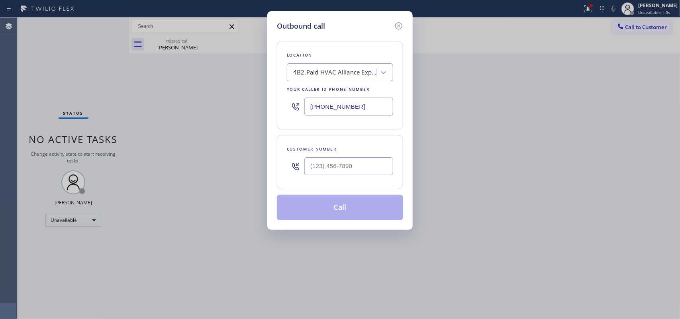
click at [204, 45] on div "Outbound call Location 4B2.Paid HVAC Alliance Expert Your caller id phone numbe…" at bounding box center [340, 159] width 680 height 319
click at [343, 172] on input "(___) ___-____" at bounding box center [349, 166] width 89 height 18
paste input "415) 420-9705"
type input "[PHONE_NUMBER]"
click at [359, 209] on button "Call" at bounding box center [340, 208] width 126 height 26
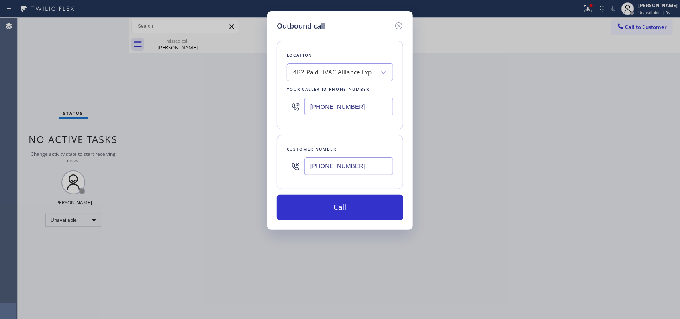
drag, startPoint x: 359, startPoint y: 209, endPoint x: 477, endPoint y: 110, distance: 154.5
click at [359, 208] on button "Call" at bounding box center [340, 208] width 126 height 26
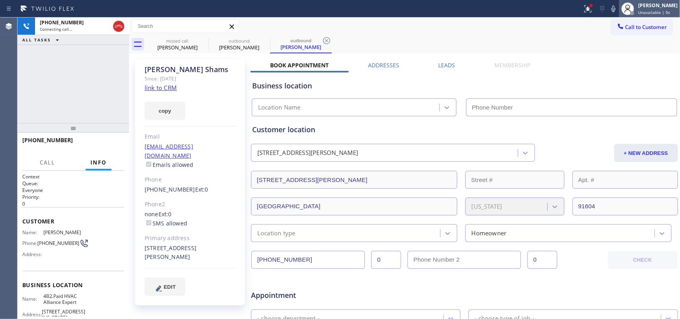
type input "[PHONE_NUMBER]"
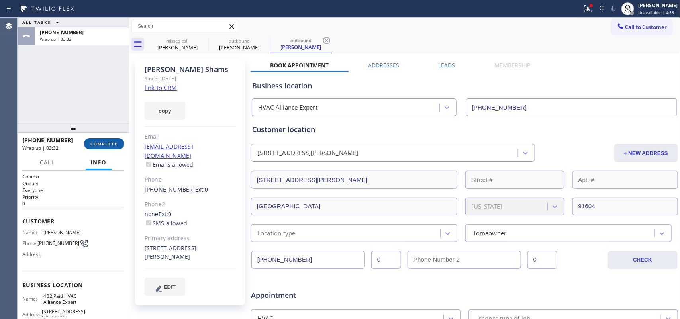
click at [106, 149] on button "COMPLETE" at bounding box center [104, 143] width 40 height 11
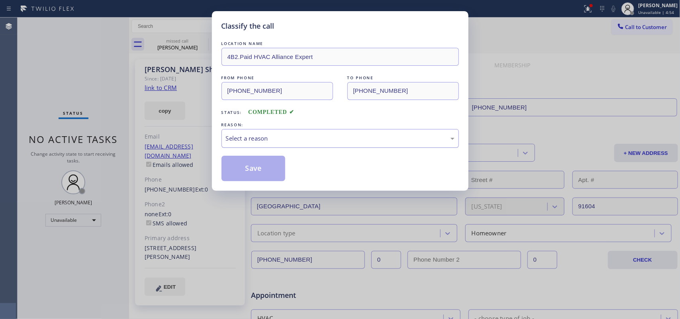
click at [244, 139] on div "Select a reason" at bounding box center [340, 138] width 229 height 9
click at [271, 173] on button "Save" at bounding box center [254, 169] width 64 height 26
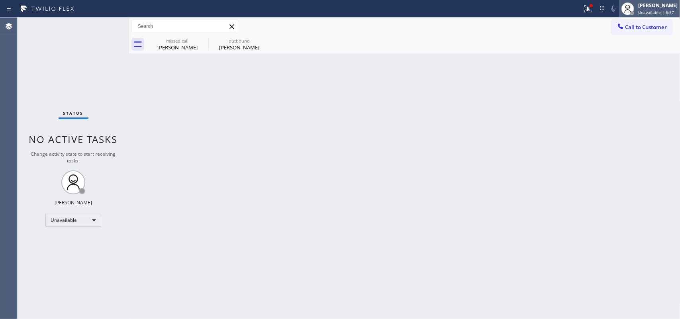
click at [662, 10] on span "Unavailable | 6:57" at bounding box center [656, 13] width 36 height 6
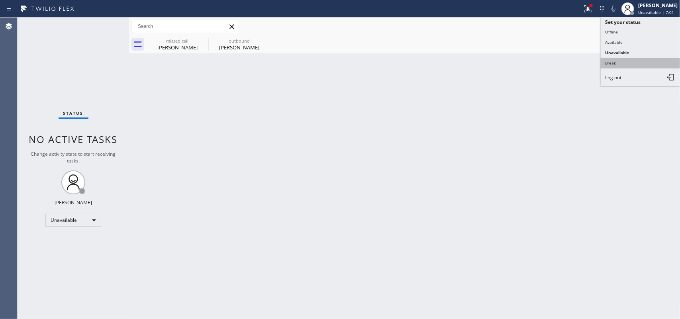
click at [633, 62] on button "Break" at bounding box center [641, 63] width 80 height 10
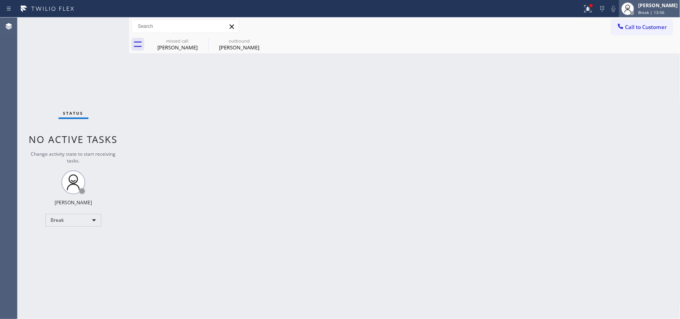
click at [661, 13] on span "Break | 13:56" at bounding box center [651, 13] width 26 height 6
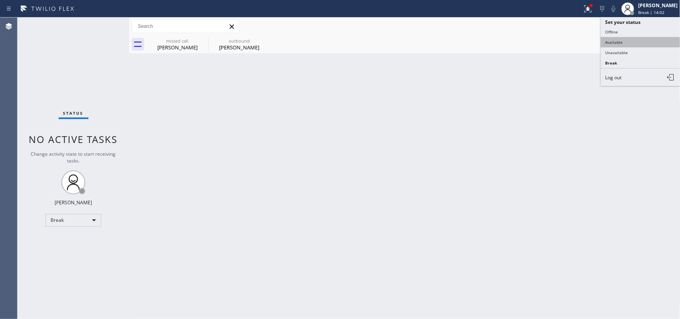
click at [626, 39] on button "Available" at bounding box center [641, 42] width 80 height 10
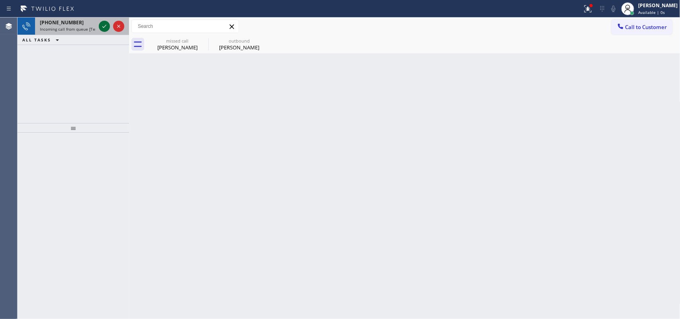
click at [106, 26] on icon at bounding box center [104, 26] width 4 height 3
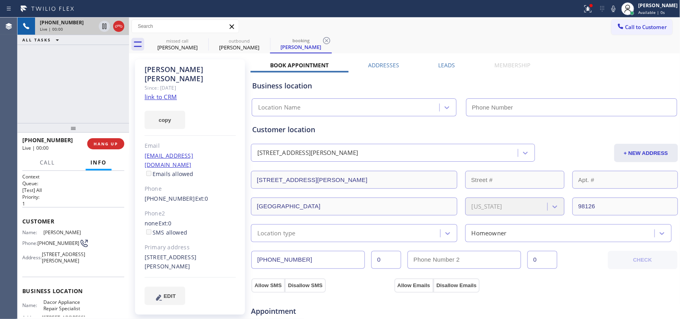
type input "[PHONE_NUMBER]"
click at [98, 99] on div "[PHONE_NUMBER] Live | 00:00 ALL TASKS ALL TASKS ACTIVE TASKS TASKS IN WRAP UP" at bounding box center [74, 71] width 112 height 106
click at [86, 114] on div "[PHONE_NUMBER] Live | 00:00 ALL TASKS ALL TASKS ACTIVE TASKS TASKS IN WRAP UP" at bounding box center [74, 71] width 112 height 106
click at [156, 93] on link "link to CRM" at bounding box center [161, 97] width 32 height 8
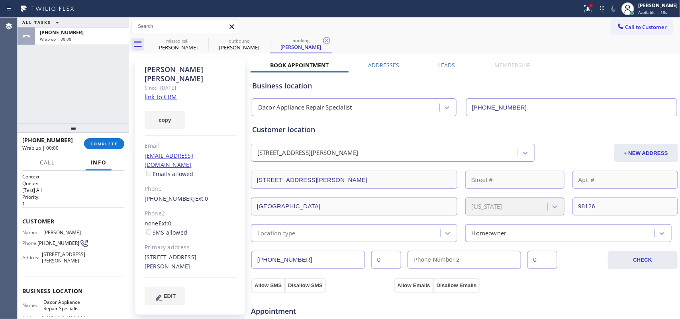
drag, startPoint x: 99, startPoint y: 146, endPoint x: 212, endPoint y: 79, distance: 132.1
click at [267, 135] on div "ALL TASKS ALL TASKS ACTIVE TASKS TASKS IN WRAP UP [PHONE_NUMBER] Wrap up | 00:0…" at bounding box center [349, 169] width 663 height 302
click at [112, 142] on span "COMPLETE" at bounding box center [104, 144] width 28 height 6
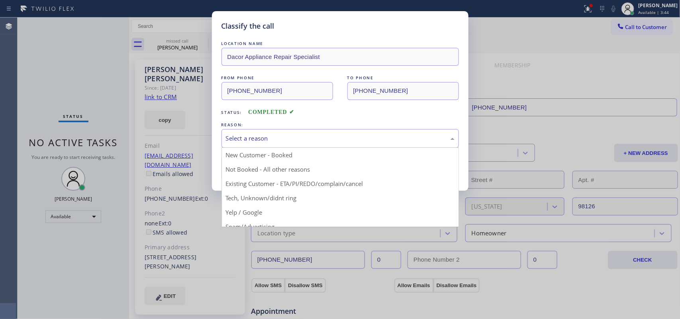
click at [259, 138] on div "Select a reason" at bounding box center [340, 138] width 229 height 9
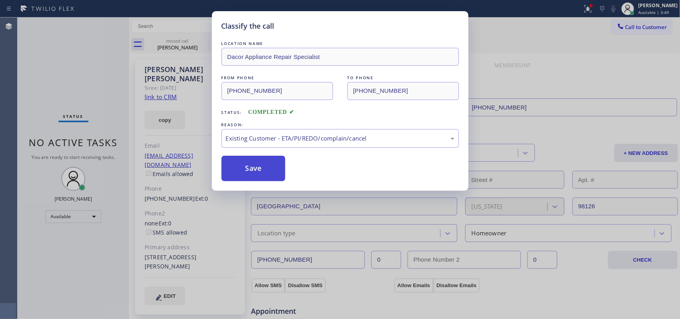
click at [268, 172] on button "Save" at bounding box center [254, 169] width 64 height 26
type input "[PHONE_NUMBER]"
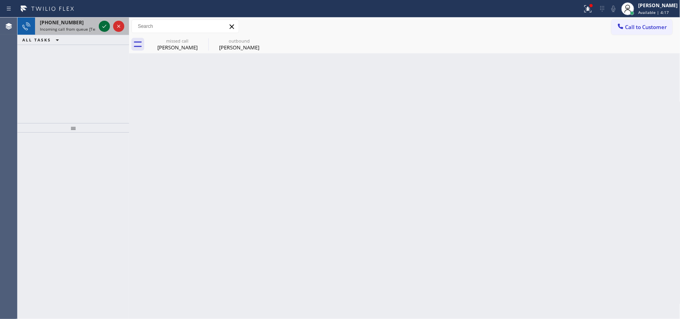
click at [106, 23] on icon at bounding box center [105, 27] width 10 height 10
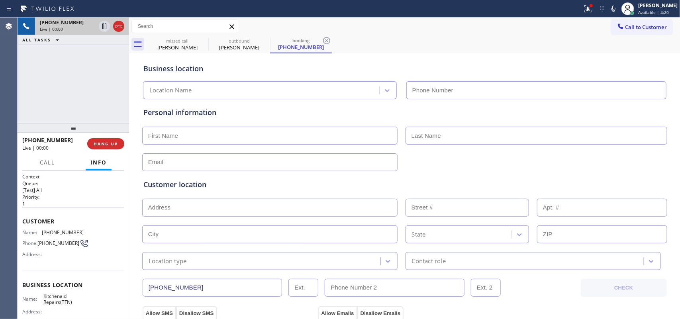
type input "[PHONE_NUMBER]"
click at [48, 164] on span "Call" at bounding box center [47, 162] width 15 height 7
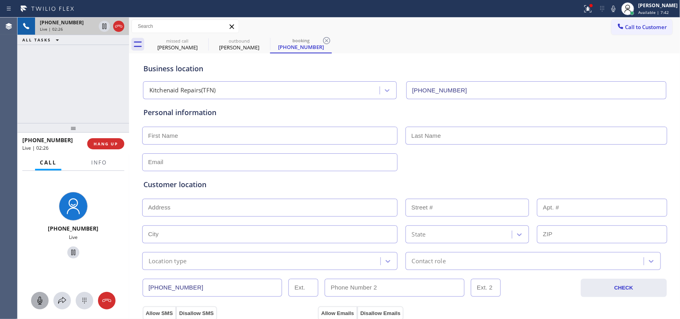
click at [39, 301] on icon at bounding box center [39, 301] width 5 height 8
click at [69, 254] on icon at bounding box center [74, 253] width 10 height 10
drag, startPoint x: 38, startPoint y: 302, endPoint x: 44, endPoint y: 292, distance: 11.6
click at [38, 301] on g at bounding box center [40, 301] width 6 height 8
click at [71, 251] on icon at bounding box center [74, 253] width 6 height 6
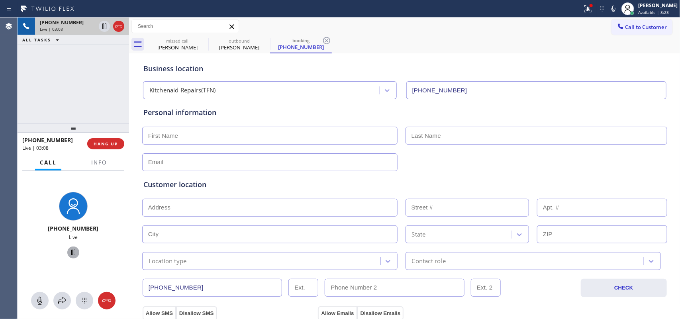
click at [270, 136] on input "text" at bounding box center [269, 136] width 255 height 18
type input "[PERSON_NAME]"
click at [477, 134] on input "text" at bounding box center [537, 136] width 262 height 18
click at [525, 136] on input "text" at bounding box center [537, 136] width 262 height 18
click at [442, 134] on input "text" at bounding box center [537, 136] width 262 height 18
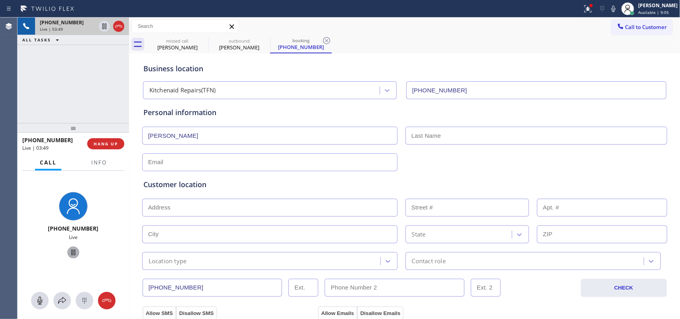
click at [437, 162] on div at bounding box center [404, 162] width 527 height 20
click at [172, 213] on input "text" at bounding box center [269, 208] width 255 height 18
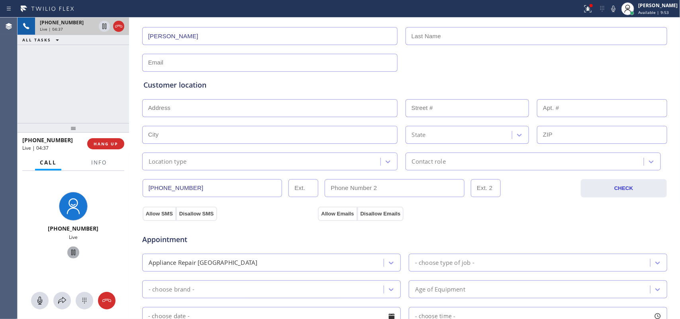
scroll to position [149, 0]
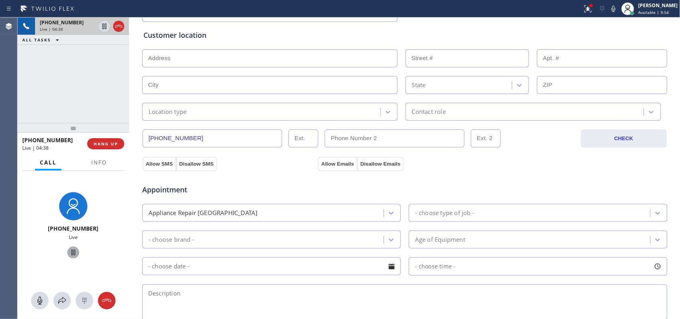
click at [228, 61] on input "text" at bounding box center [269, 58] width 255 height 18
paste input "[STREET_ADDRESS]"
type input "[STREET_ADDRESS]"
type input "9725"
type input "[GEOGRAPHIC_DATA]"
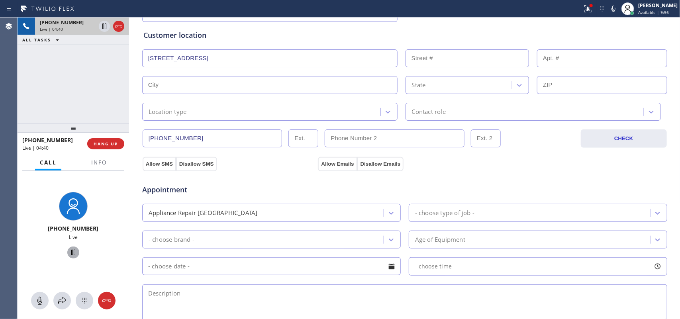
type input "92037"
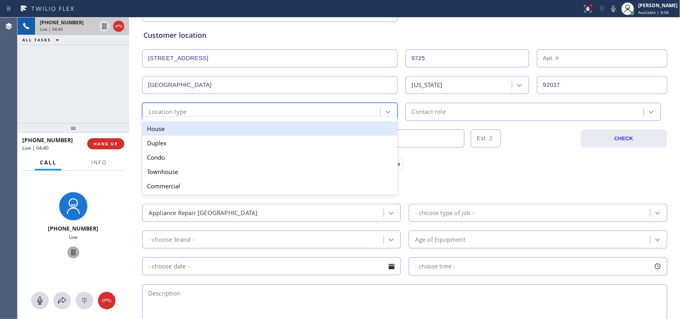
click at [231, 112] on div "Location type" at bounding box center [263, 112] width 236 height 14
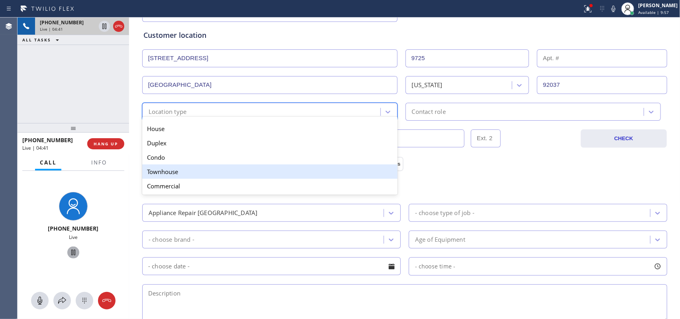
click at [204, 177] on div "Townhouse" at bounding box center [269, 172] width 255 height 14
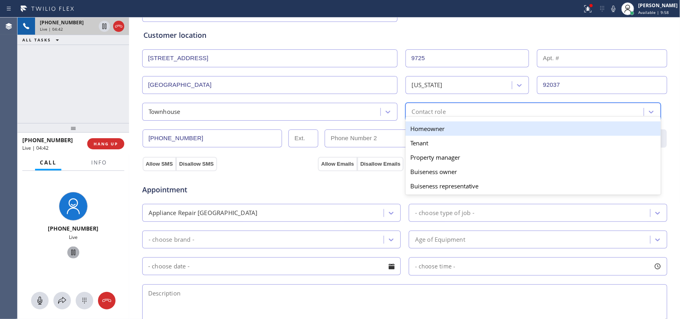
click at [416, 112] on div "Contact role" at bounding box center [429, 111] width 34 height 9
click at [418, 130] on div "Homeowner" at bounding box center [533, 129] width 255 height 14
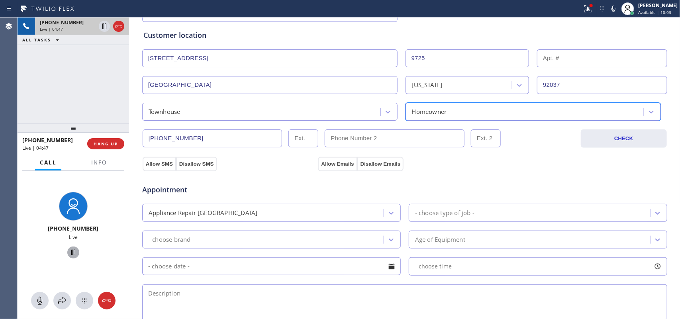
scroll to position [249, 0]
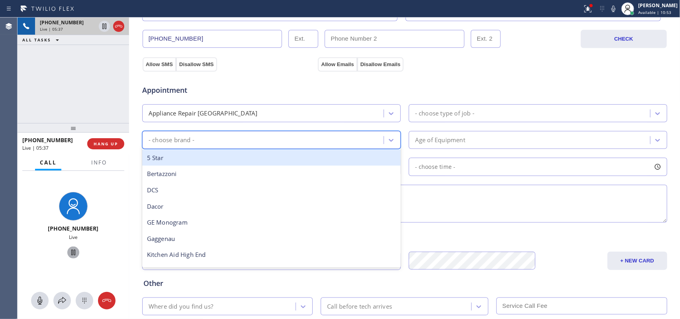
click at [161, 139] on div "- choose brand -" at bounding box center [172, 140] width 46 height 9
click at [293, 92] on span "Appointment" at bounding box center [229, 90] width 174 height 11
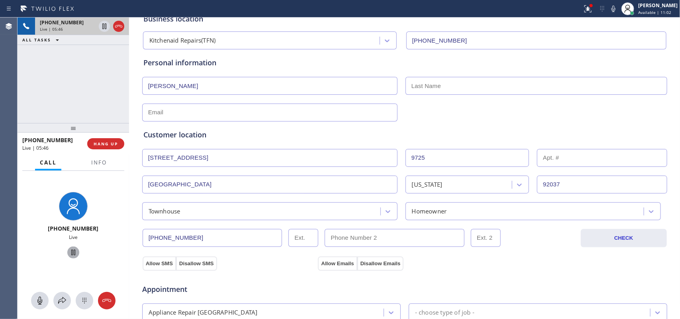
scroll to position [0, 0]
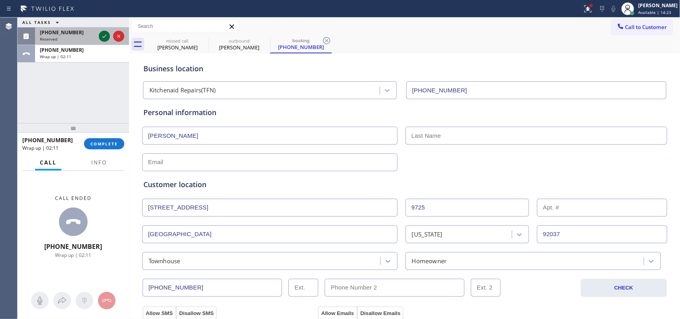
click at [104, 38] on icon at bounding box center [105, 36] width 10 height 10
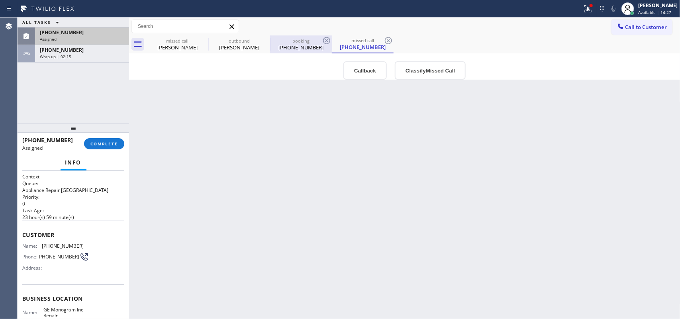
click at [289, 39] on div "booking" at bounding box center [301, 41] width 60 height 6
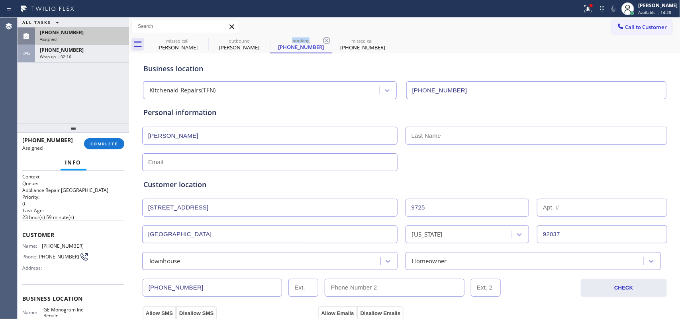
scroll to position [100, 0]
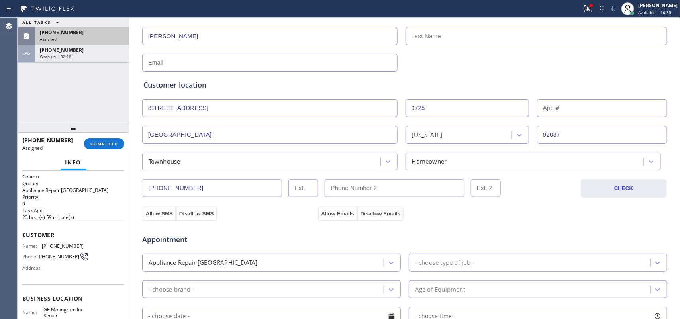
click at [88, 37] on div "Assigned" at bounding box center [82, 39] width 84 height 6
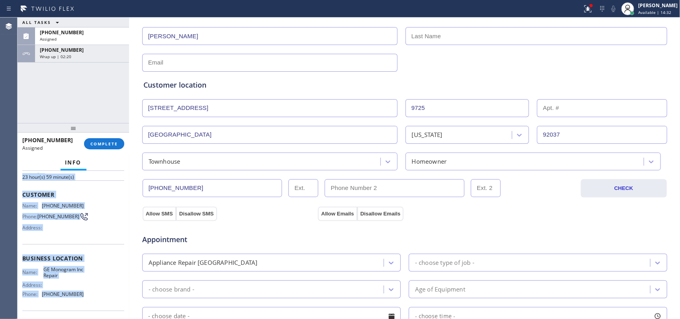
scroll to position [0, 0]
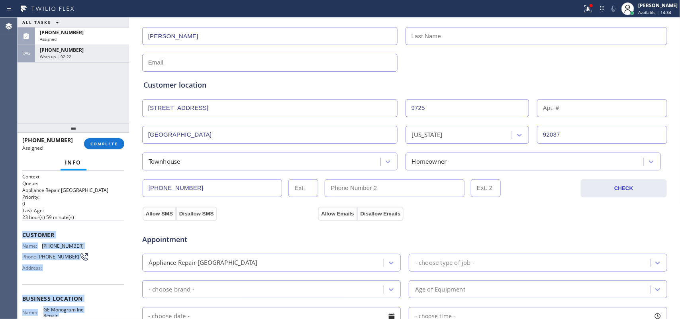
drag, startPoint x: 90, startPoint y: 244, endPoint x: 23, endPoint y: 234, distance: 68.0
click at [23, 234] on div "Context Queue: Appliance Repair High End Priority: 0 Task Age: [DEMOGRAPHIC_DAT…" at bounding box center [73, 292] width 102 height 238
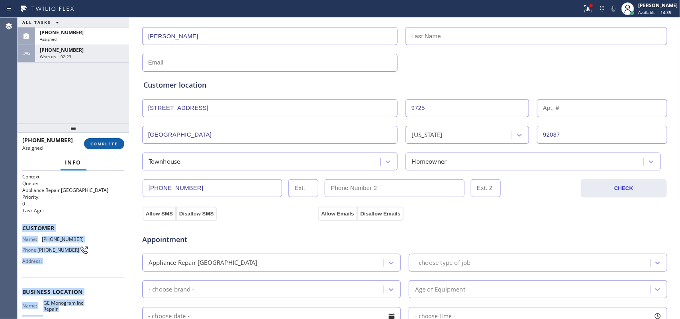
click at [102, 143] on span "COMPLETE" at bounding box center [104, 144] width 28 height 6
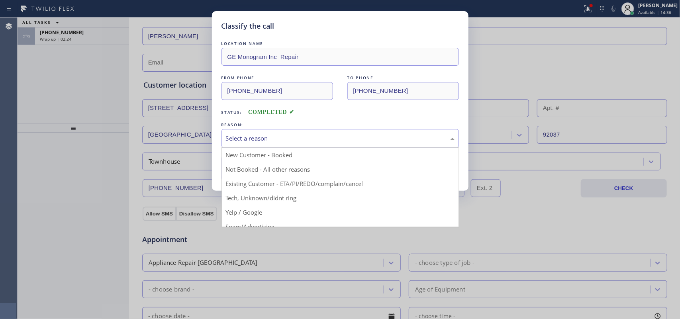
click at [284, 142] on div "Select a reason" at bounding box center [340, 138] width 229 height 9
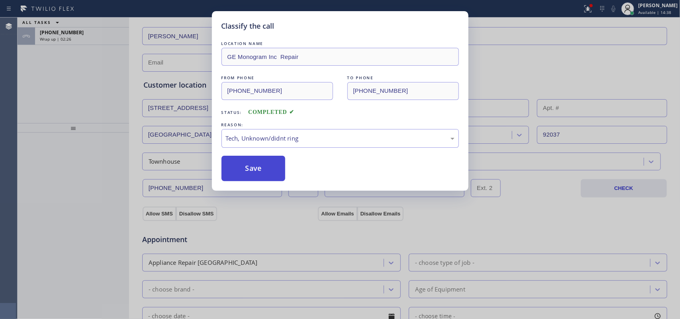
click at [251, 175] on button "Save" at bounding box center [254, 169] width 64 height 26
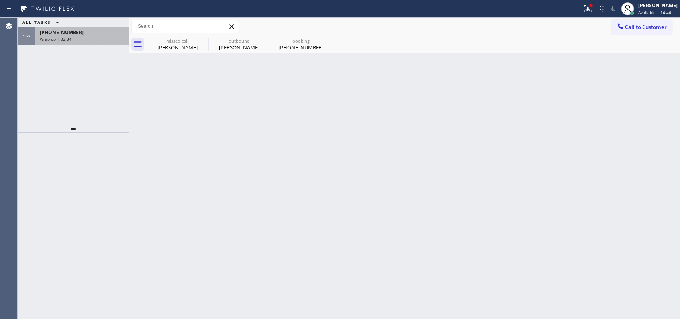
click at [87, 41] on div "Wrap up | 02:34" at bounding box center [82, 39] width 84 height 6
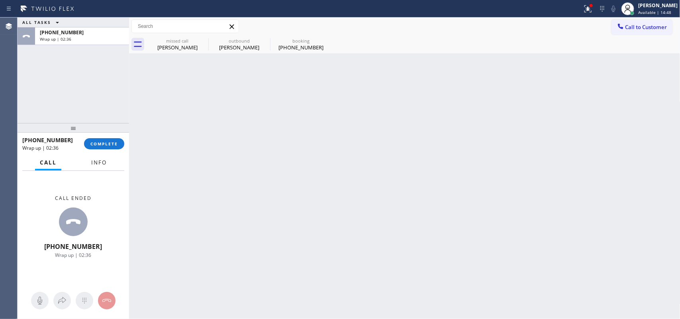
click at [98, 165] on span "Info" at bounding box center [99, 162] width 16 height 7
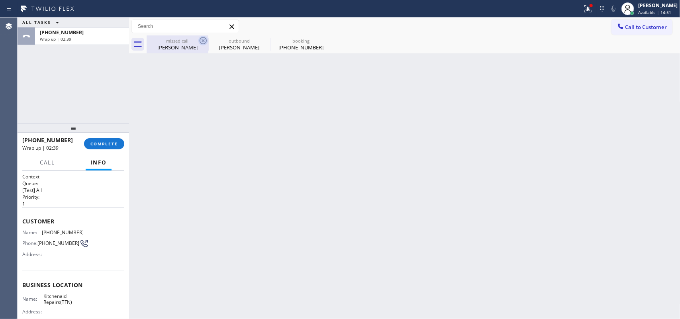
click at [202, 39] on icon at bounding box center [203, 41] width 10 height 10
type input "[PHONE_NUMBER]"
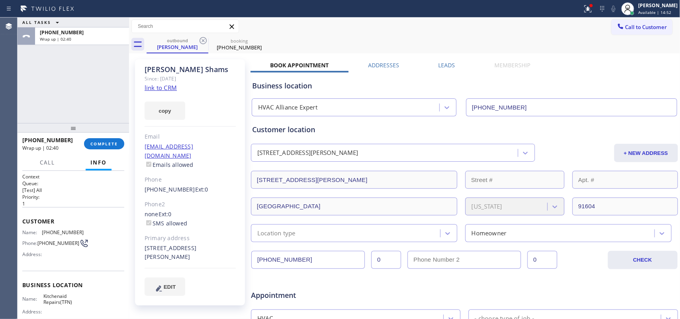
click at [202, 39] on icon at bounding box center [203, 41] width 10 height 10
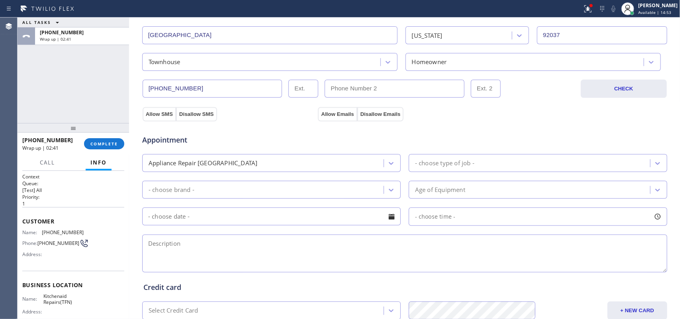
scroll to position [50, 0]
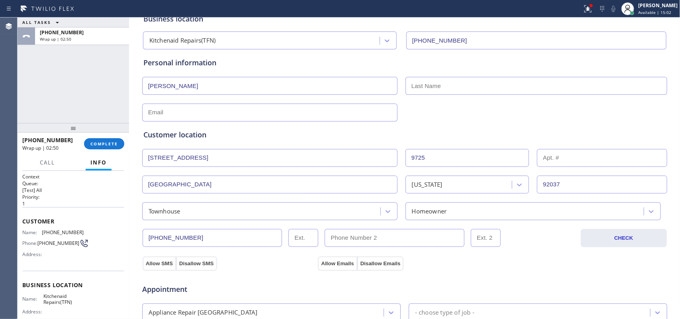
click at [166, 116] on input "text" at bounding box center [269, 113] width 255 height 18
click at [367, 113] on input "text" at bounding box center [269, 113] width 255 height 18
paste input "[EMAIL_ADDRESS][DOMAIN_NAME]"
type input "[EMAIL_ADDRESS][DOMAIN_NAME]"
click at [466, 78] on input "text" at bounding box center [537, 86] width 262 height 18
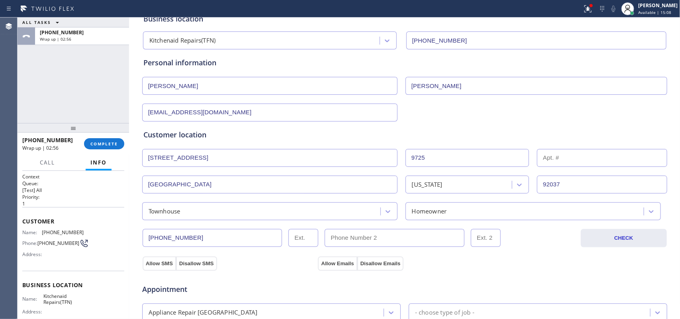
drag, startPoint x: 445, startPoint y: 90, endPoint x: 385, endPoint y: 90, distance: 59.8
click at [385, 90] on div "[PERSON_NAME]" at bounding box center [404, 85] width 527 height 20
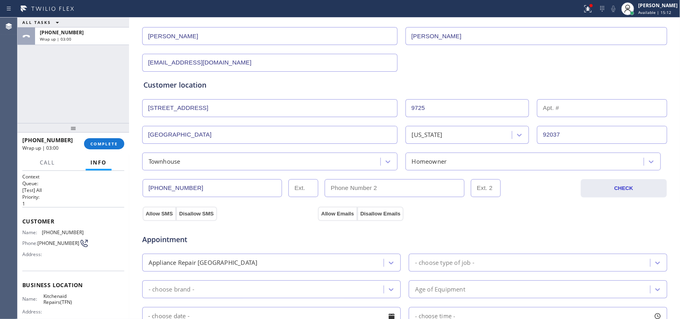
scroll to position [199, 0]
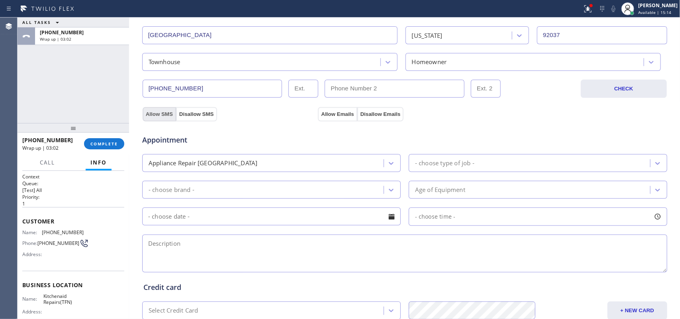
type input "[PERSON_NAME]"
click at [159, 116] on button "Allow SMS" at bounding box center [159, 114] width 33 height 14
click at [340, 116] on button "Allow Emails" at bounding box center [337, 114] width 39 height 14
click at [389, 166] on icon at bounding box center [391, 163] width 8 height 8
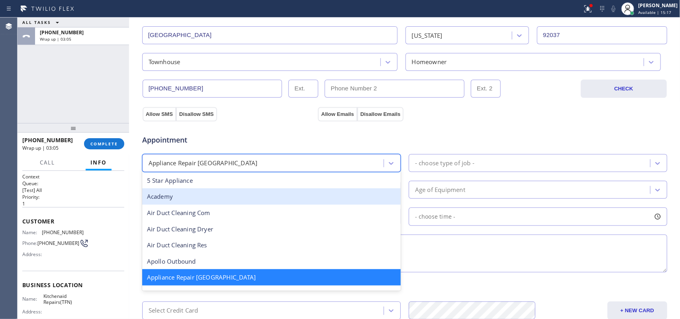
scroll to position [100, 0]
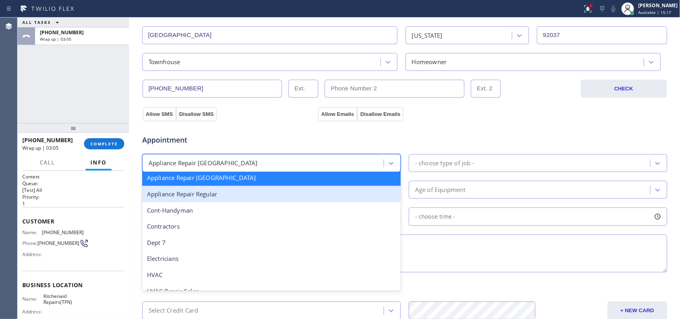
click at [339, 196] on div "Appliance Repair Regular" at bounding box center [271, 194] width 259 height 16
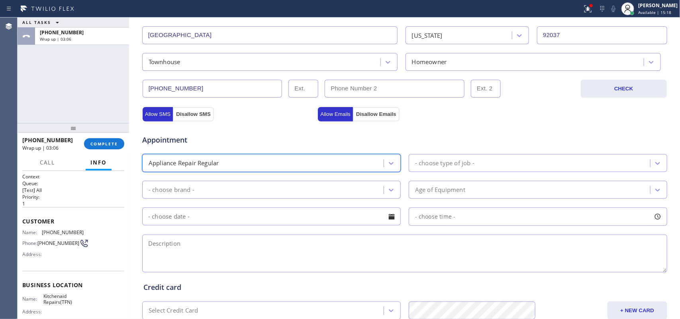
click at [458, 161] on div "- choose type of job -" at bounding box center [444, 163] width 59 height 9
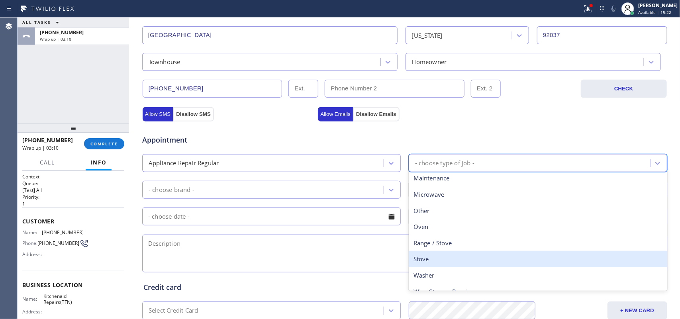
scroll to position [110, 0]
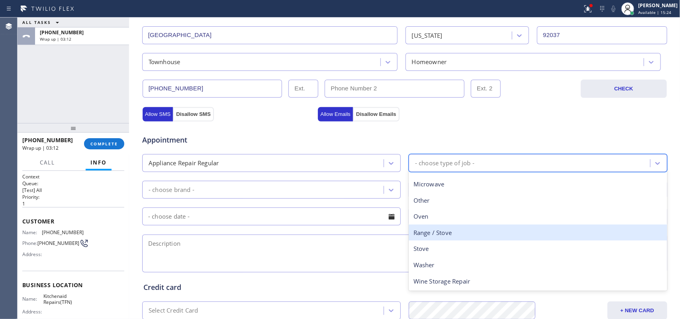
click at [440, 235] on div "Range / Stove" at bounding box center [538, 233] width 259 height 16
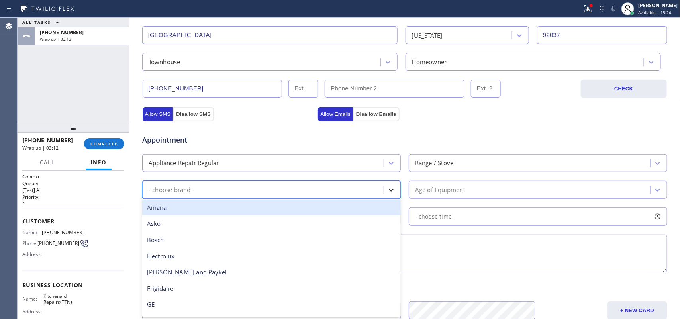
click at [389, 189] on icon at bounding box center [391, 190] width 8 height 8
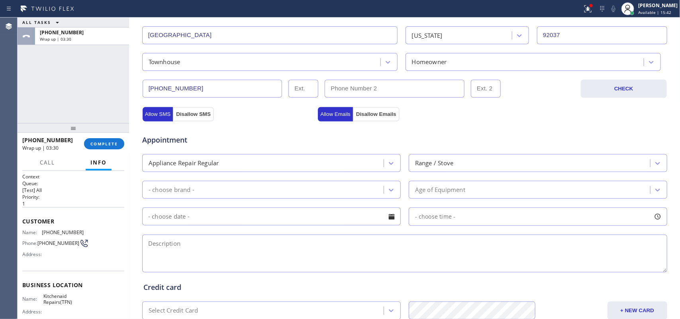
click at [52, 90] on div "ALL TASKS ALL TASKS ACTIVE TASKS TASKS IN WRAP UP [PHONE_NUMBER] Wrap up | 03:30" at bounding box center [74, 71] width 112 height 106
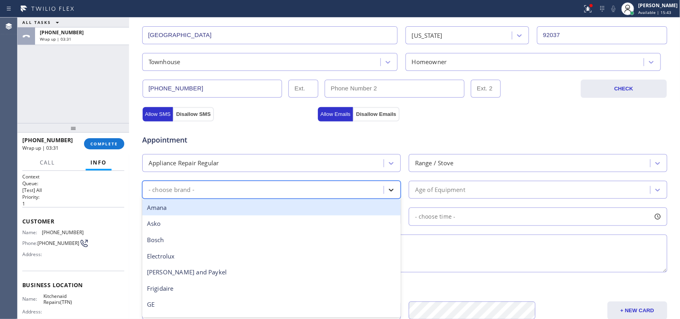
click at [387, 192] on icon at bounding box center [391, 190] width 8 height 8
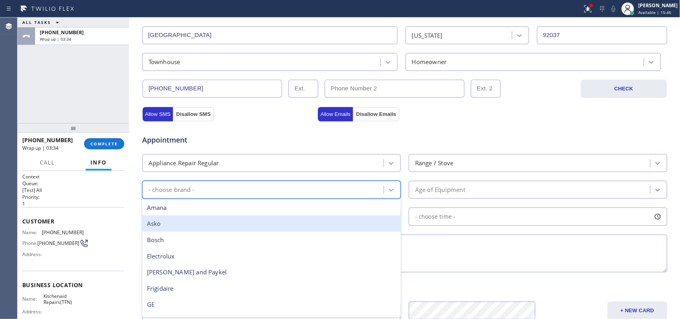
click at [479, 190] on div "Age of Equipment" at bounding box center [530, 190] width 239 height 14
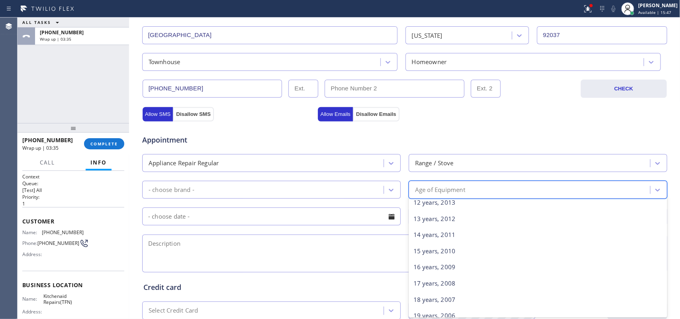
scroll to position [249, 0]
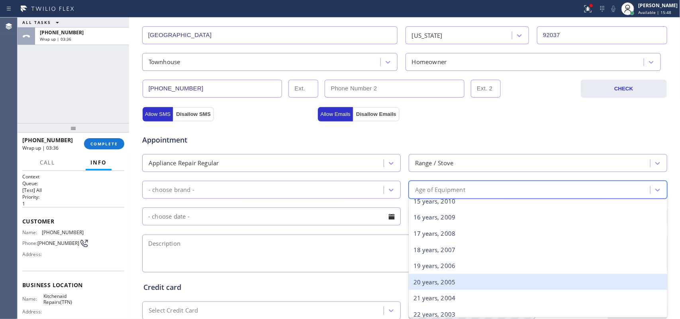
click at [466, 282] on div "20 years, 2005" at bounding box center [538, 282] width 259 height 16
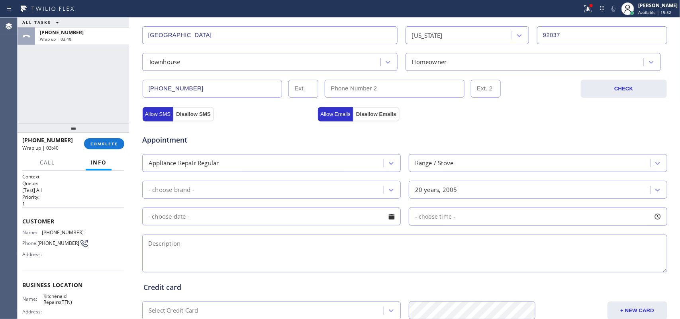
click at [180, 191] on div "- choose brand -" at bounding box center [172, 189] width 46 height 9
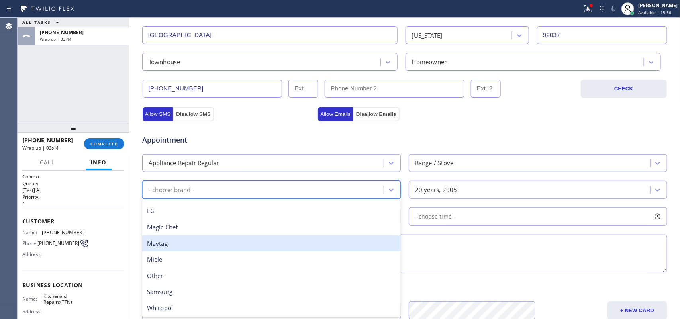
scroll to position [75, 0]
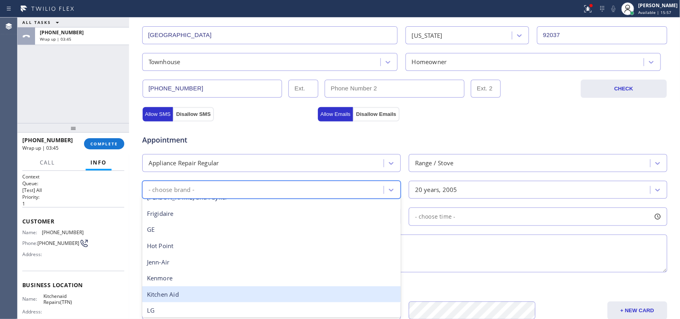
click at [210, 289] on div "Kitchen Aid" at bounding box center [271, 295] width 259 height 16
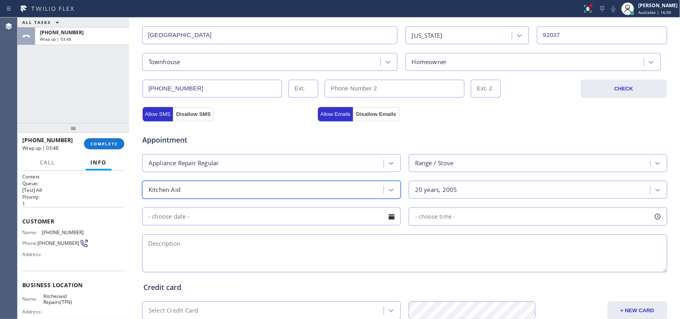
scroll to position [300, 0]
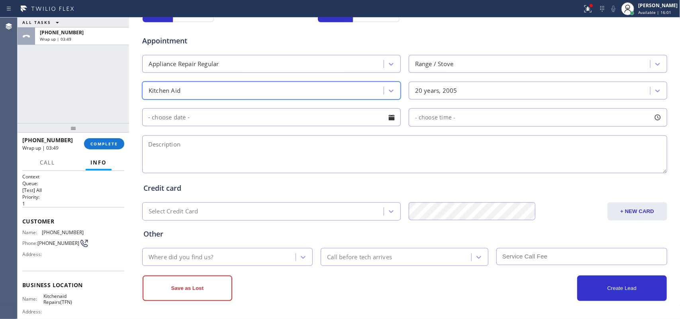
click at [385, 117] on div at bounding box center [392, 118] width 14 height 14
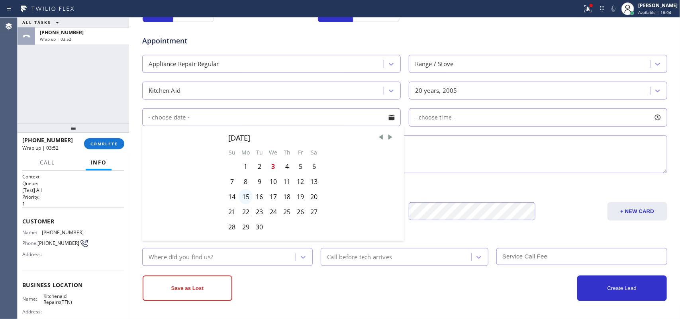
click at [244, 198] on div "15" at bounding box center [246, 196] width 14 height 15
type input "[DATE]"
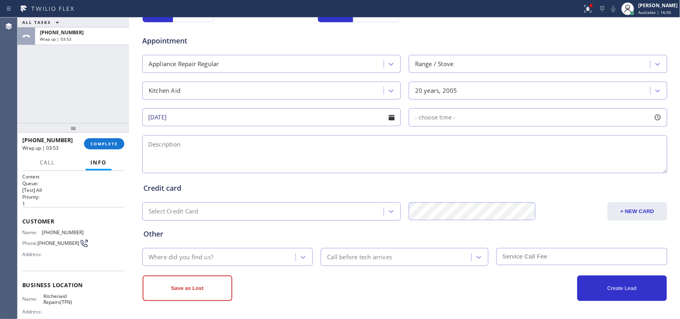
click at [656, 116] on div at bounding box center [658, 118] width 14 height 14
drag, startPoint x: 413, startPoint y: 165, endPoint x: 504, endPoint y: 168, distance: 91.3
click at [507, 168] on div at bounding box center [512, 166] width 10 height 17
click at [40, 101] on div "ALL TASKS ALL TASKS ACTIVE TASKS TASKS IN WRAP UP [PHONE_NUMBER] Wrap up | 04:10" at bounding box center [74, 71] width 112 height 106
click at [654, 119] on div at bounding box center [658, 118] width 14 height 14
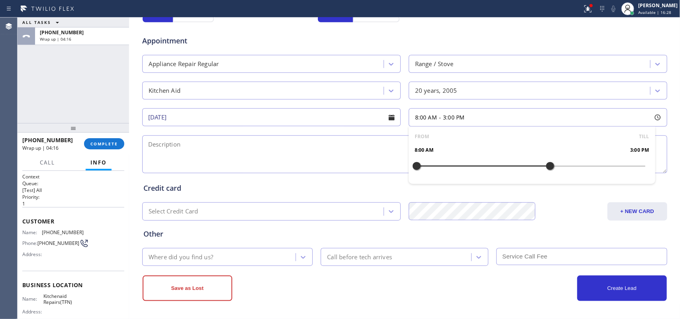
drag, startPoint x: 507, startPoint y: 165, endPoint x: 545, endPoint y: 166, distance: 38.3
click at [546, 166] on div at bounding box center [551, 166] width 10 height 17
drag, startPoint x: 412, startPoint y: 166, endPoint x: 490, endPoint y: 170, distance: 78.6
click at [490, 170] on div at bounding box center [493, 166] width 10 height 17
click at [323, 175] on div "Credit card Select Credit Card + NEW CARD CANCEL SAVE" at bounding box center [405, 198] width 526 height 46
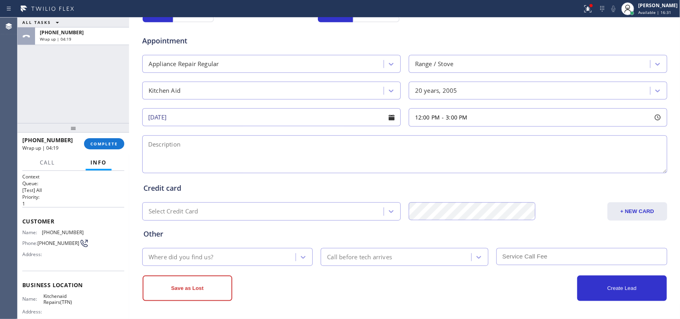
click at [325, 163] on textarea at bounding box center [404, 155] width 525 height 38
drag, startPoint x: 319, startPoint y: 159, endPoint x: 326, endPoint y: 162, distance: 7.3
click at [319, 159] on textarea "12-3/ no scf /" at bounding box center [404, 155] width 525 height 38
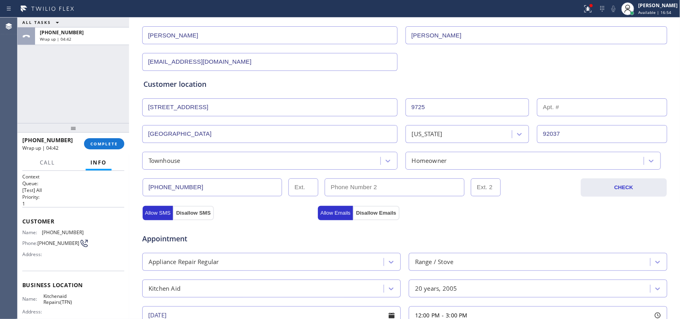
scroll to position [82, 0]
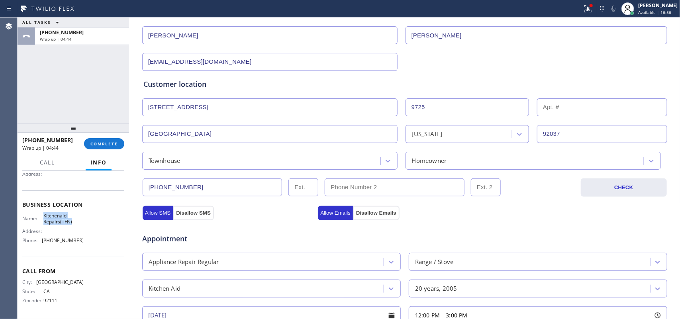
drag, startPoint x: 75, startPoint y: 224, endPoint x: 40, endPoint y: 213, distance: 36.2
click at [40, 213] on div "Name: Kitchenaid Repairs(TFN)" at bounding box center [52, 219] width 61 height 12
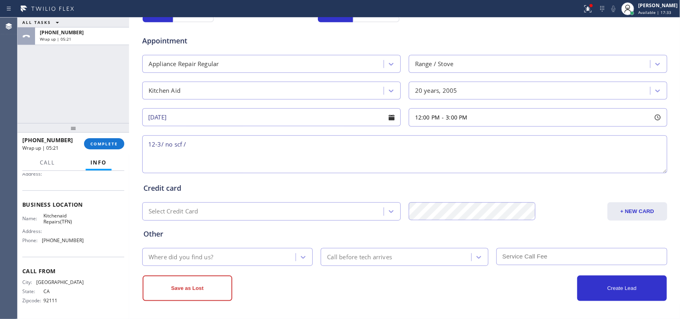
drag, startPoint x: 179, startPoint y: 155, endPoint x: 186, endPoint y: 151, distance: 7.5
click at [179, 155] on textarea "12-3/ no scf /" at bounding box center [404, 155] width 525 height 38
drag, startPoint x: 194, startPoint y: 144, endPoint x: 132, endPoint y: 145, distance: 62.2
click at [132, 145] on div "Business location Kitchenaid Repairs(TFN) [PHONE_NUMBER] Personal information […" at bounding box center [405, 29] width 548 height 544
paste textarea "/ Kitchen Aid Oven/[DEMOGRAPHIC_DATA]/there's a little probe sign, it saying se…"
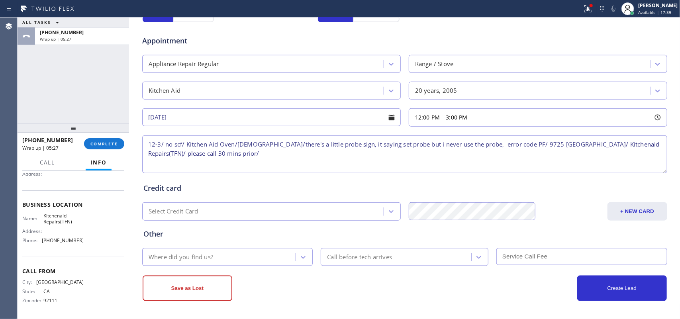
type textarea "12-3/ no scf/ Kitchen Aid Oven/[DEMOGRAPHIC_DATA]/there's a little probe sign, …"
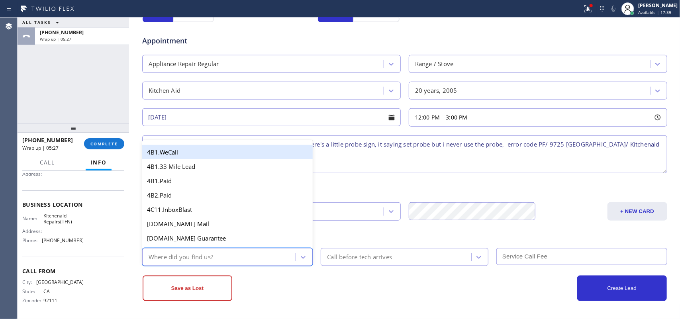
click at [280, 257] on div "Where did you find us?" at bounding box center [220, 257] width 151 height 14
type input "g"
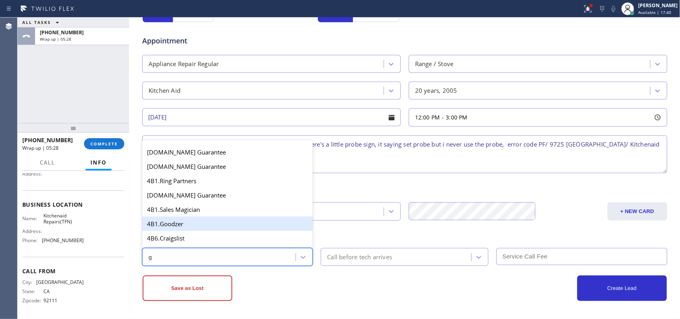
scroll to position [149, 0]
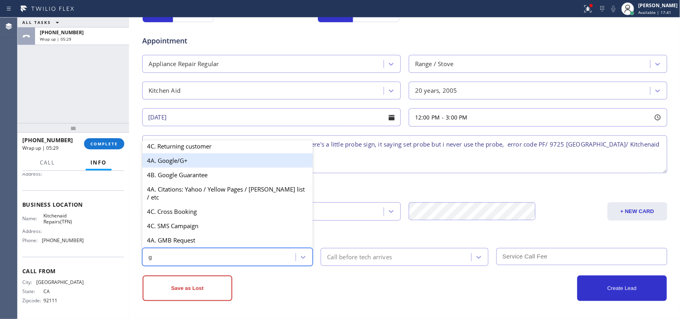
click at [214, 168] on div "4A. Google/G+" at bounding box center [227, 160] width 171 height 14
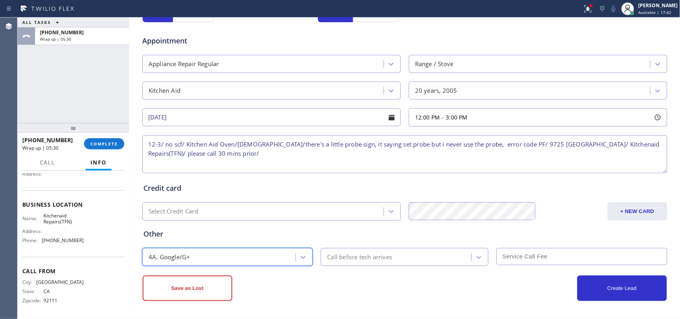
click at [387, 257] on div "Call before tech arrives" at bounding box center [359, 257] width 65 height 9
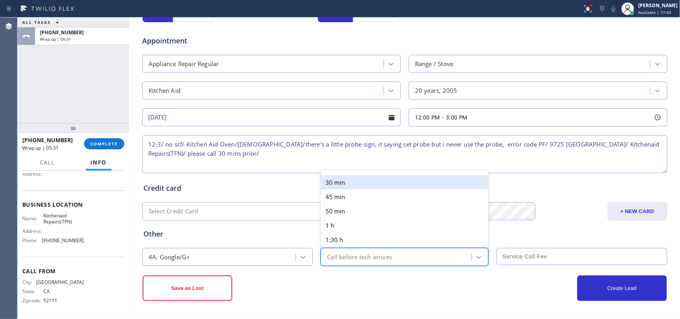
click at [361, 181] on div "30 min" at bounding box center [405, 182] width 168 height 14
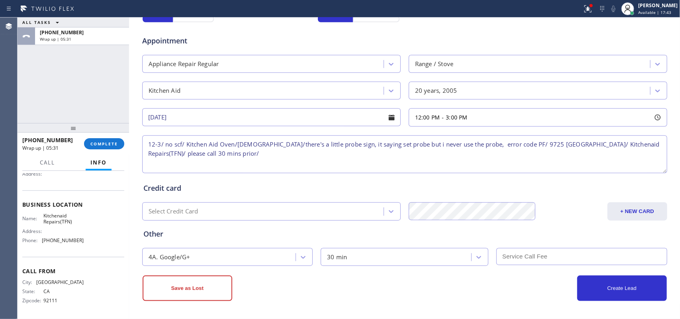
click at [599, 253] on input "text" at bounding box center [582, 256] width 171 height 17
type input "0"
click at [631, 287] on button "Create Lead" at bounding box center [623, 289] width 90 height 26
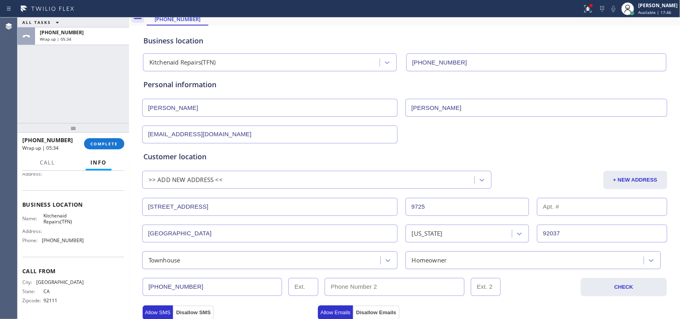
scroll to position [0, 0]
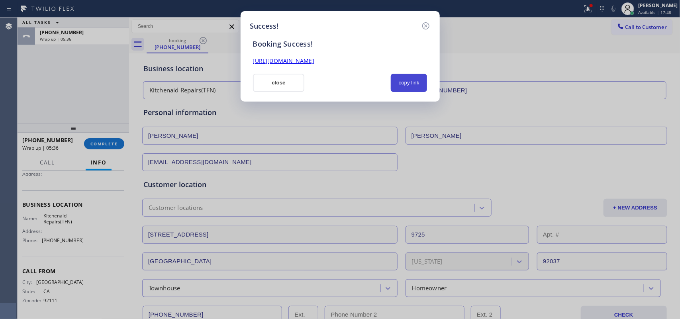
click at [416, 84] on button "copy link" at bounding box center [409, 83] width 37 height 18
click at [314, 63] on link "[URL][DOMAIN_NAME]" at bounding box center [283, 61] width 61 height 8
click at [271, 83] on button "close" at bounding box center [279, 83] width 52 height 18
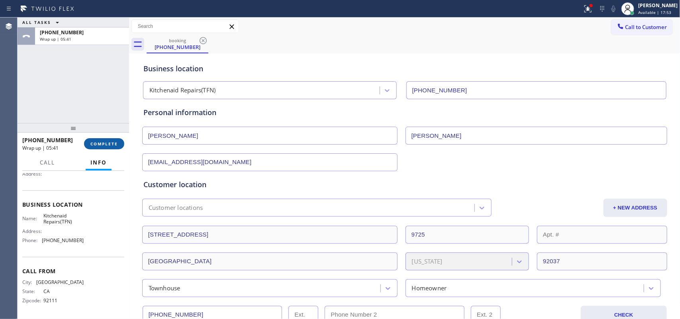
click at [108, 141] on span "COMPLETE" at bounding box center [104, 144] width 28 height 6
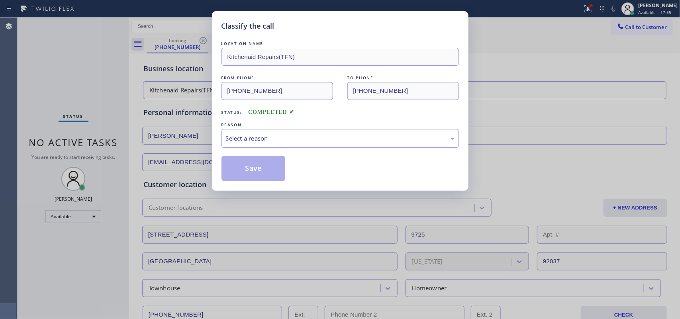
click at [259, 138] on div "Select a reason" at bounding box center [340, 138] width 229 height 9
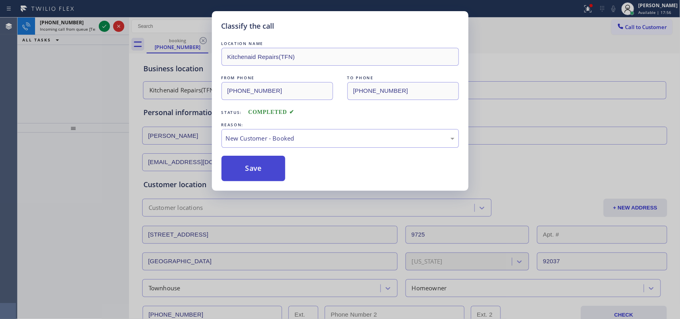
click at [258, 168] on button "Save" at bounding box center [254, 169] width 64 height 26
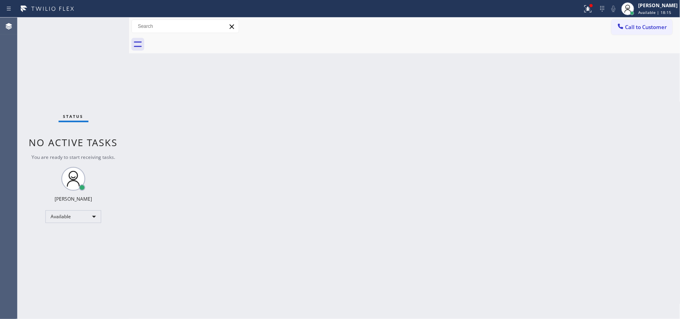
click at [105, 26] on div "Status No active tasks You are ready to start receiving tasks. [PERSON_NAME] Av…" at bounding box center [74, 169] width 112 height 302
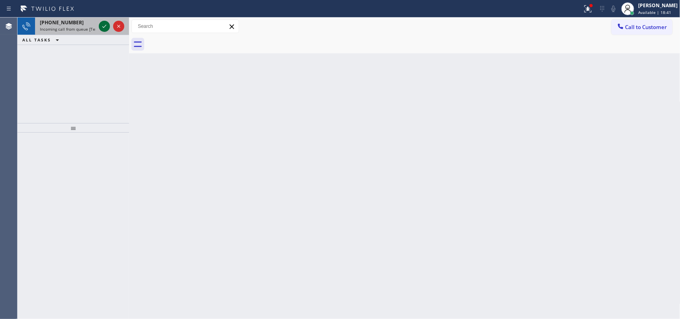
click at [102, 26] on icon at bounding box center [105, 27] width 10 height 10
click at [106, 26] on icon at bounding box center [105, 27] width 10 height 10
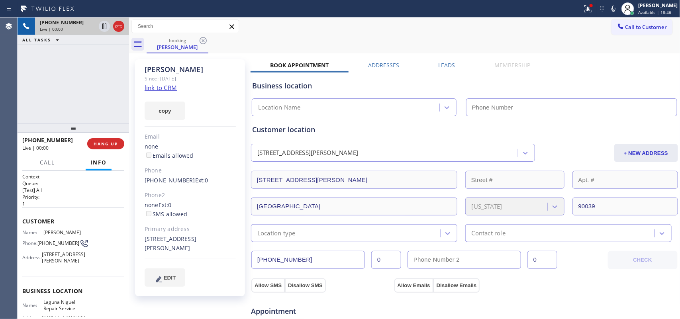
type input "[PHONE_NUMBER]"
click at [155, 88] on link "link to CRM" at bounding box center [161, 88] width 32 height 8
click at [52, 165] on span "Call" at bounding box center [47, 162] width 15 height 7
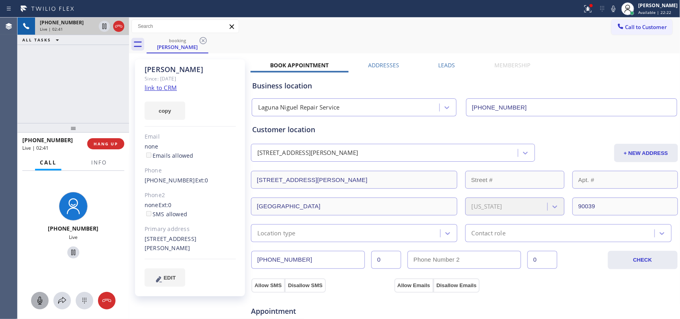
click at [39, 302] on icon at bounding box center [40, 301] width 10 height 10
click at [71, 253] on icon at bounding box center [73, 253] width 4 height 6
click at [44, 299] on icon at bounding box center [40, 301] width 10 height 10
click at [73, 249] on icon at bounding box center [74, 253] width 10 height 10
click at [290, 27] on div "Call to Customer Outbound call Location HVAC Alliance Expert Your caller id pho…" at bounding box center [405, 27] width 552 height 14
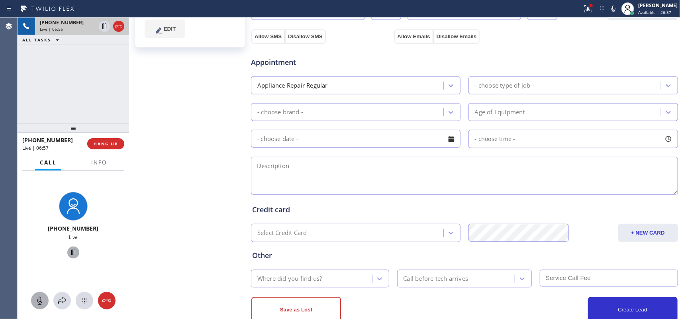
scroll to position [100, 0]
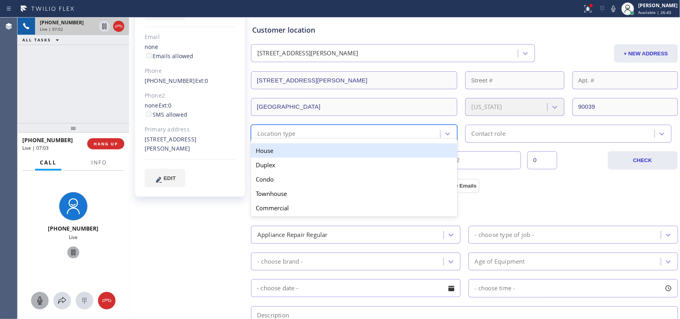
click at [413, 136] on div "Location type" at bounding box center [346, 134] width 187 height 14
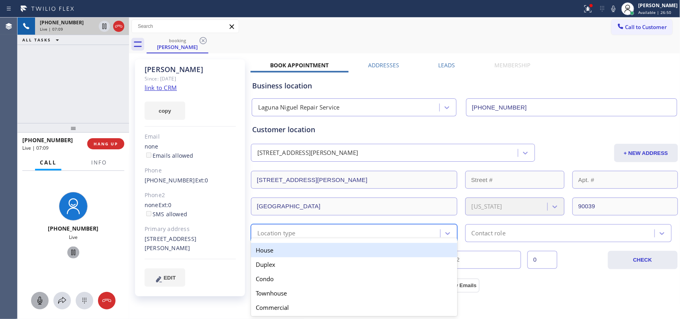
scroll to position [149, 0]
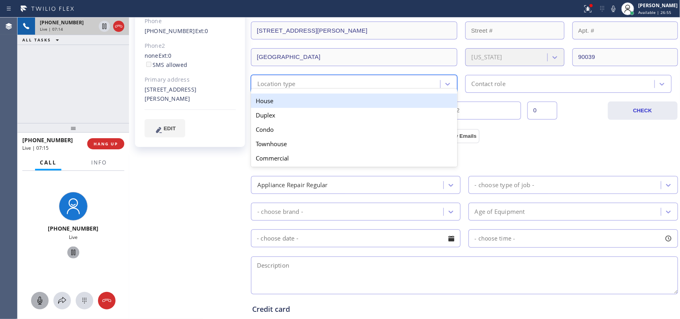
click at [350, 102] on div "House" at bounding box center [354, 101] width 206 height 14
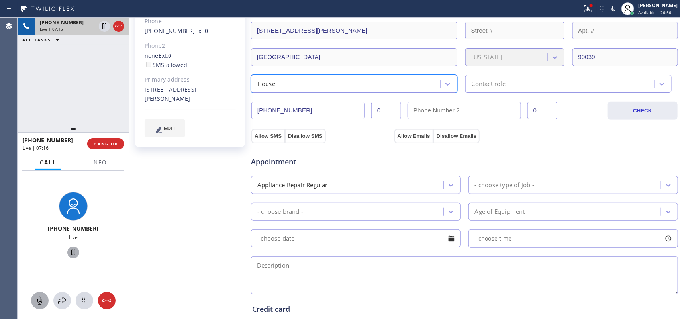
click at [478, 84] on div "Contact role" at bounding box center [489, 83] width 34 height 9
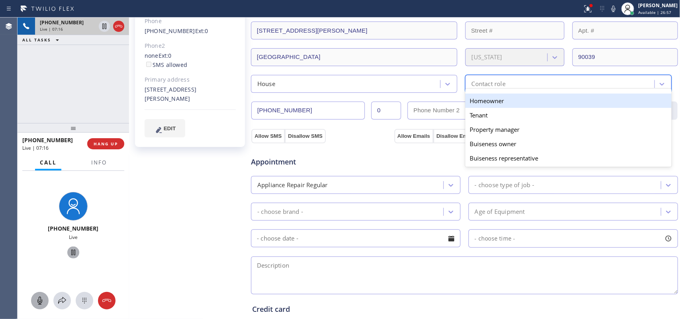
click at [481, 100] on div "Homeowner" at bounding box center [569, 101] width 206 height 14
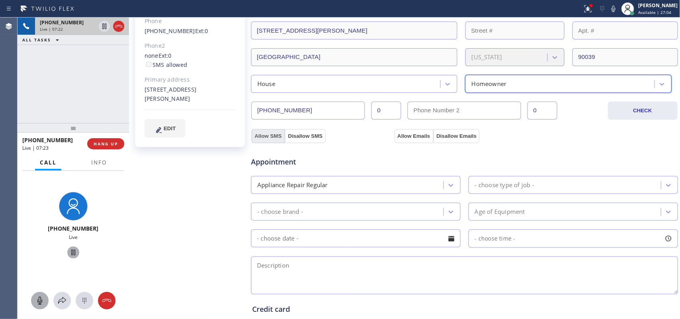
click at [270, 136] on button "Allow SMS" at bounding box center [267, 136] width 33 height 14
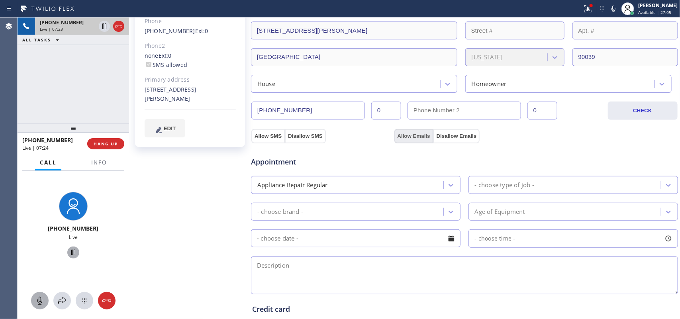
click at [401, 132] on button "Allow Emails" at bounding box center [414, 136] width 39 height 14
checkbox input "true"
click at [106, 148] on button "HANG UP" at bounding box center [105, 143] width 37 height 11
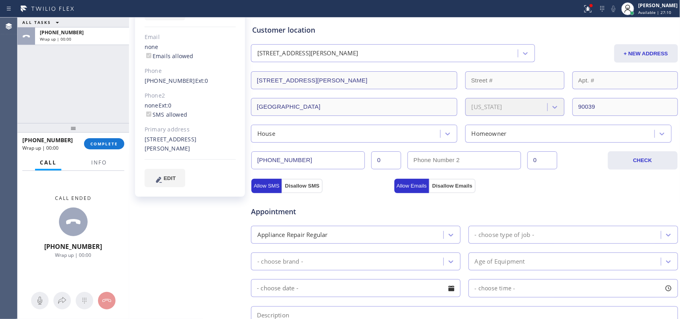
scroll to position [0, 0]
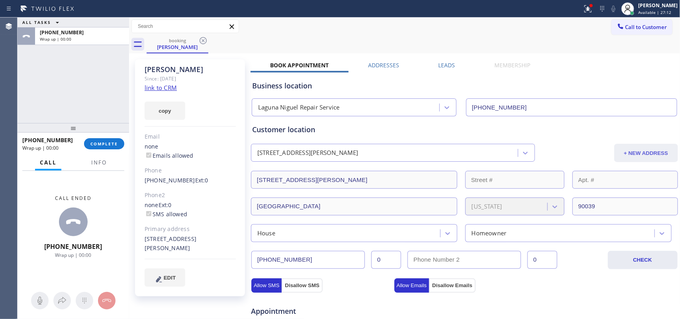
click at [629, 155] on button "+ NEW ADDRESS" at bounding box center [647, 153] width 64 height 18
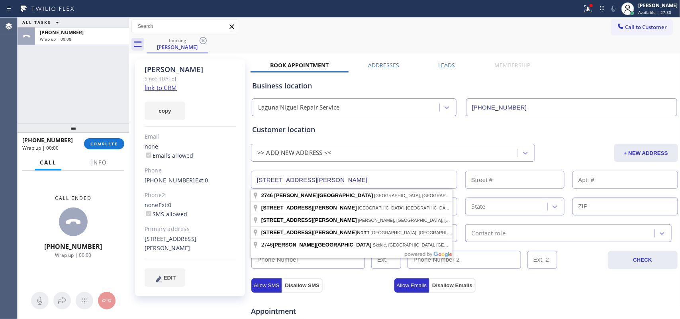
drag, startPoint x: 336, startPoint y: 184, endPoint x: 236, endPoint y: 181, distance: 100.1
click at [236, 181] on div "[PERSON_NAME] Since: [DATE] link to CRM copy Email none Emails allowed Phone [P…" at bounding box center [405, 321] width 548 height 532
paste input "[STREET_ADDRESS],"
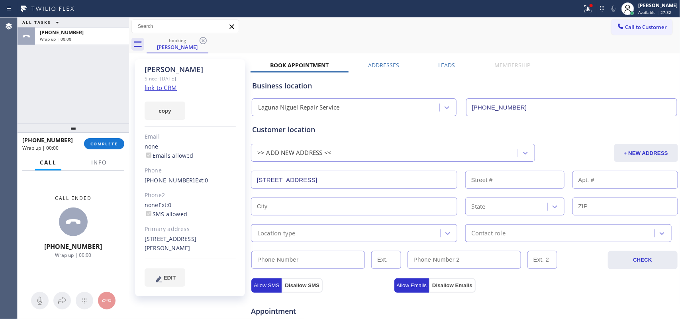
type input "28832 Curlew Ln"
type input "28832"
type input "Laguna Niguel"
type input "92677"
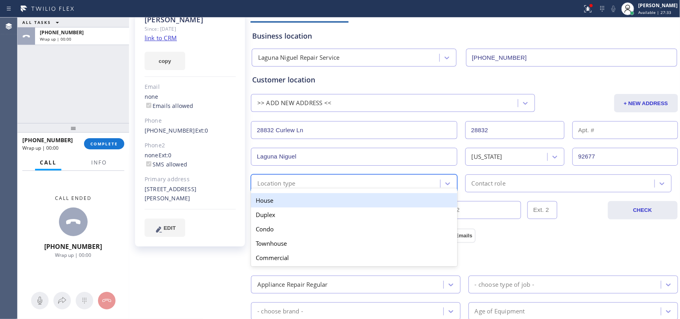
click at [373, 181] on div "Location type" at bounding box center [346, 184] width 187 height 14
click at [369, 200] on div "House" at bounding box center [354, 200] width 206 height 14
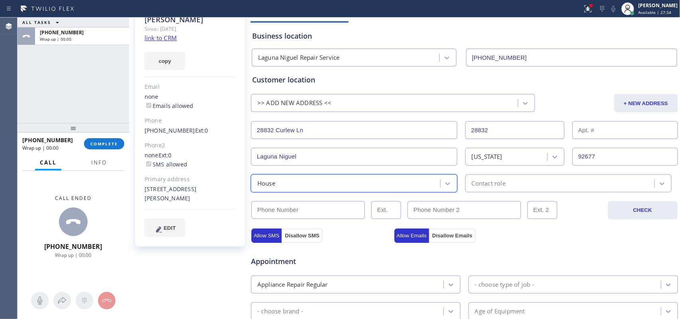
click at [493, 181] on div "Contact role" at bounding box center [489, 183] width 34 height 9
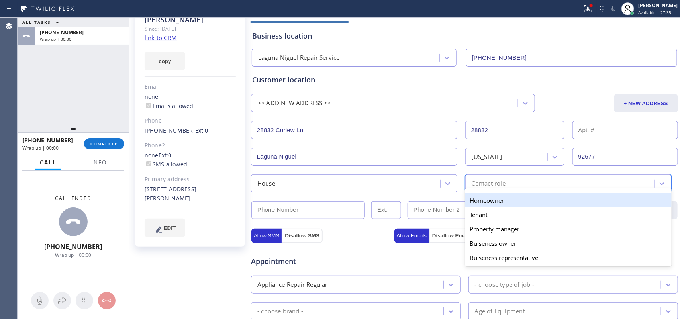
click at [488, 203] on div "Homeowner" at bounding box center [569, 200] width 206 height 14
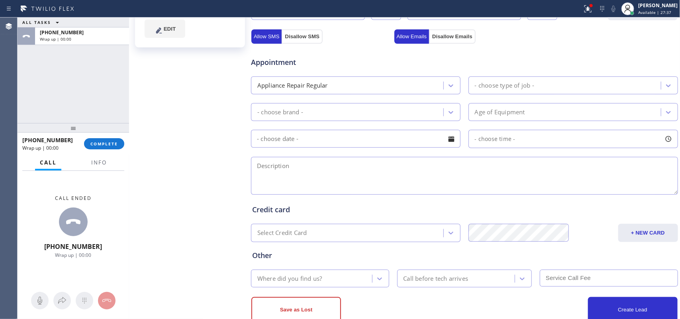
scroll to position [271, 0]
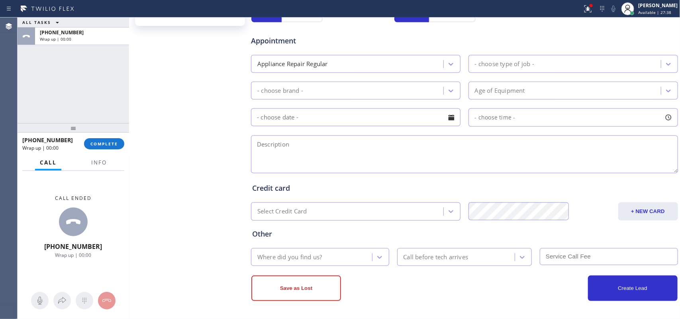
click at [489, 65] on div "- choose type of job -" at bounding box center [504, 63] width 59 height 9
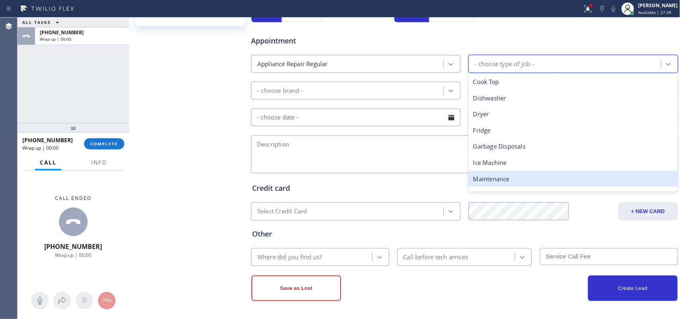
scroll to position [110, 0]
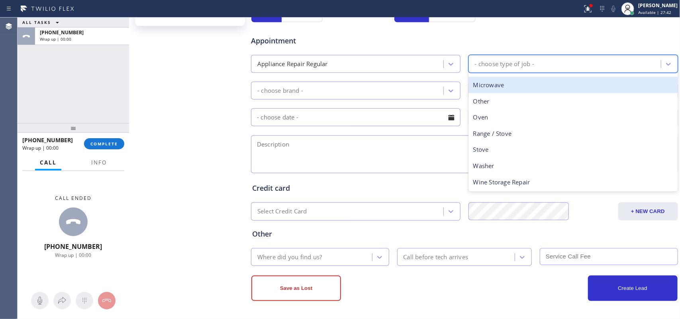
click at [513, 87] on div "Microwave" at bounding box center [574, 85] width 210 height 16
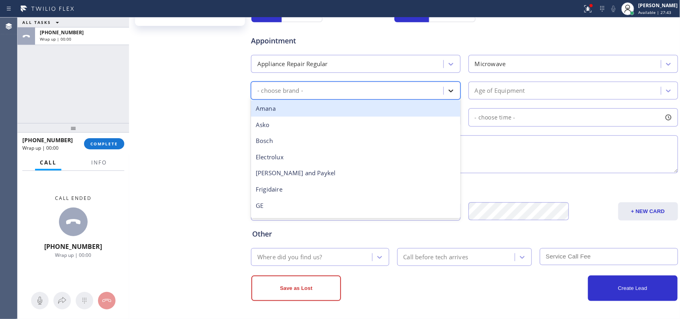
click at [451, 92] on div at bounding box center [451, 91] width 14 height 14
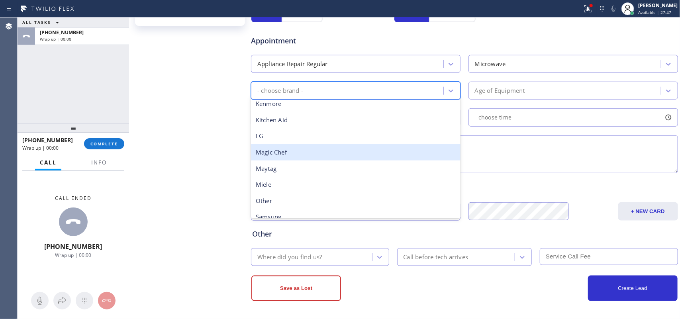
scroll to position [100, 0]
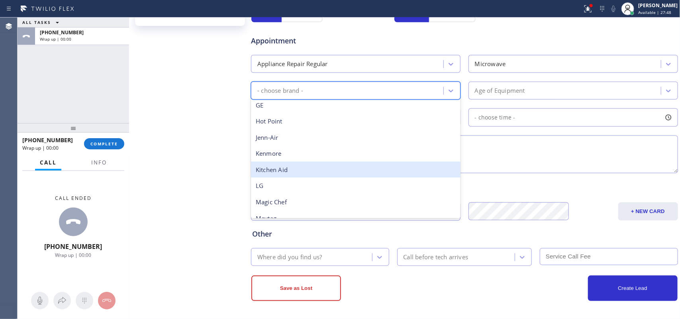
click at [358, 162] on div "Kitchen Aid" at bounding box center [356, 170] width 210 height 16
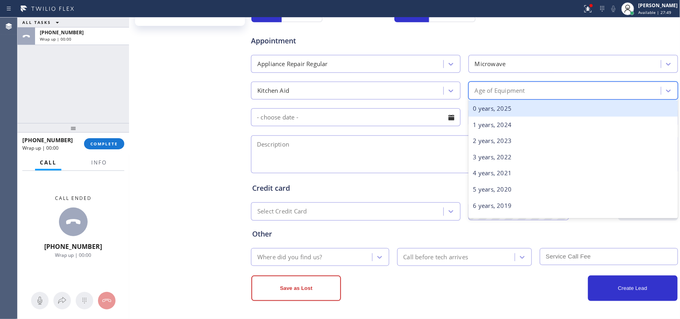
click at [579, 87] on div "Age of Equipment" at bounding box center [566, 91] width 190 height 14
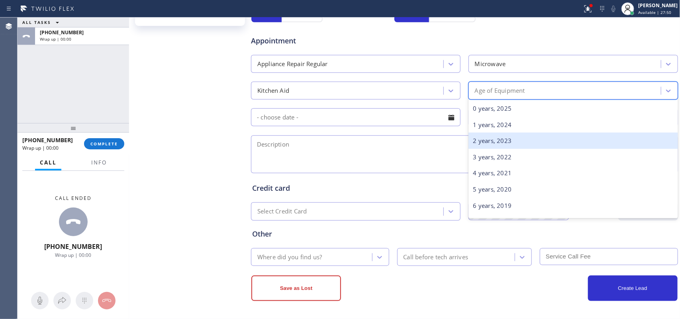
click at [549, 145] on div "2 years, 2023" at bounding box center [574, 141] width 210 height 16
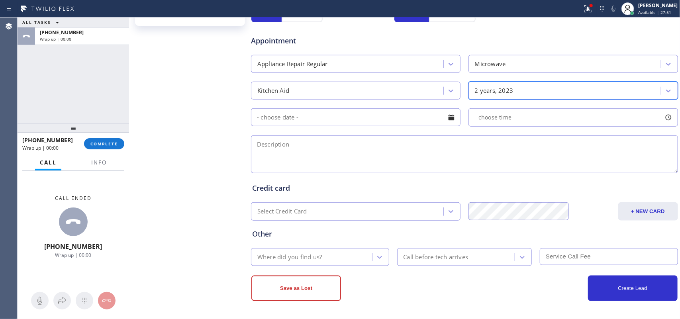
click at [447, 114] on div at bounding box center [452, 118] width 14 height 14
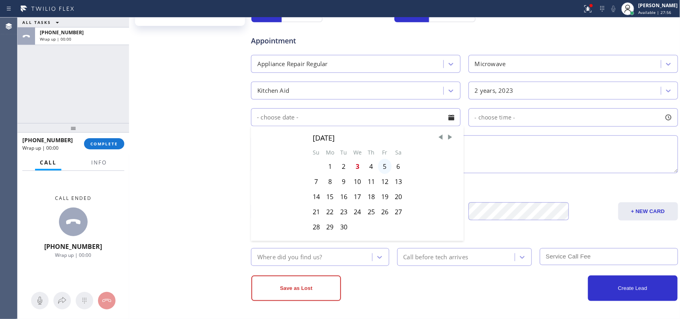
click at [387, 167] on div "5" at bounding box center [385, 166] width 14 height 15
type input "[DATE]"
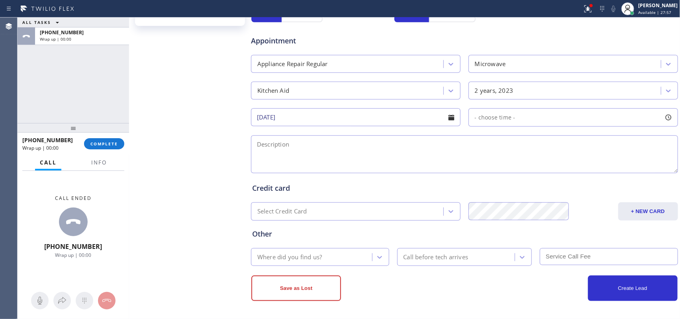
click at [665, 118] on div at bounding box center [669, 118] width 14 height 14
drag, startPoint x: 473, startPoint y: 167, endPoint x: 562, endPoint y: 168, distance: 89.3
click at [481, 167] on div at bounding box center [477, 166] width 10 height 17
drag, startPoint x: 562, startPoint y: 168, endPoint x: 620, endPoint y: 173, distance: 57.6
click at [621, 173] on div at bounding box center [626, 166] width 10 height 17
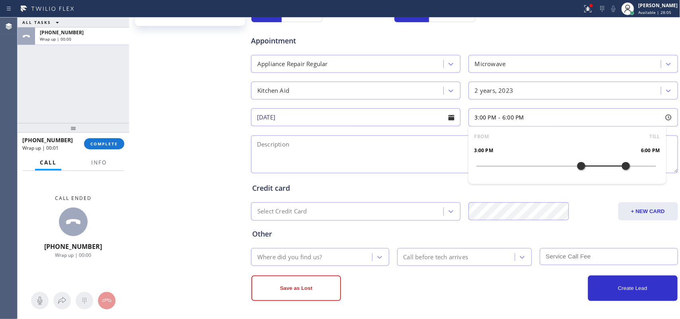
drag, startPoint x: 473, startPoint y: 168, endPoint x: 578, endPoint y: 167, distance: 105.2
click at [578, 167] on div at bounding box center [582, 166] width 10 height 17
click at [98, 161] on span "Info" at bounding box center [99, 162] width 16 height 7
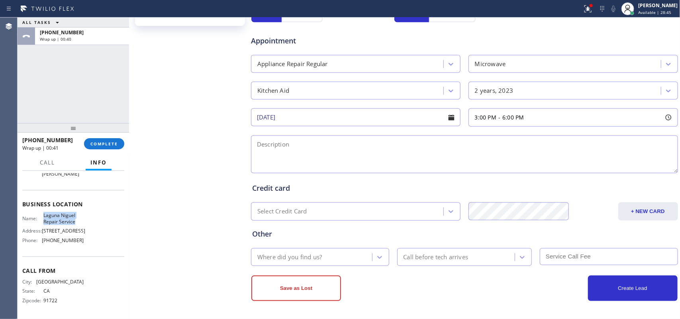
drag, startPoint x: 76, startPoint y: 216, endPoint x: 43, endPoint y: 206, distance: 34.3
click at [43, 212] on span "Laguna Niguel Repair Service" at bounding box center [63, 218] width 40 height 12
click at [161, 75] on div "[PERSON_NAME] Since: [DATE] link to CRM copy Email none Emails allowed Phone [P…" at bounding box center [191, 51] width 120 height 532
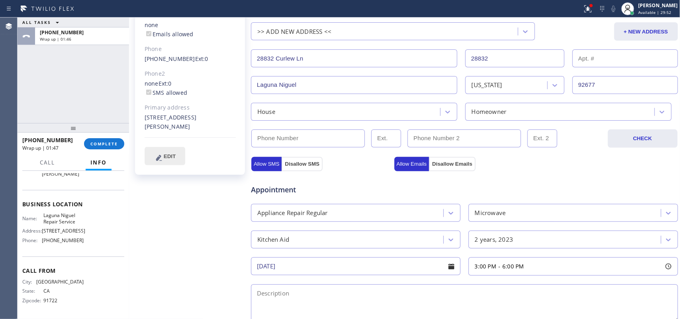
click at [171, 157] on span "EDIT" at bounding box center [170, 156] width 12 height 6
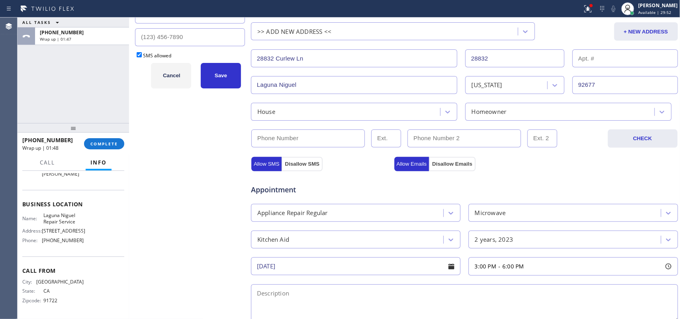
scroll to position [0, 0]
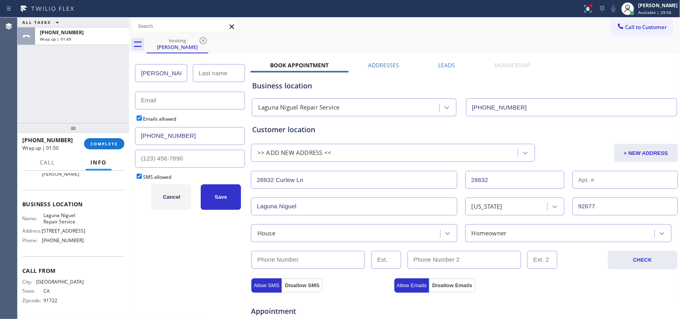
click at [204, 106] on input "text" at bounding box center [190, 101] width 110 height 18
paste input "[EMAIL_ADDRESS][PERSON_NAME][DOMAIN_NAME]"
type input "[EMAIL_ADDRESS][PERSON_NAME][DOMAIN_NAME]"
click at [224, 78] on input "text" at bounding box center [219, 73] width 52 height 18
type input "[PERSON_NAME]"
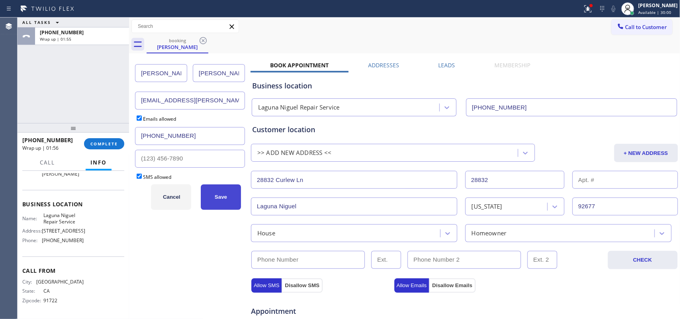
click at [210, 198] on button "Save" at bounding box center [221, 198] width 40 height 26
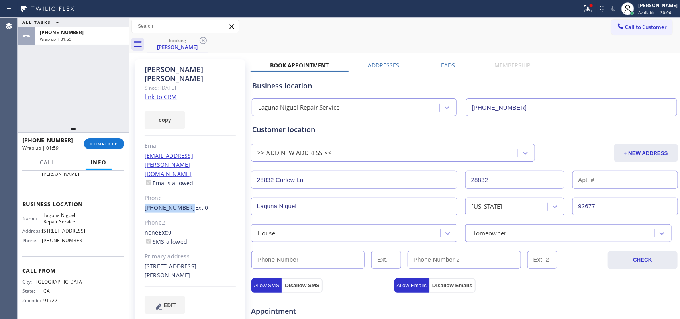
drag, startPoint x: 137, startPoint y: 182, endPoint x: 184, endPoint y: 183, distance: 47.0
click at [184, 183] on div "[PERSON_NAME] Since: [DATE] link to CRM copy Email [EMAIL_ADDRESS][PERSON_NAME]…" at bounding box center [190, 191] width 110 height 265
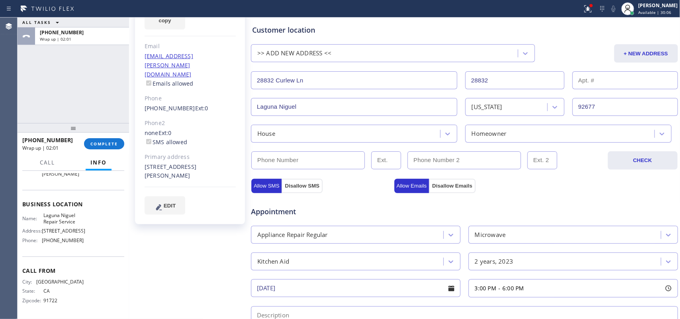
click at [321, 133] on div "House" at bounding box center [346, 134] width 187 height 14
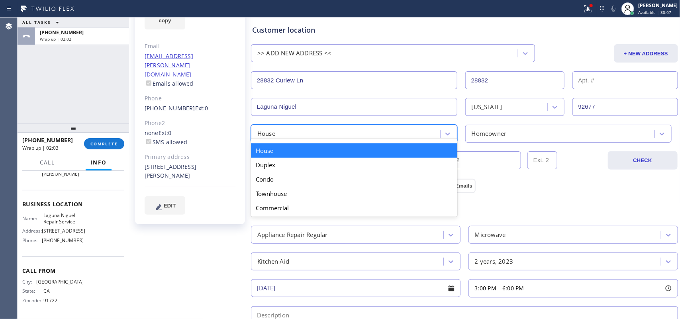
click at [308, 150] on div "House" at bounding box center [354, 150] width 206 height 14
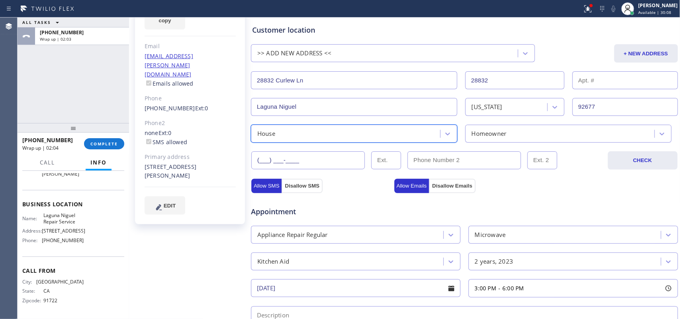
click at [306, 163] on input "(___) ___-____" at bounding box center [308, 160] width 114 height 18
paste input "626) 922-7799"
type input "[PHONE_NUMBER]"
click at [351, 204] on div "Appointment" at bounding box center [321, 207] width 143 height 19
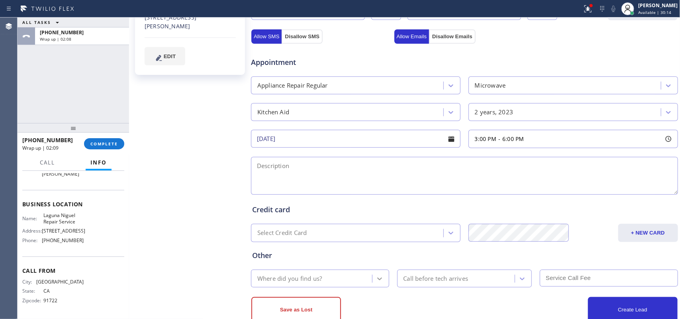
click at [377, 276] on icon at bounding box center [380, 279] width 8 height 8
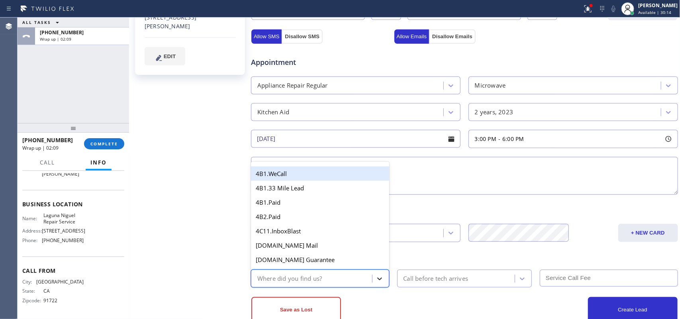
type input "g"
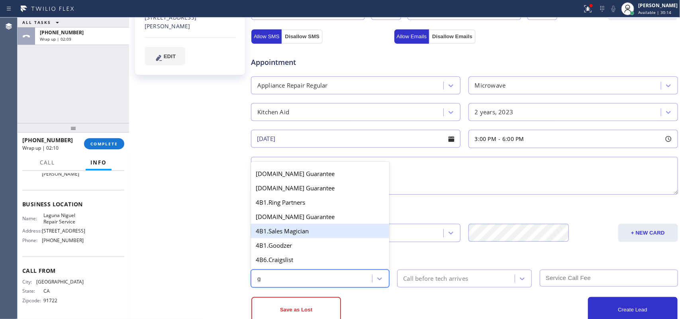
scroll to position [159, 0]
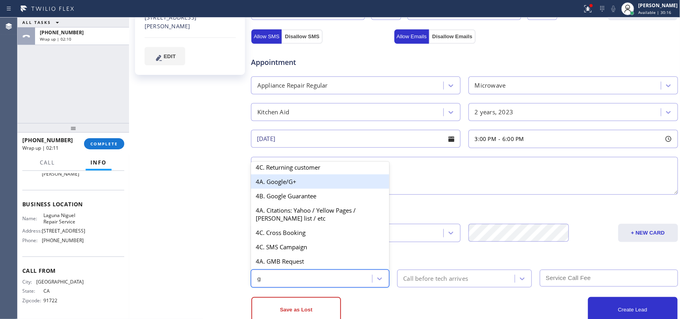
click at [319, 185] on div "4A. Google/G+" at bounding box center [320, 182] width 138 height 14
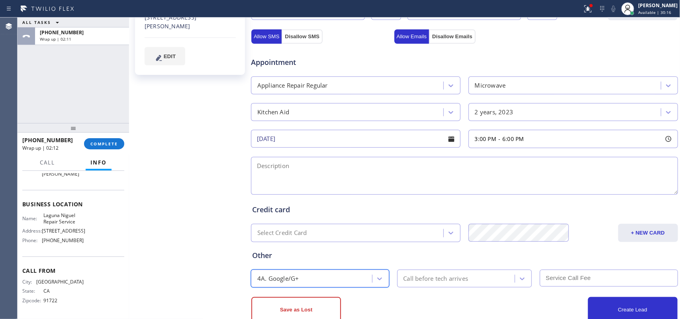
click at [443, 284] on div "Call before tech arrives" at bounding box center [458, 279] width 116 height 14
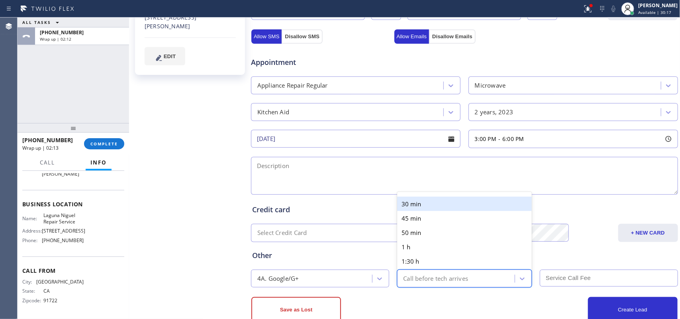
click at [446, 202] on div "30 min" at bounding box center [464, 204] width 135 height 14
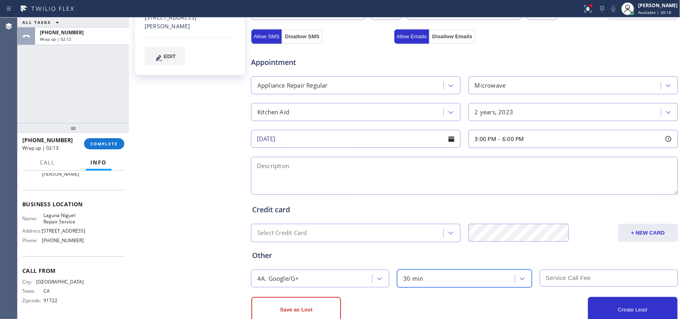
click at [601, 282] on input "text" at bounding box center [609, 278] width 138 height 17
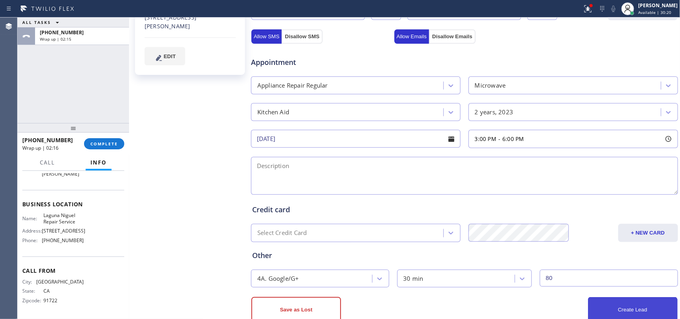
type input "80"
click at [161, 222] on div "[PERSON_NAME] Since: [DATE] link to CRM copy Email [EMAIL_ADDRESS][PERSON_NAME]…" at bounding box center [191, 72] width 120 height 532
click at [395, 171] on textarea at bounding box center [464, 176] width 427 height 38
paste textarea "3-6/ $80/ Kitchen Aid combo oven microwave/ [DEMOGRAPHIC_DATA]/ the plastic tha…"
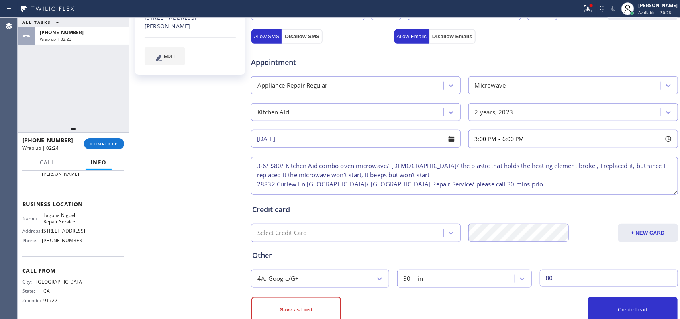
scroll to position [3, 0]
click at [449, 180] on textarea "3-6/ $80/ Kitchen Aid combo oven microwave/ [DEMOGRAPHIC_DATA]/ the plastic tha…" at bounding box center [464, 176] width 427 height 38
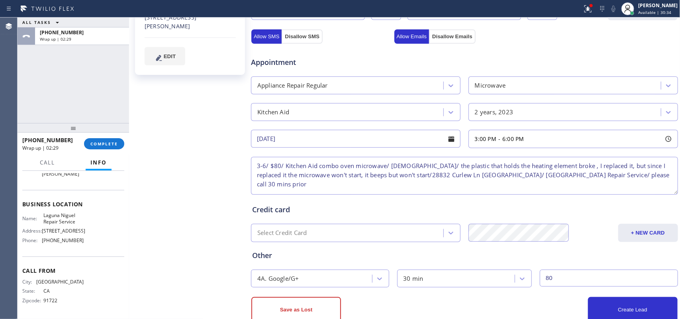
scroll to position [7, 0]
type textarea "3-6/ $80/ Kitchen Aid combo oven microwave/ [DEMOGRAPHIC_DATA]/ the plastic tha…"
click at [600, 305] on button "Create Lead" at bounding box center [633, 310] width 90 height 26
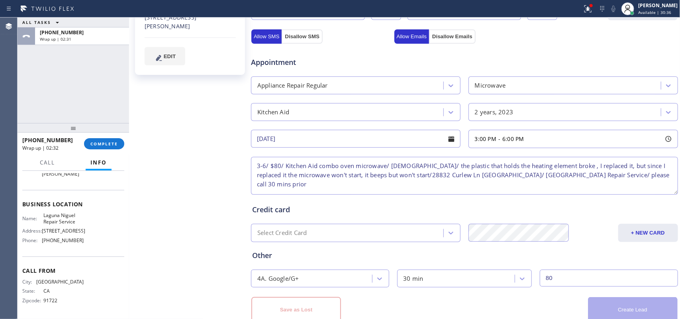
scroll to position [0, 0]
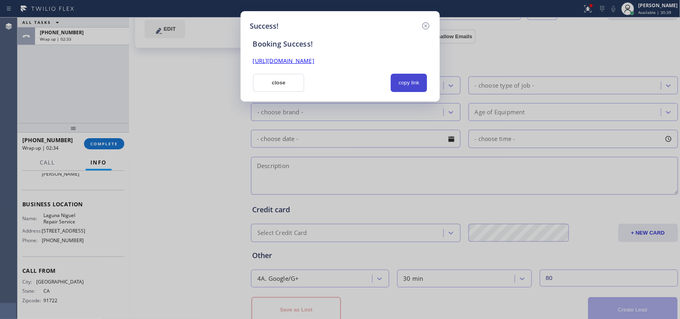
click at [411, 84] on button "copy link" at bounding box center [409, 83] width 37 height 18
click at [314, 62] on link "[URL][DOMAIN_NAME]" at bounding box center [283, 61] width 61 height 8
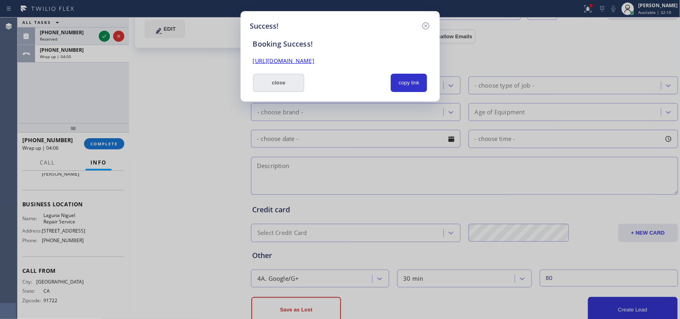
click at [284, 84] on button "close" at bounding box center [279, 83] width 52 height 18
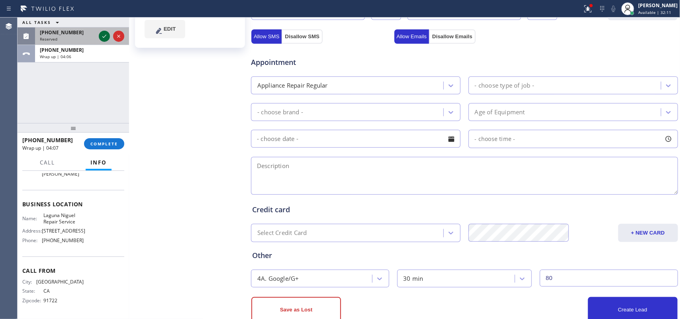
click at [104, 37] on icon at bounding box center [105, 36] width 10 height 10
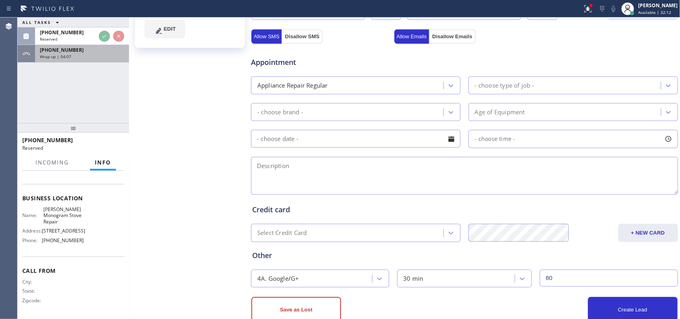
click at [84, 58] on div "Wrap up | 04:07" at bounding box center [82, 57] width 84 height 6
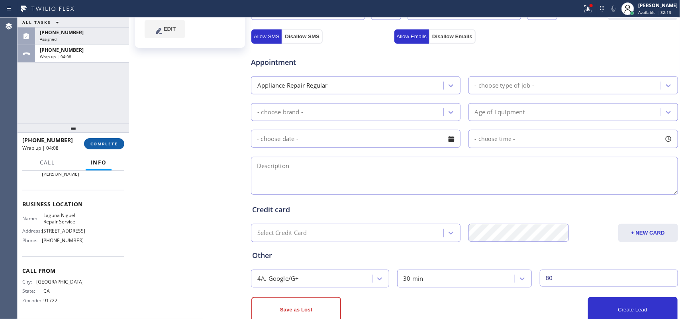
scroll to position [100, 0]
click at [116, 145] on span "COMPLETE" at bounding box center [104, 144] width 28 height 6
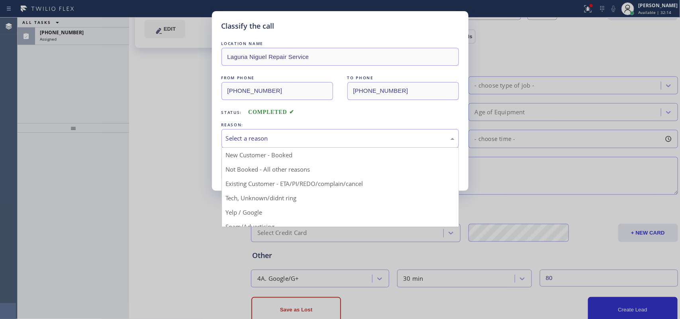
click at [265, 141] on div "Select a reason" at bounding box center [340, 138] width 229 height 9
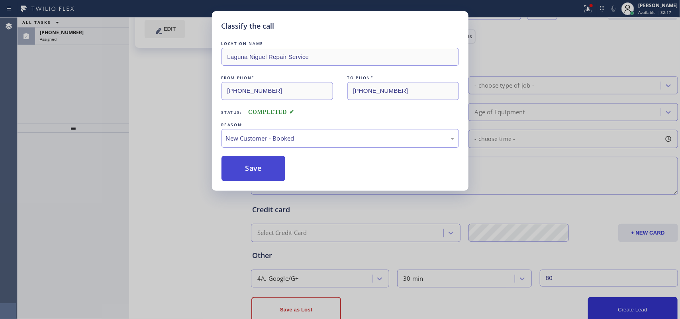
click at [261, 167] on button "Save" at bounding box center [254, 169] width 64 height 26
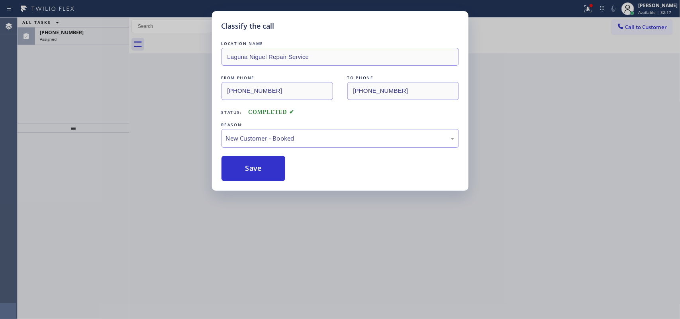
click at [62, 34] on div "Classify the call LOCATION NAME [GEOGRAPHIC_DATA] Repair Service FROM PHONE [PH…" at bounding box center [340, 159] width 680 height 319
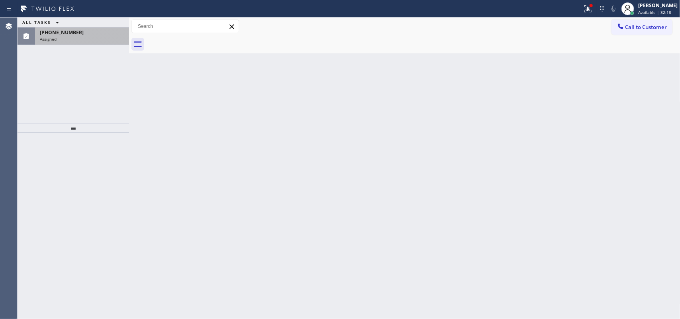
click at [63, 33] on span "[PHONE_NUMBER]" at bounding box center [62, 32] width 44 height 7
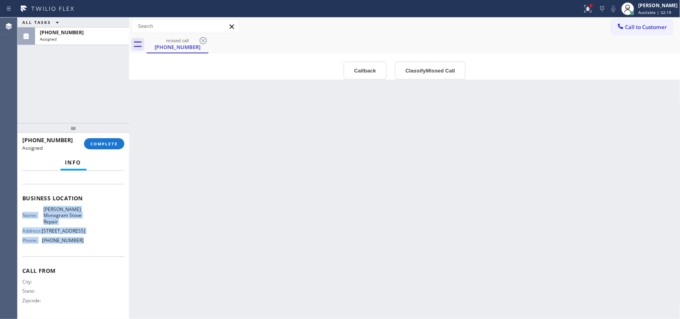
drag, startPoint x: 84, startPoint y: 248, endPoint x: 86, endPoint y: 169, distance: 78.2
click at [86, 171] on div "Context Queue: Appliance Repair High End Priority: 0 Task Age: Customer Name: […" at bounding box center [74, 245] width 112 height 149
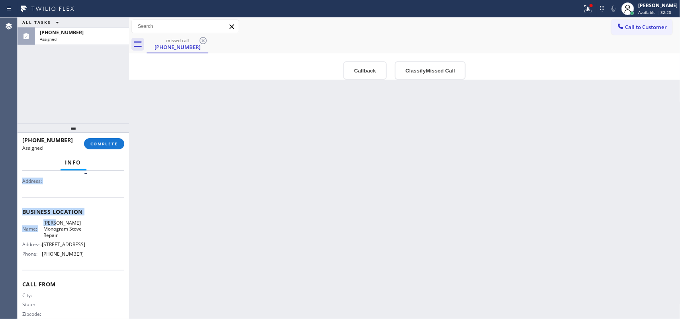
drag, startPoint x: 86, startPoint y: 168, endPoint x: 71, endPoint y: 238, distance: 71.5
click at [57, 219] on div "Info Context Queue: Appliance Repair High End Priority: 0 Task Age: Customer Na…" at bounding box center [74, 237] width 112 height 164
drag, startPoint x: 79, startPoint y: 258, endPoint x: 83, endPoint y: 261, distance: 4.8
click at [81, 258] on div "Name: [PERSON_NAME] Monogram Stove Repair Address: [STREET_ADDRESS] Phone: [PHO…" at bounding box center [73, 240] width 102 height 40
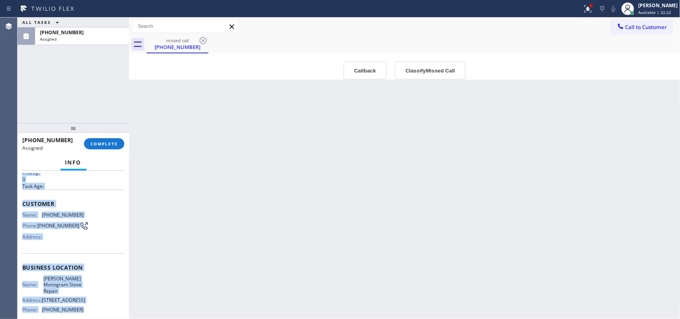
scroll to position [0, 0]
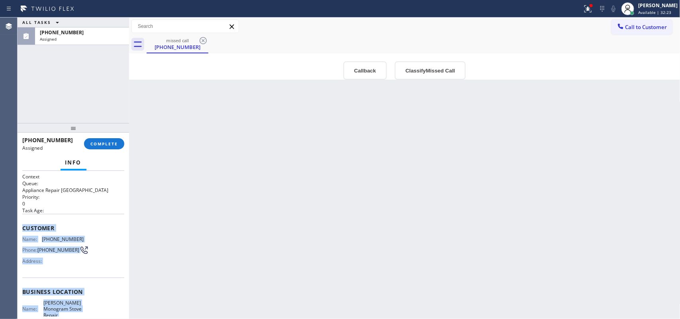
drag, startPoint x: 81, startPoint y: 270, endPoint x: 23, endPoint y: 228, distance: 71.0
click at [23, 228] on div "Context Queue: Appliance Repair High End Priority: 0 Task Age: Customer Name: […" at bounding box center [73, 292] width 102 height 238
click at [435, 66] on button "Classify Missed Call" at bounding box center [430, 70] width 71 height 18
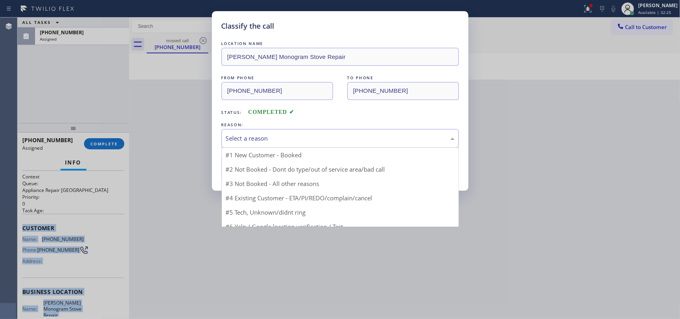
click at [406, 143] on div "Select a reason" at bounding box center [340, 138] width 229 height 9
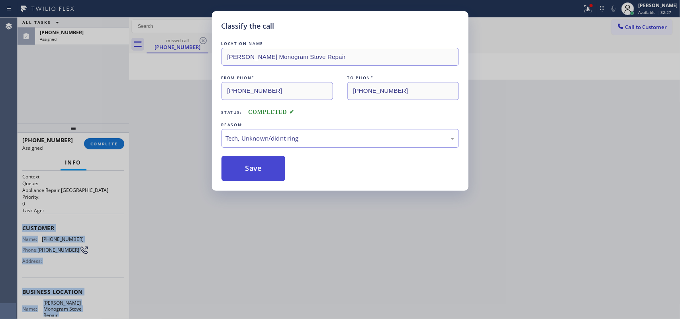
click at [271, 175] on button "Save" at bounding box center [254, 169] width 64 height 26
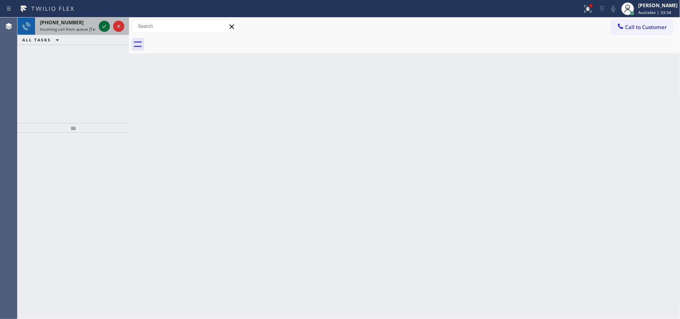
click at [102, 26] on icon at bounding box center [104, 26] width 4 height 3
click at [104, 25] on icon at bounding box center [105, 27] width 10 height 10
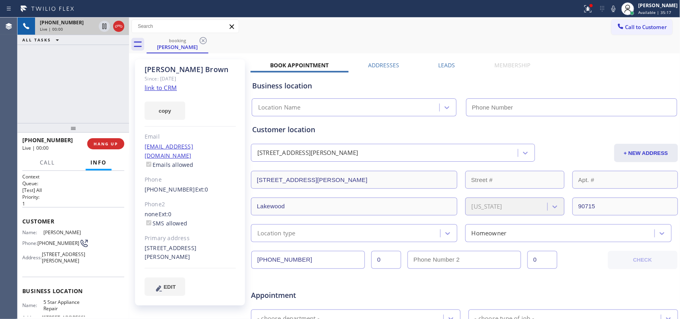
type input "[PHONE_NUMBER]"
click at [160, 86] on link "link to CRM" at bounding box center [161, 88] width 32 height 8
click at [41, 159] on span "Call" at bounding box center [47, 162] width 15 height 7
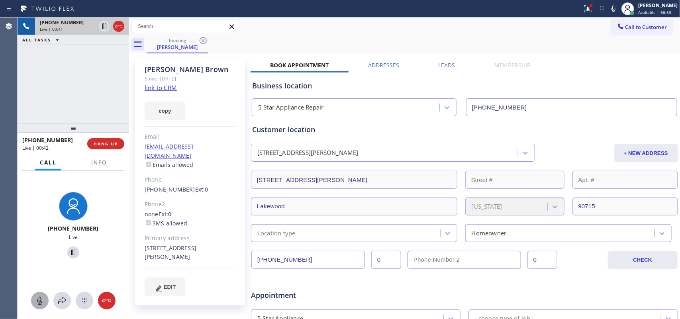
click at [43, 302] on icon at bounding box center [40, 301] width 10 height 10
click at [71, 251] on icon at bounding box center [73, 253] width 4 height 6
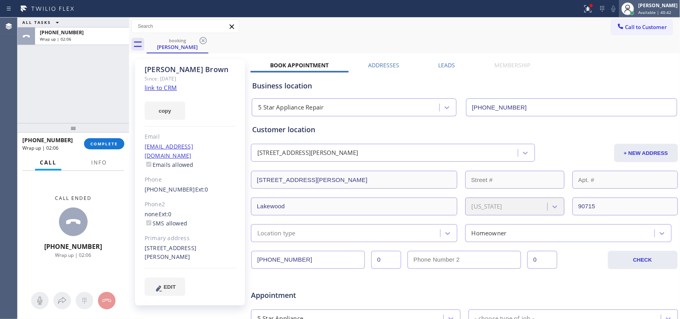
click at [667, 5] on div "[PERSON_NAME]" at bounding box center [657, 5] width 39 height 7
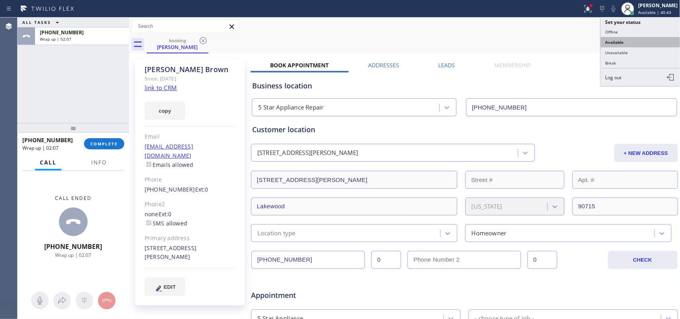
click at [636, 42] on button "Available" at bounding box center [641, 42] width 80 height 10
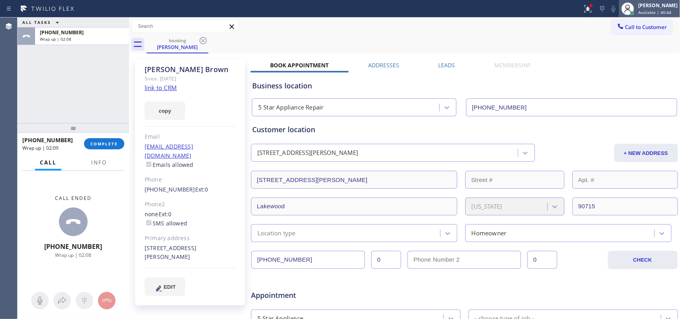
click at [662, 7] on div "[PERSON_NAME]" at bounding box center [657, 5] width 39 height 7
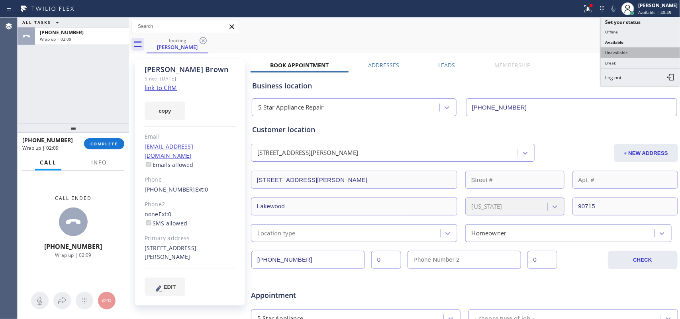
click at [619, 53] on button "Unavailable" at bounding box center [641, 52] width 80 height 10
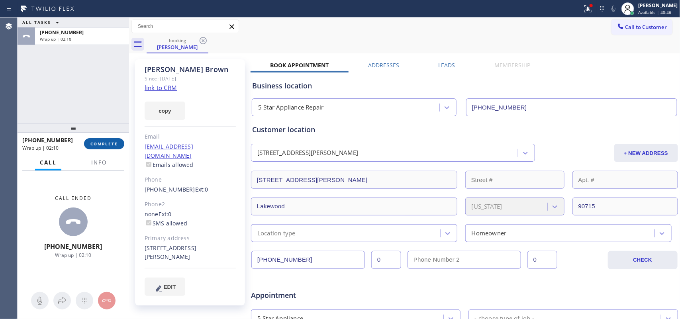
click at [96, 139] on button "COMPLETE" at bounding box center [104, 143] width 40 height 11
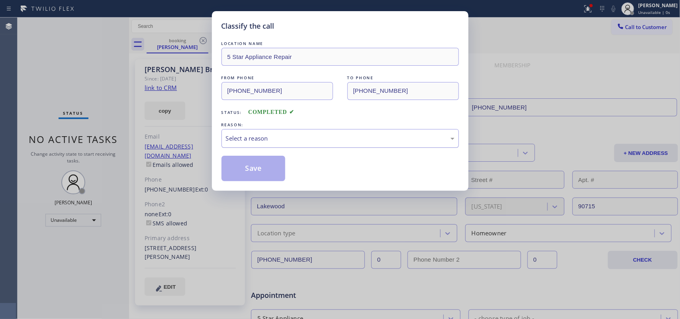
click at [312, 136] on div "Select a reason" at bounding box center [340, 138] width 229 height 9
click at [260, 168] on button "Save" at bounding box center [254, 169] width 64 height 26
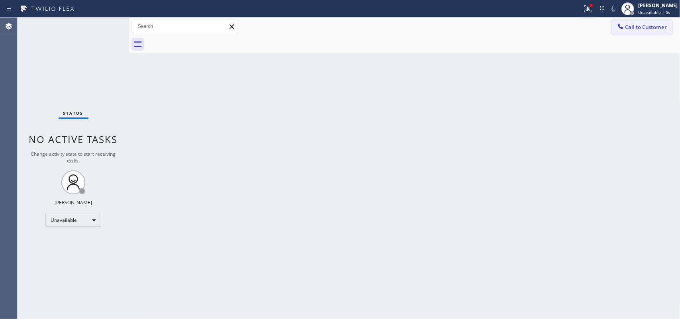
click at [629, 25] on span "Call to Customer" at bounding box center [647, 27] width 42 height 7
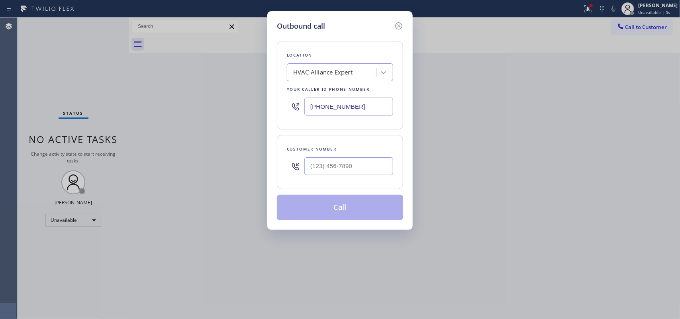
drag, startPoint x: 373, startPoint y: 106, endPoint x: 259, endPoint y: 110, distance: 114.1
click at [259, 110] on div "Outbound call Location HVAC Alliance Expert Your caller id phone number [PHONE_…" at bounding box center [340, 159] width 680 height 319
paste input "44) 462-8198"
type input "[PHONE_NUMBER]"
drag, startPoint x: 371, startPoint y: 173, endPoint x: 236, endPoint y: 167, distance: 135.2
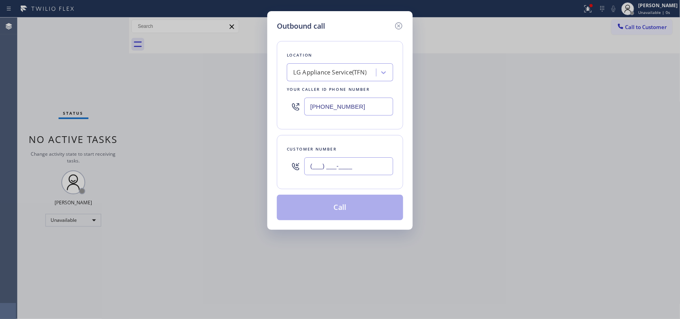
click at [236, 167] on div "Outbound call Location LG Appliance Service(TFN) Your caller id phone number [P…" at bounding box center [340, 159] width 680 height 319
paste input "562) 293-6992"
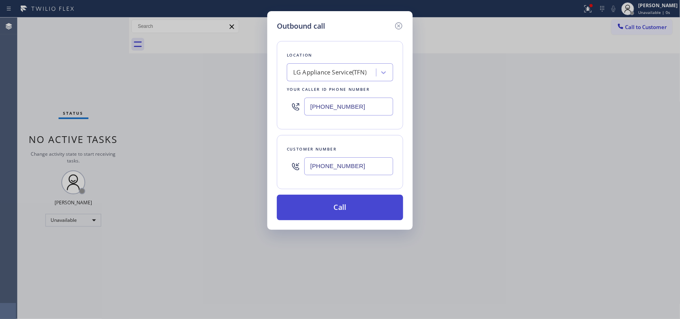
type input "[PHONE_NUMBER]"
click at [359, 210] on button "Call" at bounding box center [340, 208] width 126 height 26
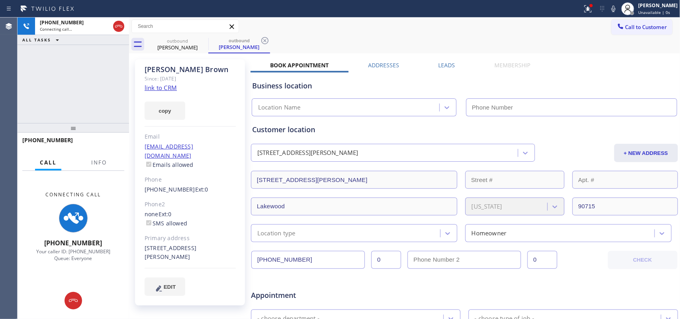
type input "[PHONE_NUMBER]"
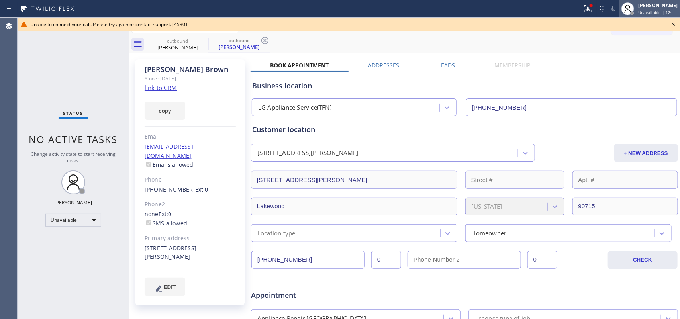
click at [656, 11] on span "Unavailable | 12s" at bounding box center [655, 13] width 34 height 6
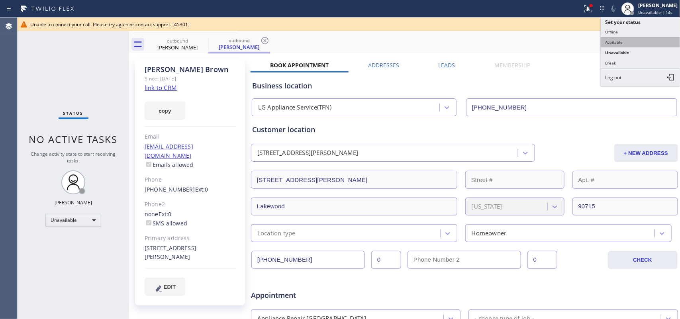
click at [643, 43] on button "Available" at bounding box center [641, 42] width 80 height 10
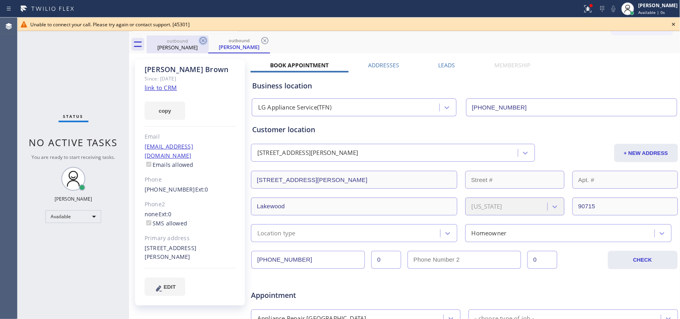
click at [202, 38] on icon at bounding box center [203, 40] width 7 height 7
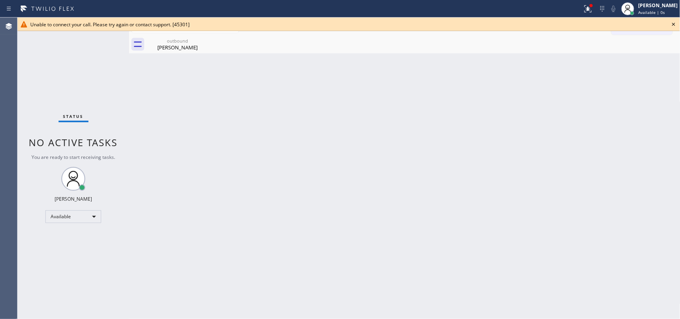
click at [0, 0] on icon at bounding box center [0, 0] width 0 height 0
click at [202, 41] on icon at bounding box center [203, 41] width 10 height 10
click at [202, 41] on icon at bounding box center [203, 40] width 7 height 7
click at [151, 58] on div "Back to Dashboard Change Sender ID Customers Technicians Select a contact Outbo…" at bounding box center [405, 169] width 552 height 302
click at [181, 47] on div "[PERSON_NAME]" at bounding box center [177, 47] width 60 height 7
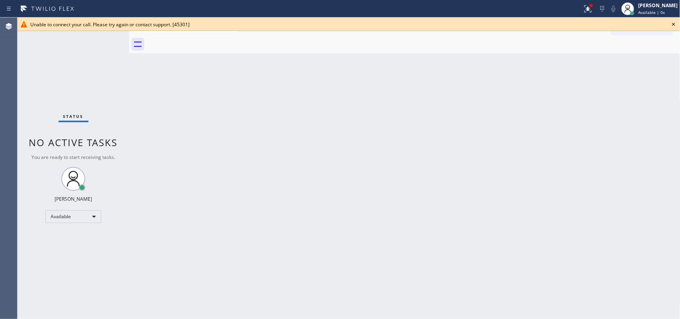
click at [206, 39] on div at bounding box center [414, 44] width 534 height 18
click at [674, 22] on icon at bounding box center [674, 25] width 10 height 10
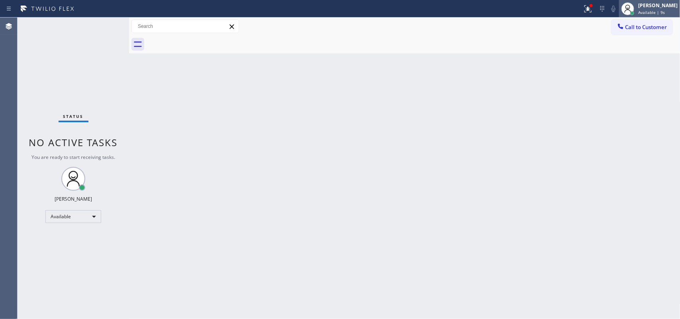
click at [661, 4] on div "[PERSON_NAME]" at bounding box center [657, 5] width 39 height 7
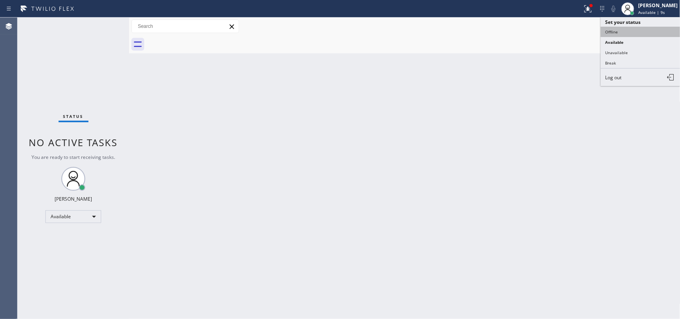
click at [644, 30] on button "Offline" at bounding box center [641, 32] width 80 height 10
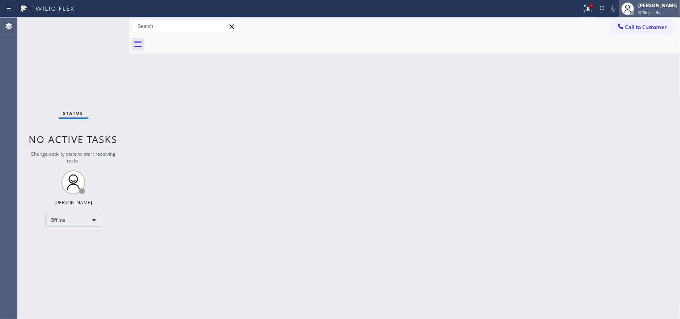
click at [669, 10] on div "Offline | 0s" at bounding box center [657, 13] width 39 height 6
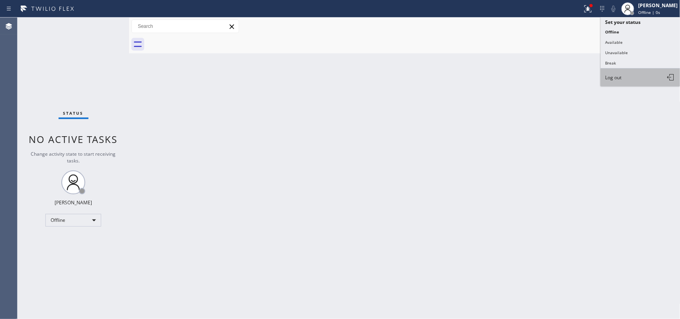
click at [652, 75] on button "Log out" at bounding box center [641, 78] width 80 height 18
